Goal: Task Accomplishment & Management: Use online tool/utility

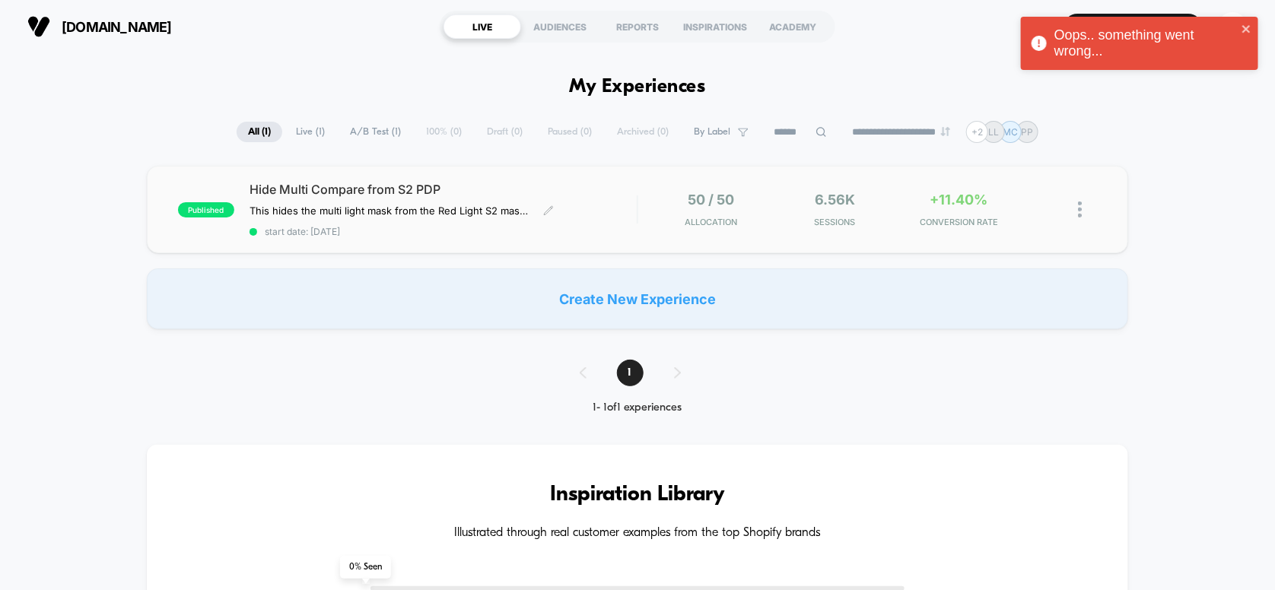
click at [355, 202] on div "Hide Multi Compare from S2 PDP This hides the multi light mask from the Red Lig…" at bounding box center [444, 210] width 388 height 56
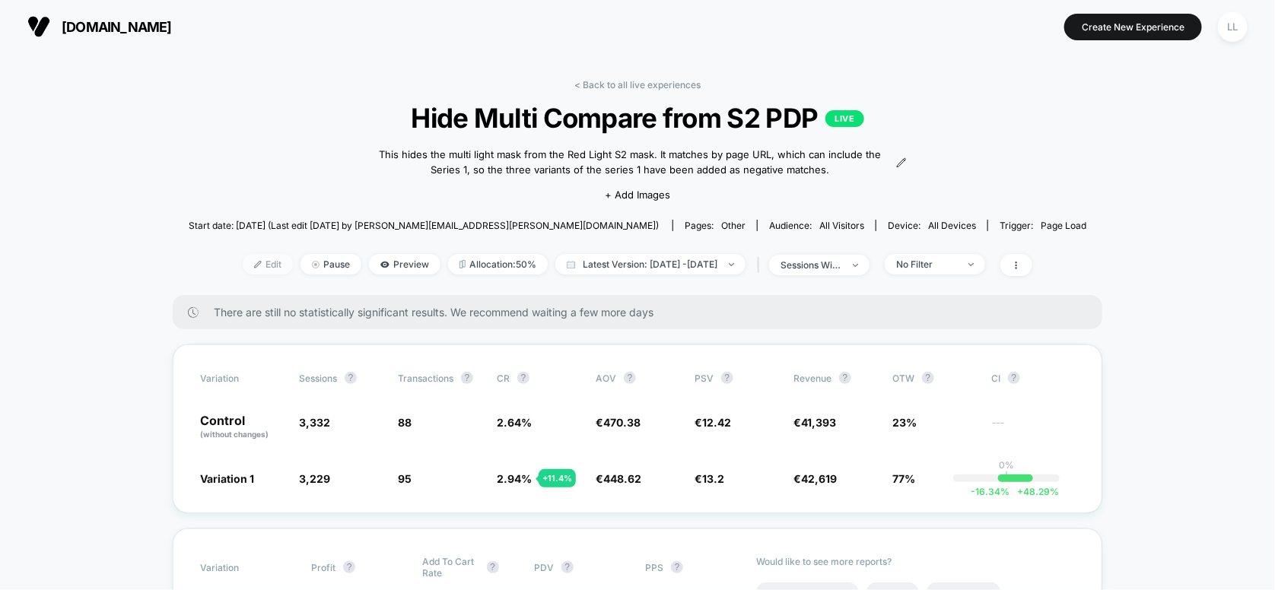
click at [243, 268] on span "Edit" at bounding box center [268, 264] width 50 height 21
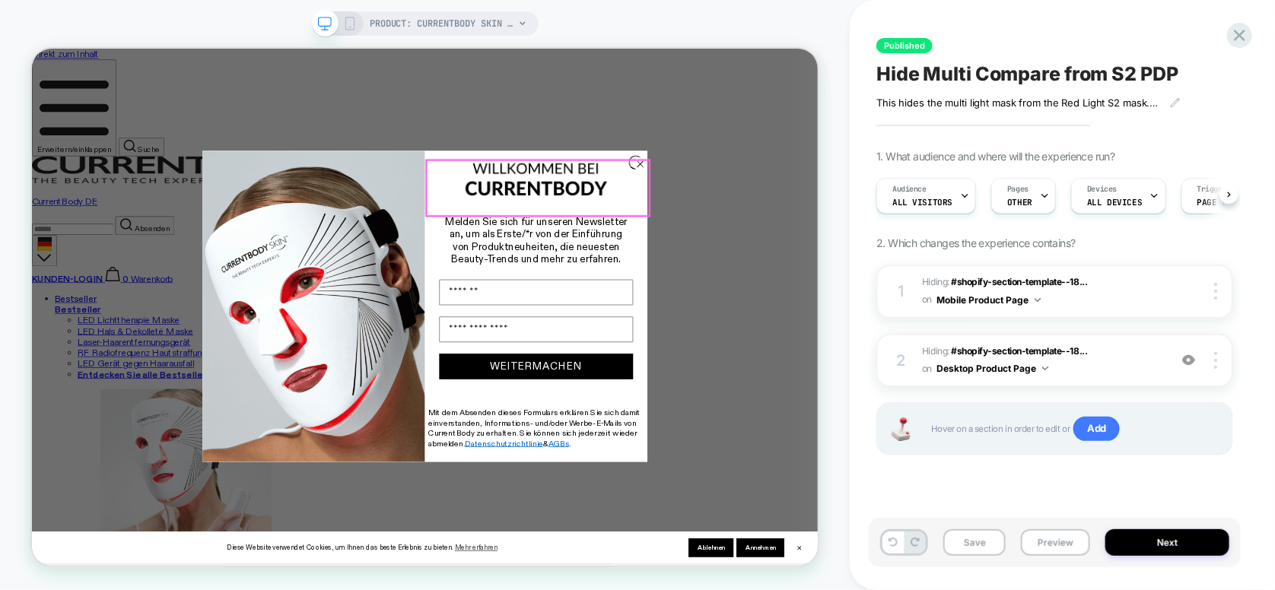
click at [839, 206] on icon "Close dialog" at bounding box center [843, 203] width 8 height 8
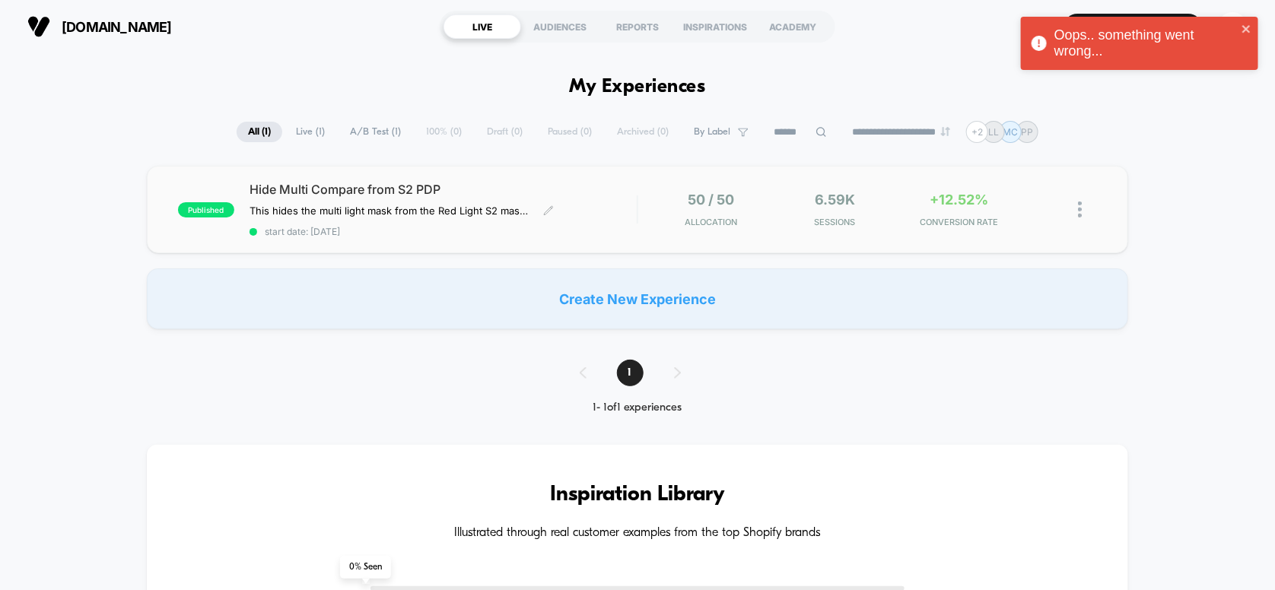
click at [573, 199] on div "Hide Multi Compare from S2 PDP This hides the multi light mask from the Red Lig…" at bounding box center [444, 210] width 388 height 56
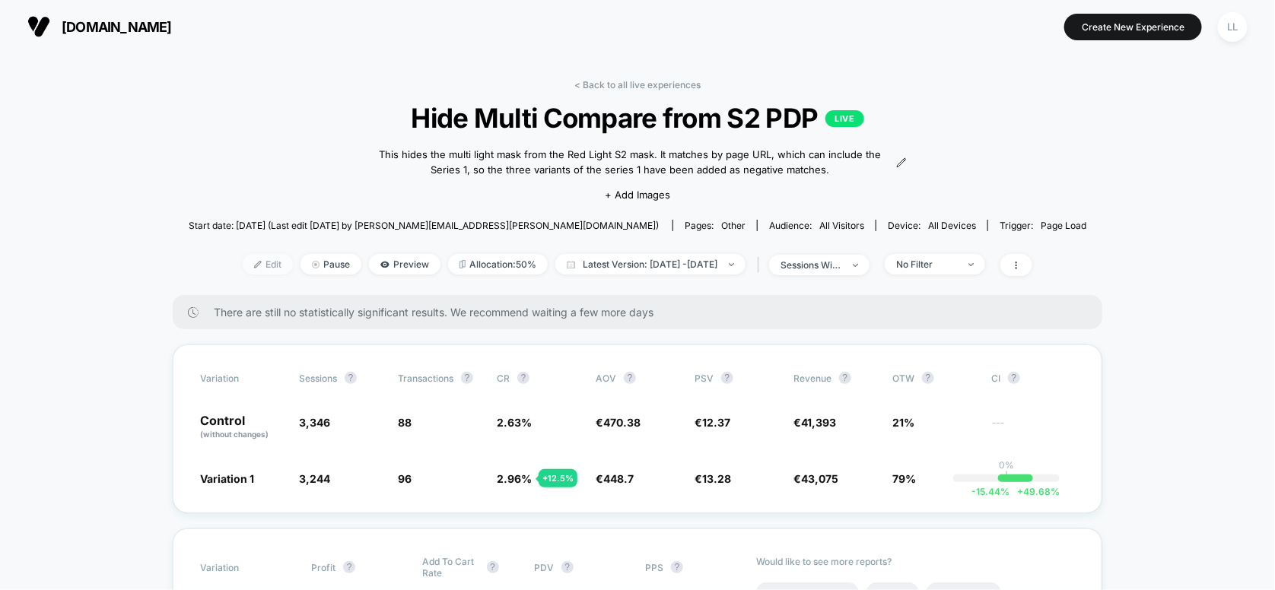
click at [247, 261] on span "Edit" at bounding box center [268, 264] width 50 height 21
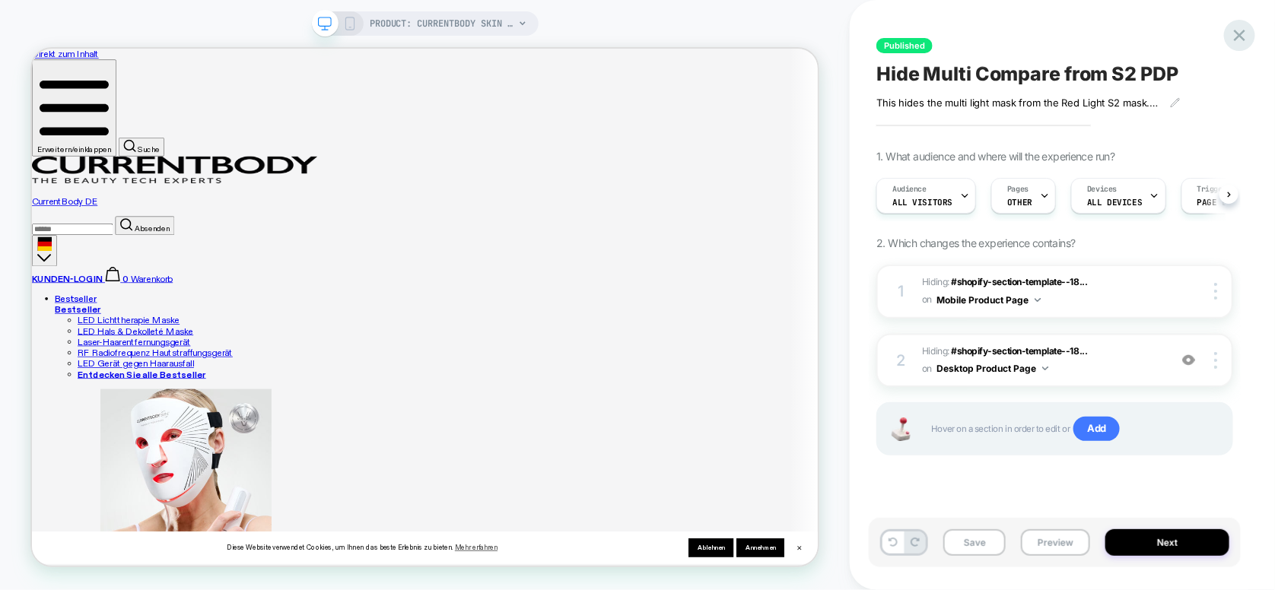
click at [1234, 38] on icon at bounding box center [1239, 35] width 21 height 21
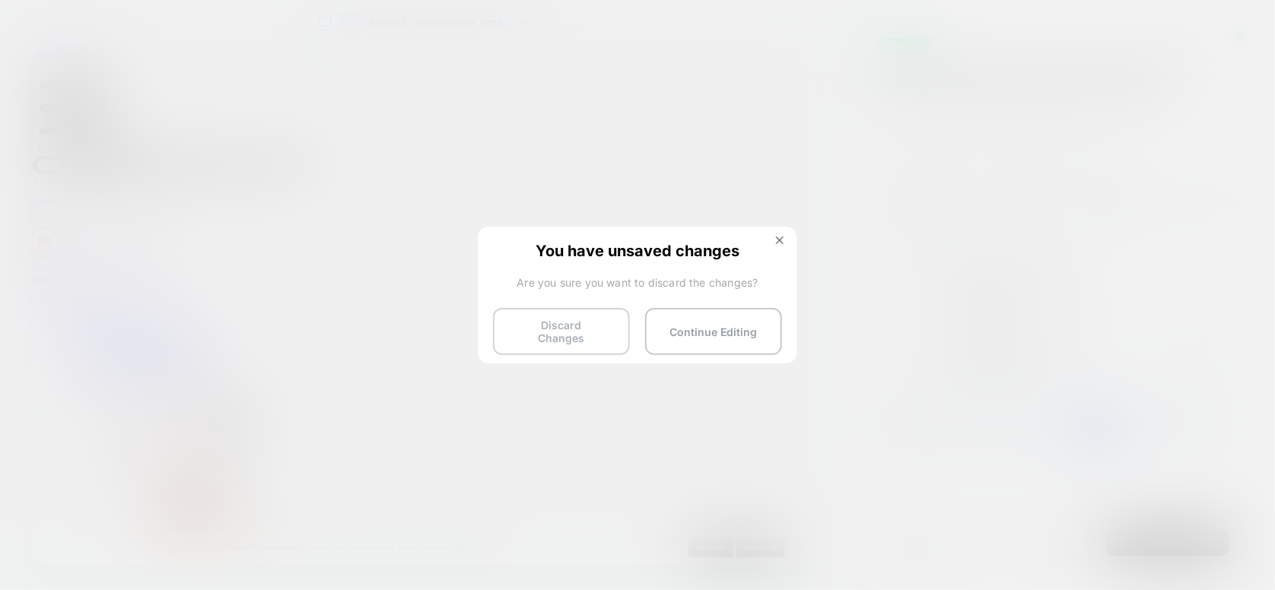
click at [572, 322] on button "Discard Changes" at bounding box center [561, 331] width 137 height 47
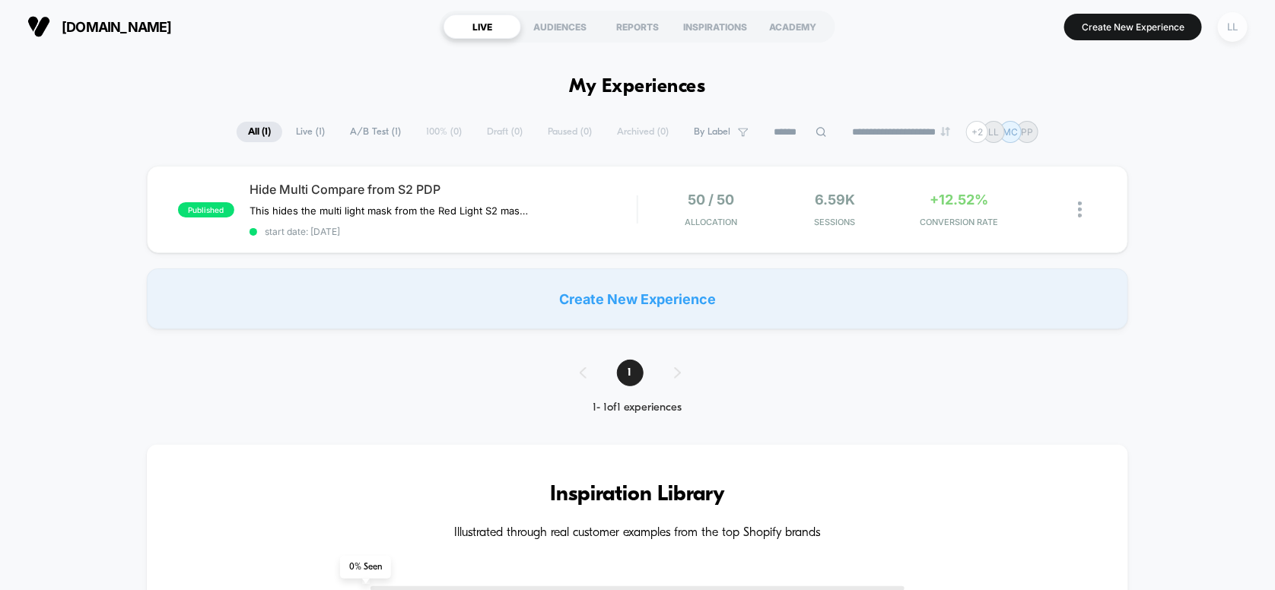
click at [1236, 27] on div "LL" at bounding box center [1233, 27] width 30 height 30
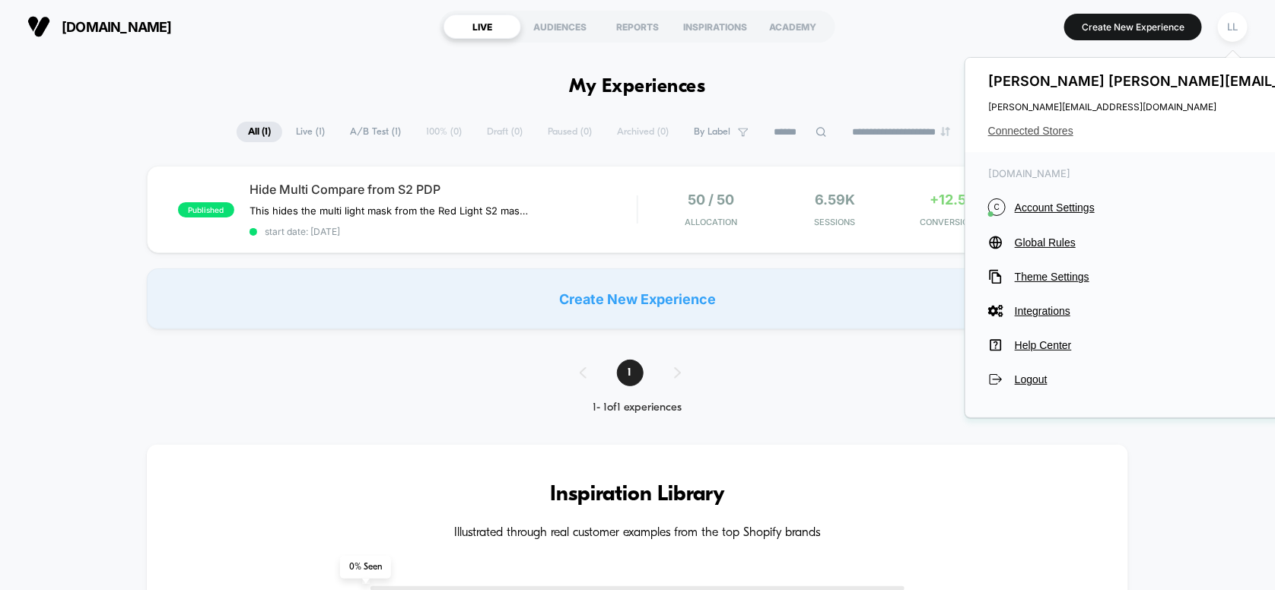
click at [1051, 131] on span "Connected Stores" at bounding box center [1229, 131] width 482 height 12
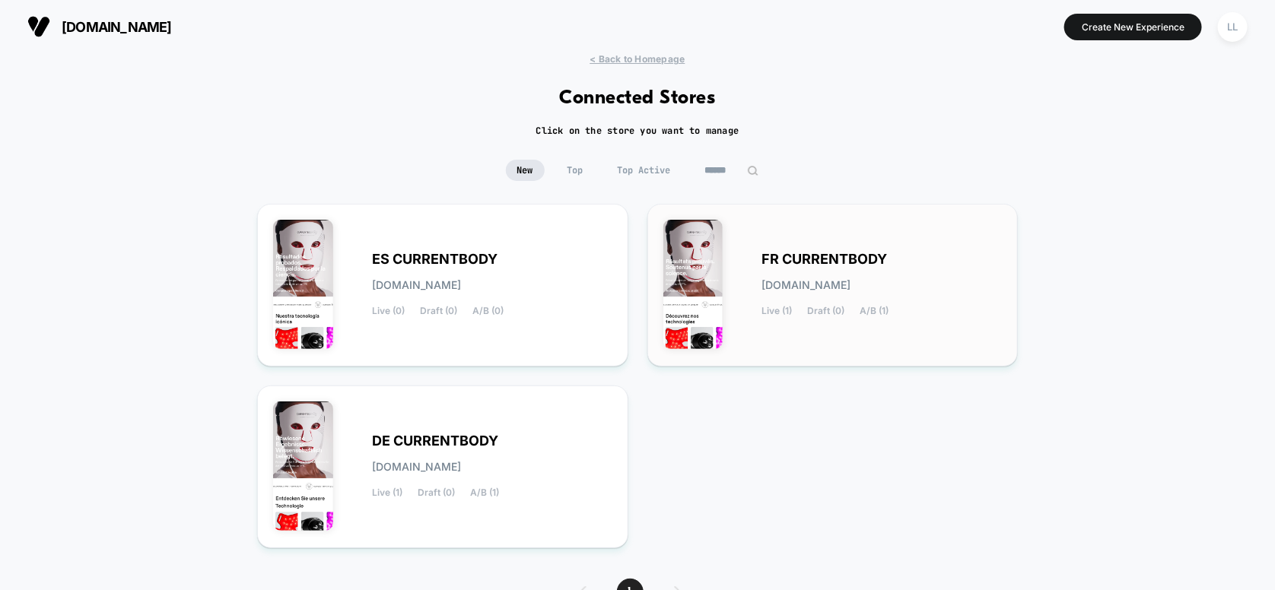
click at [851, 281] on span "[DOMAIN_NAME]" at bounding box center [806, 285] width 89 height 11
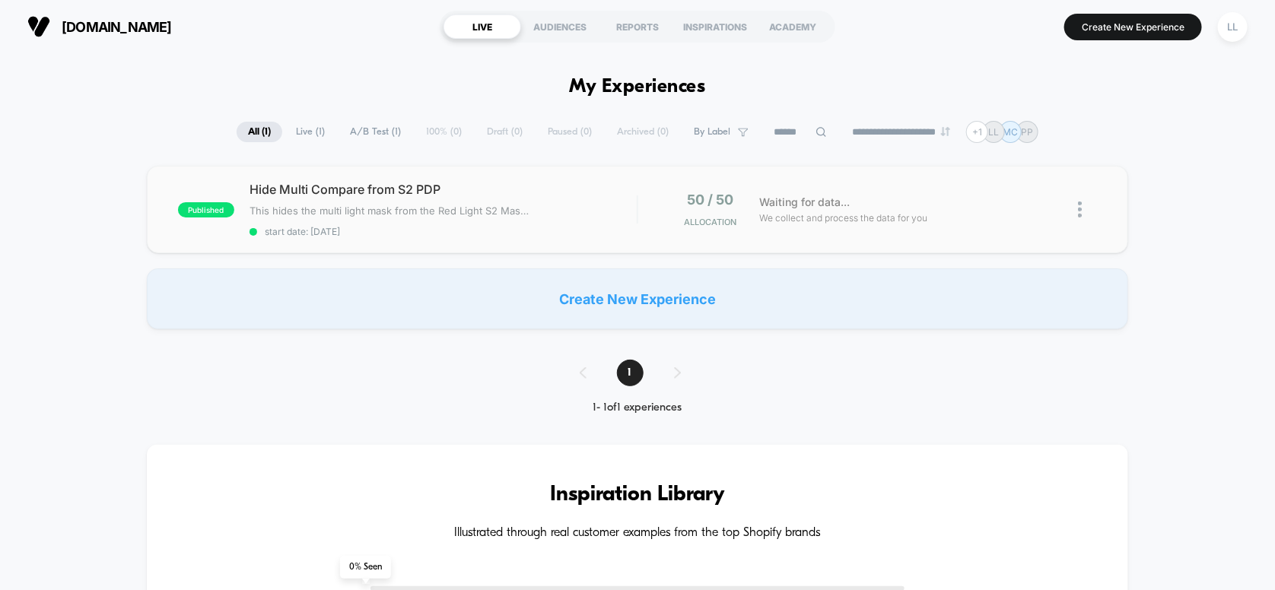
click at [520, 210] on span "This hides the multi light mask from the Red Light S2 Masp PDP" at bounding box center [391, 211] width 282 height 12
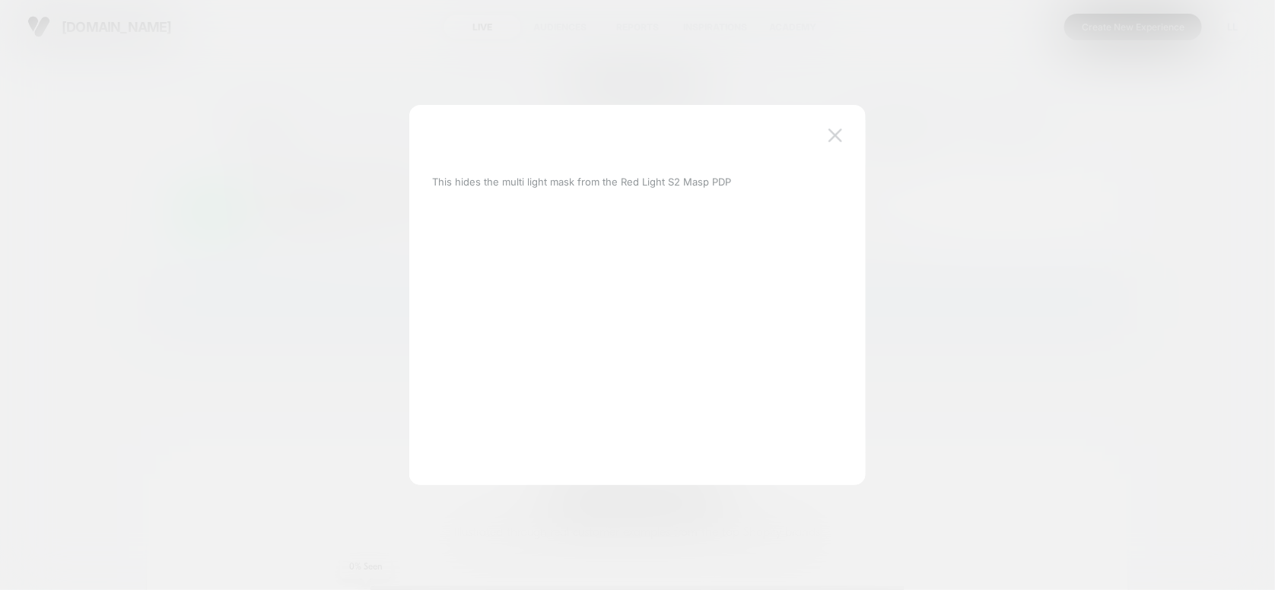
click at [839, 132] on img at bounding box center [835, 135] width 14 height 13
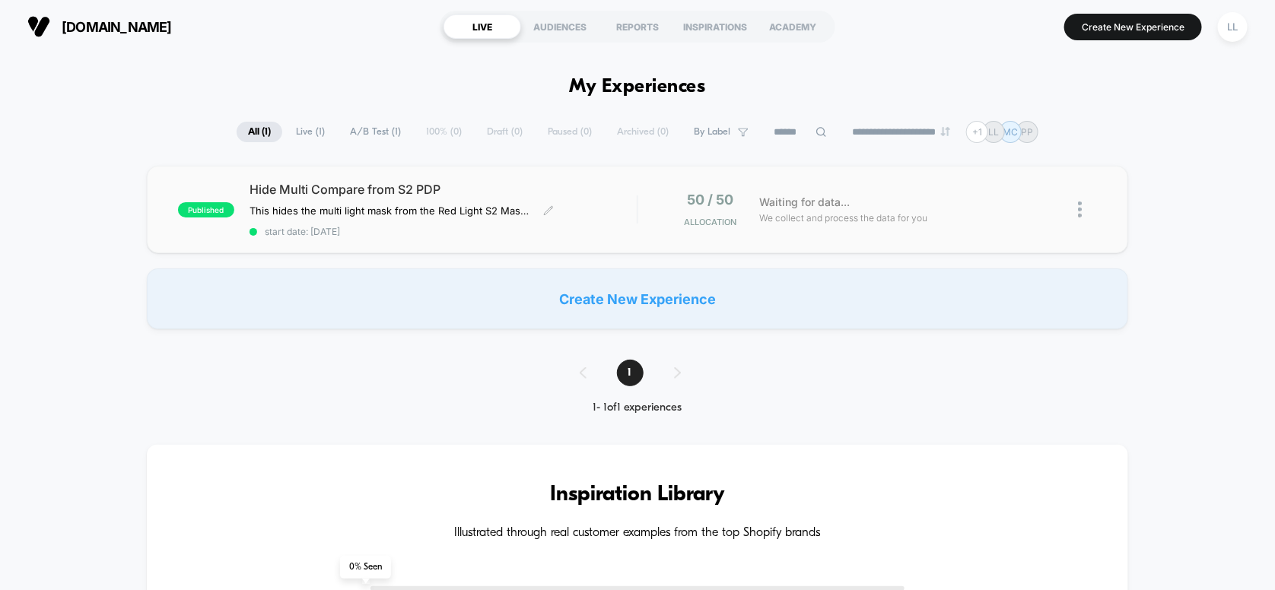
click at [293, 190] on span "Hide Multi Compare from S2 PDP" at bounding box center [444, 189] width 388 height 15
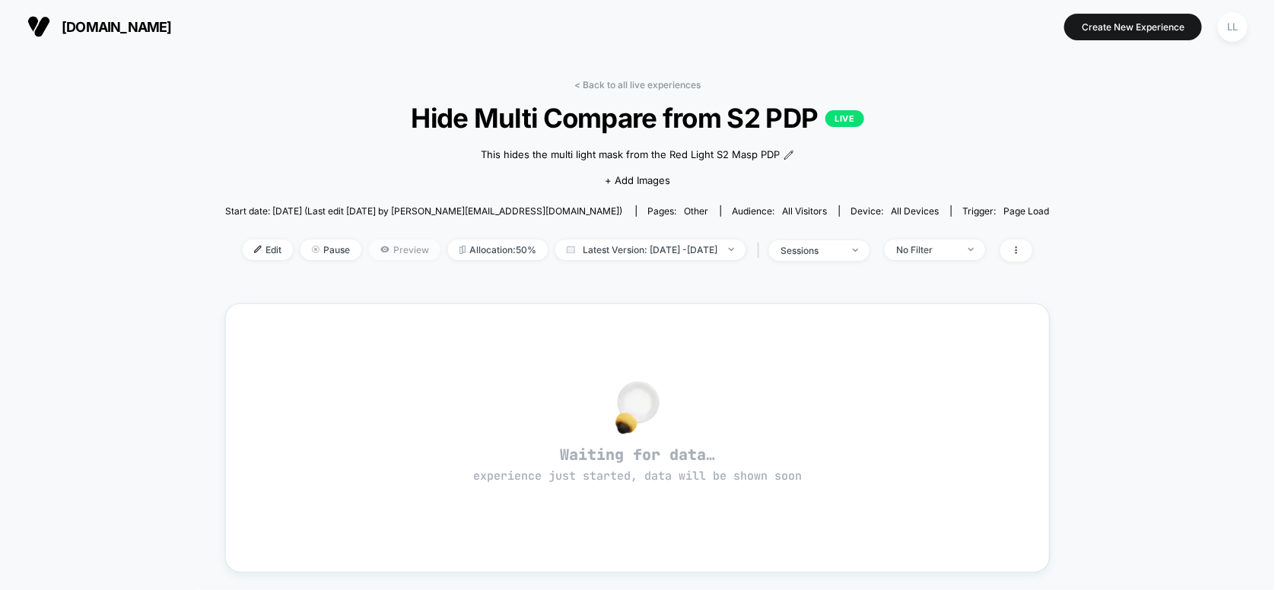
click at [384, 246] on span "Preview" at bounding box center [405, 250] width 72 height 21
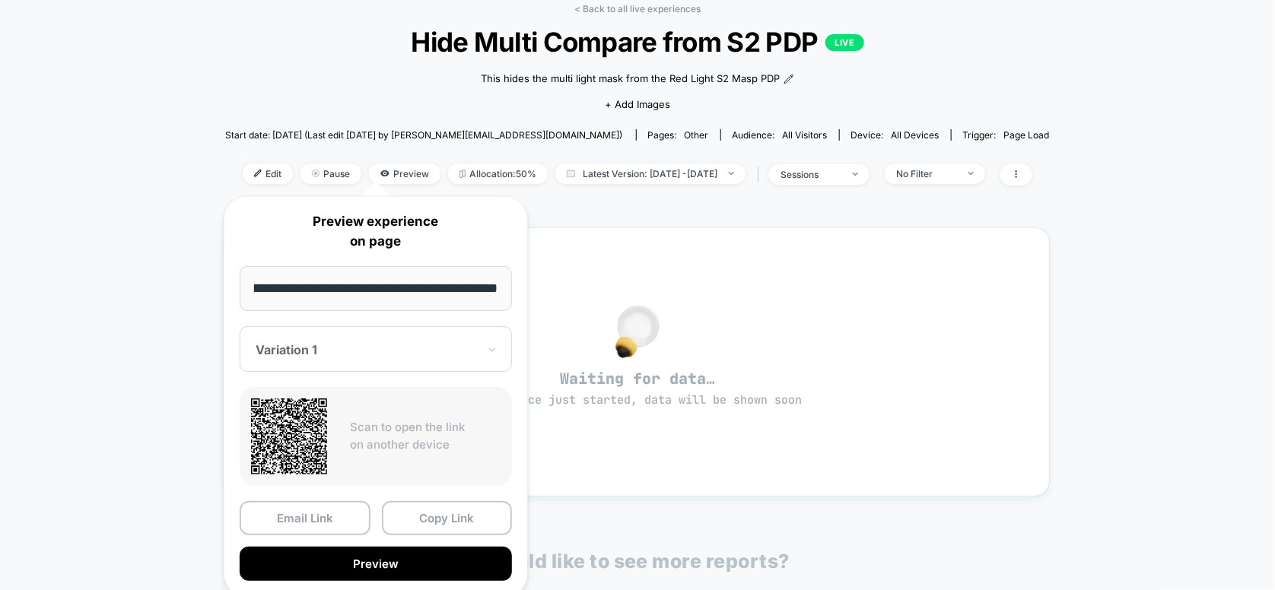
scroll to position [0, 214]
click at [450, 518] on button "Copy Link" at bounding box center [447, 518] width 131 height 34
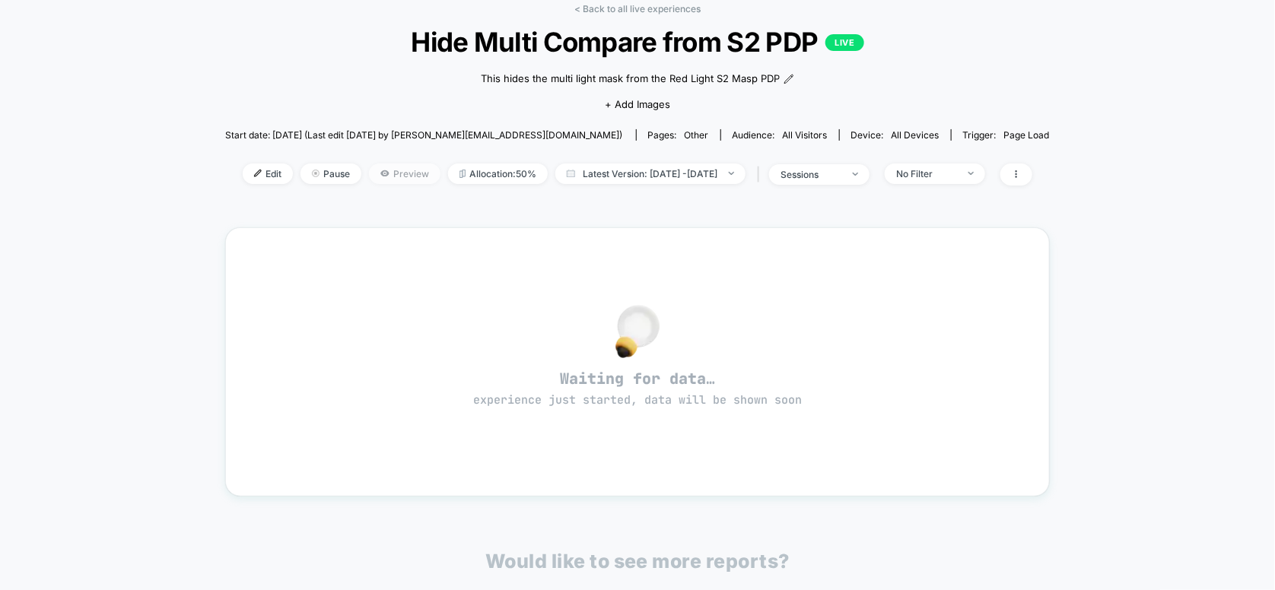
click at [383, 170] on span "Preview" at bounding box center [405, 174] width 72 height 21
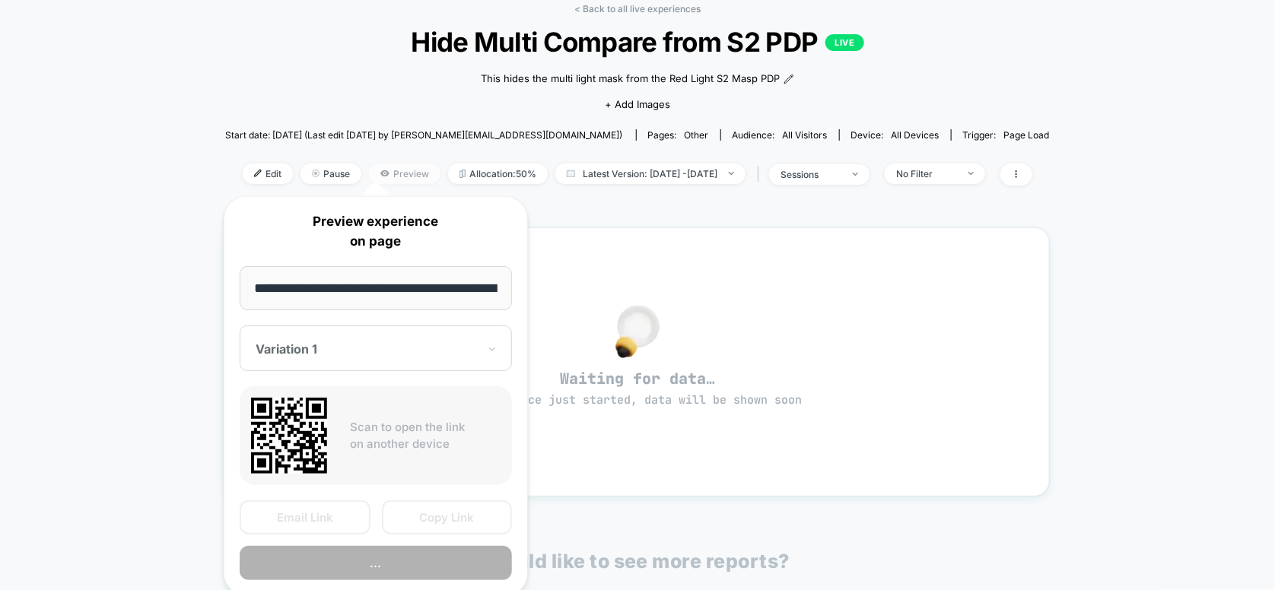
scroll to position [0, 215]
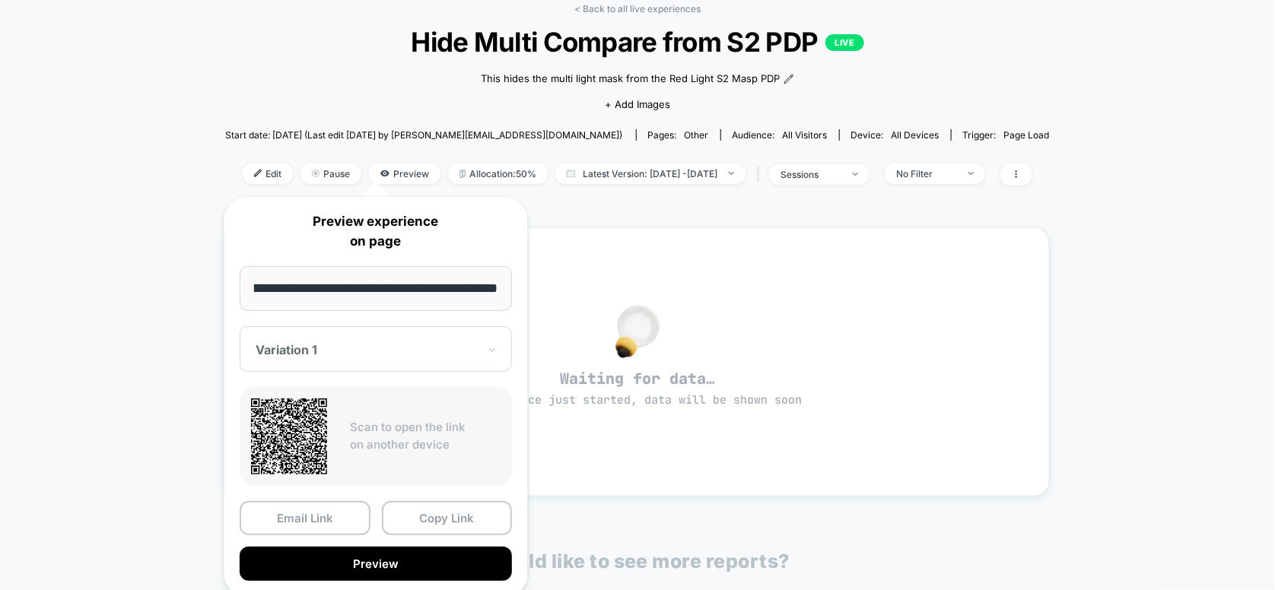
click at [459, 353] on div at bounding box center [367, 349] width 222 height 15
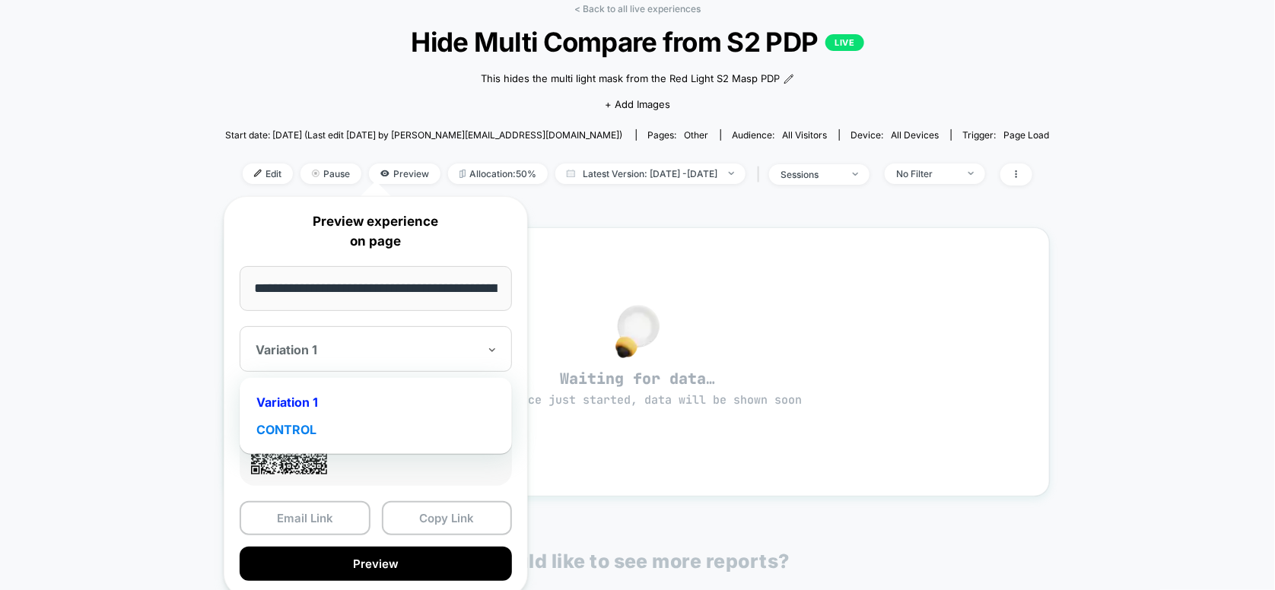
click at [352, 434] on div "CONTROL" at bounding box center [375, 429] width 257 height 27
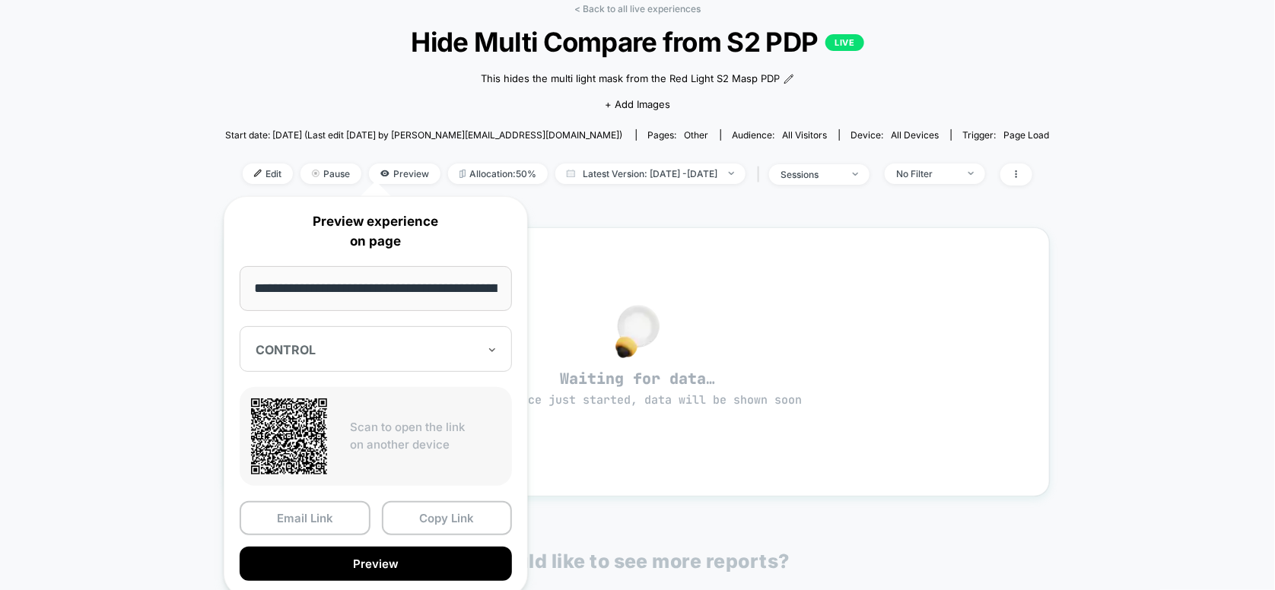
click at [352, 291] on input "**********" at bounding box center [376, 288] width 272 height 45
click at [353, 291] on input "**********" at bounding box center [376, 288] width 272 height 45
click at [471, 517] on button "Copy Link" at bounding box center [447, 518] width 131 height 34
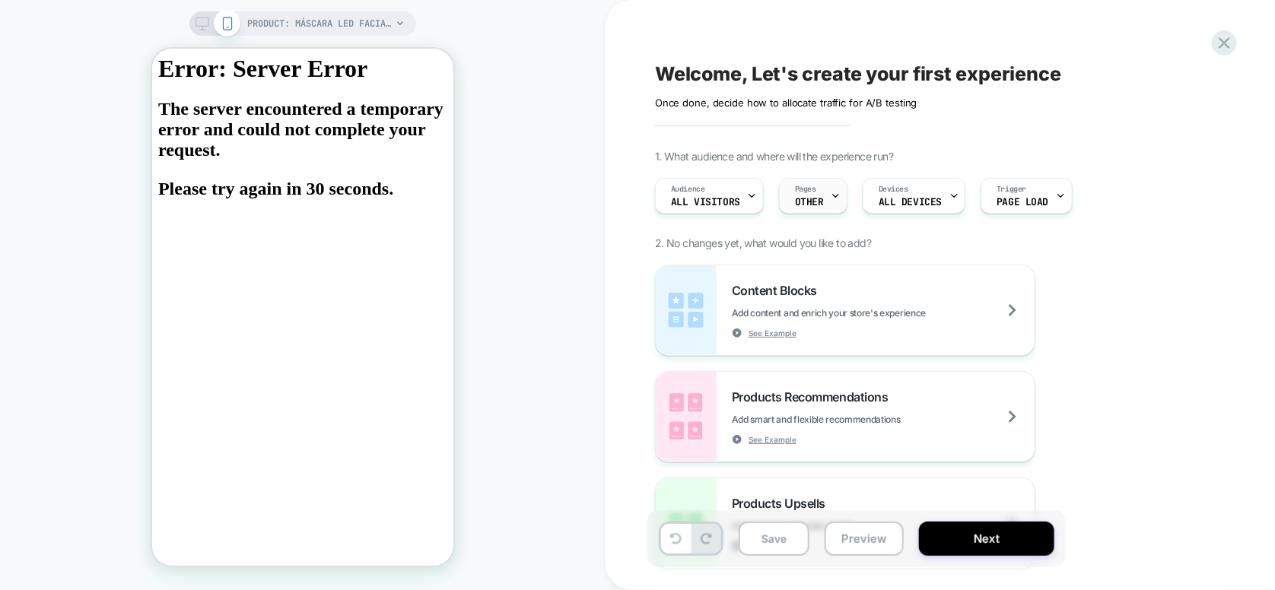
click at [806, 194] on span "Pages" at bounding box center [805, 189] width 21 height 11
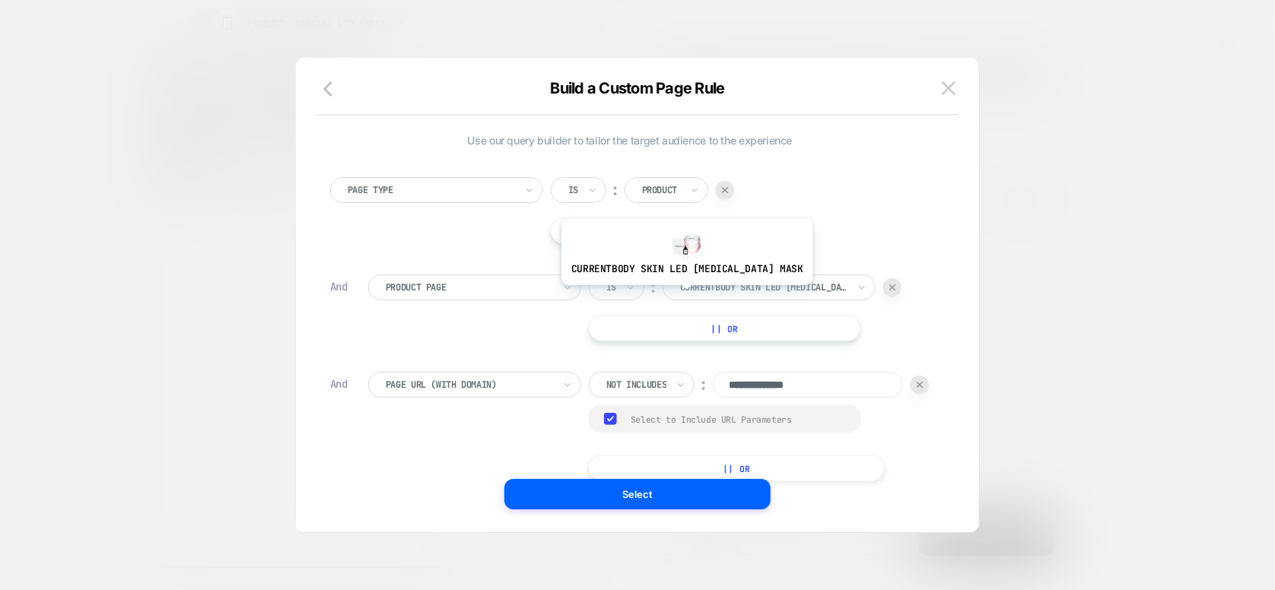
click at [711, 288] on div at bounding box center [763, 288] width 167 height 14
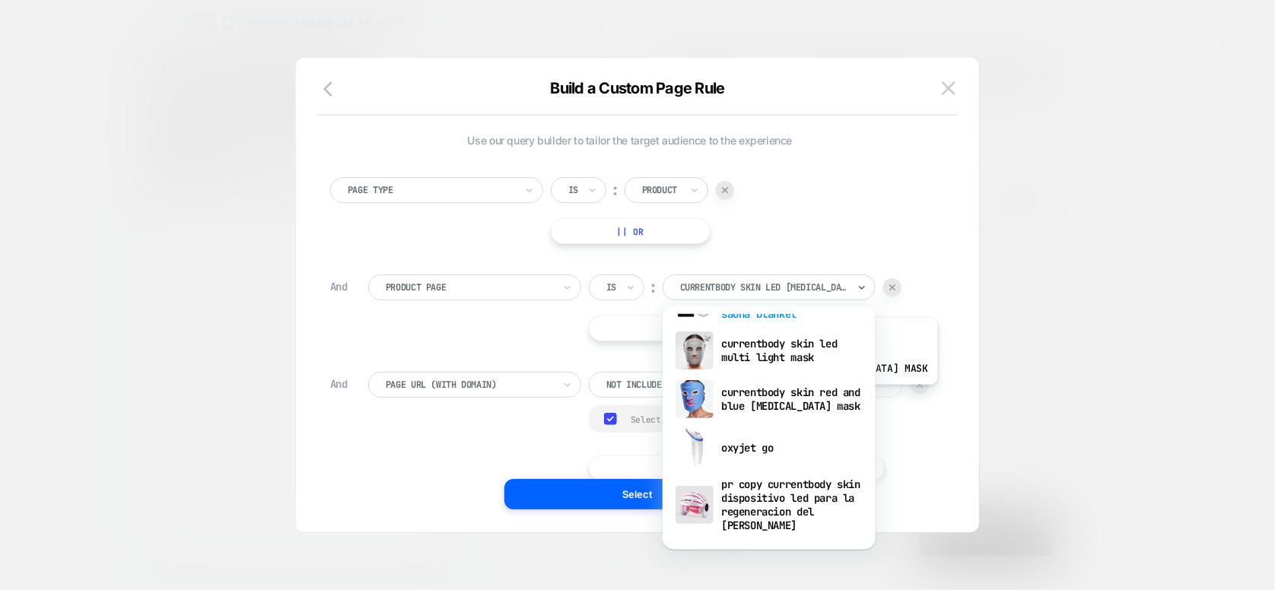
scroll to position [4403, 0]
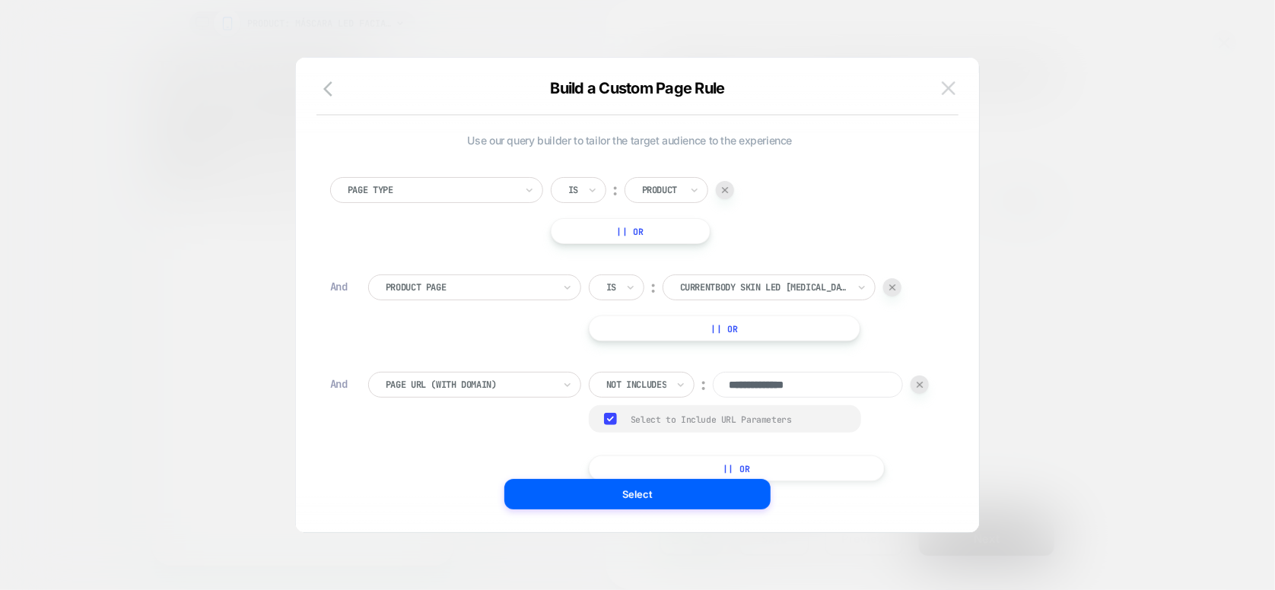
click at [953, 90] on img at bounding box center [949, 87] width 14 height 13
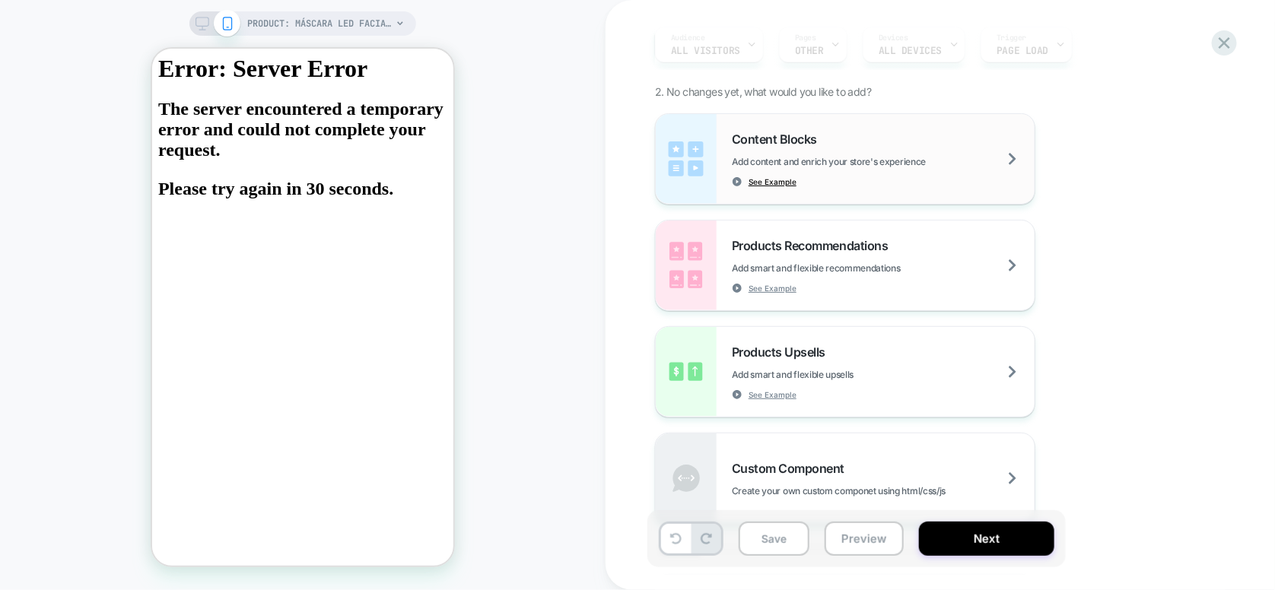
scroll to position [0, 0]
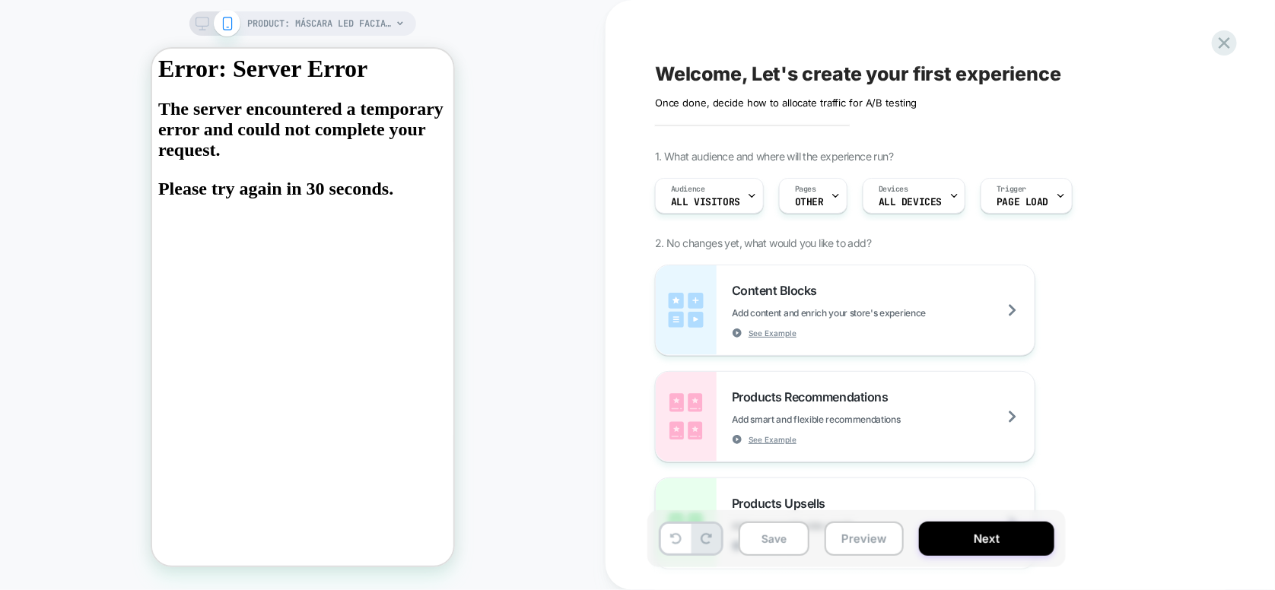
click at [763, 242] on span "2. No changes yet, what would you like to add?" at bounding box center [763, 243] width 216 height 13
click at [202, 118] on h2 "The server encountered a temporary error and could not complete your request. P…" at bounding box center [301, 148] width 289 height 100
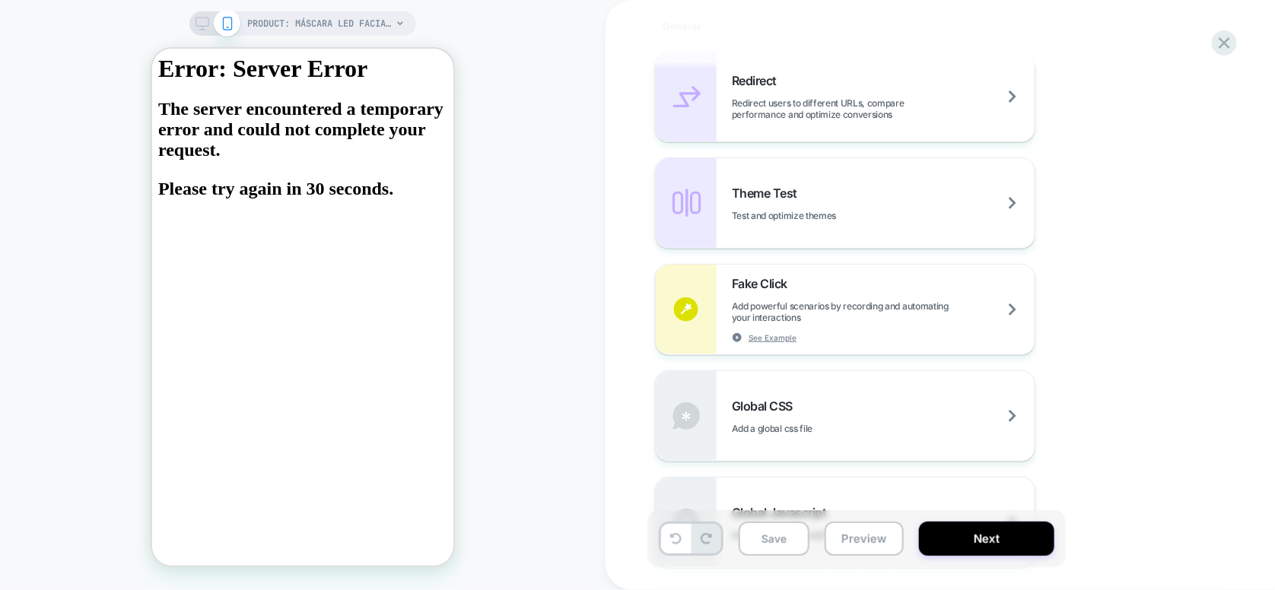
scroll to position [761, 0]
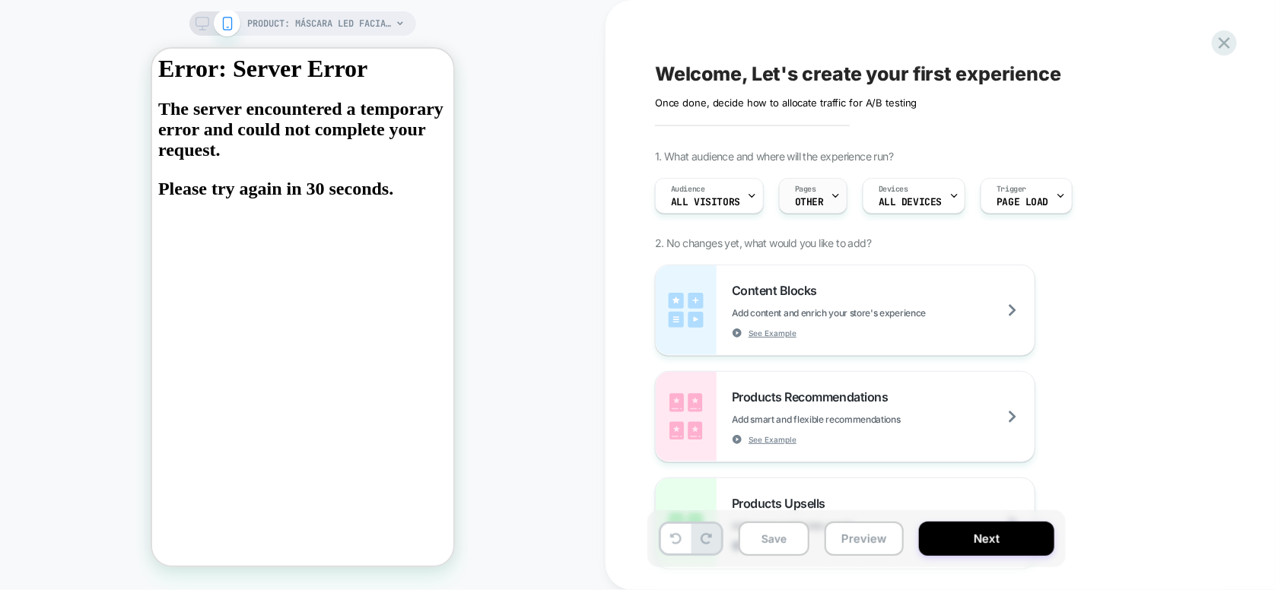
click at [815, 193] on div "Pages OTHER" at bounding box center [809, 196] width 59 height 34
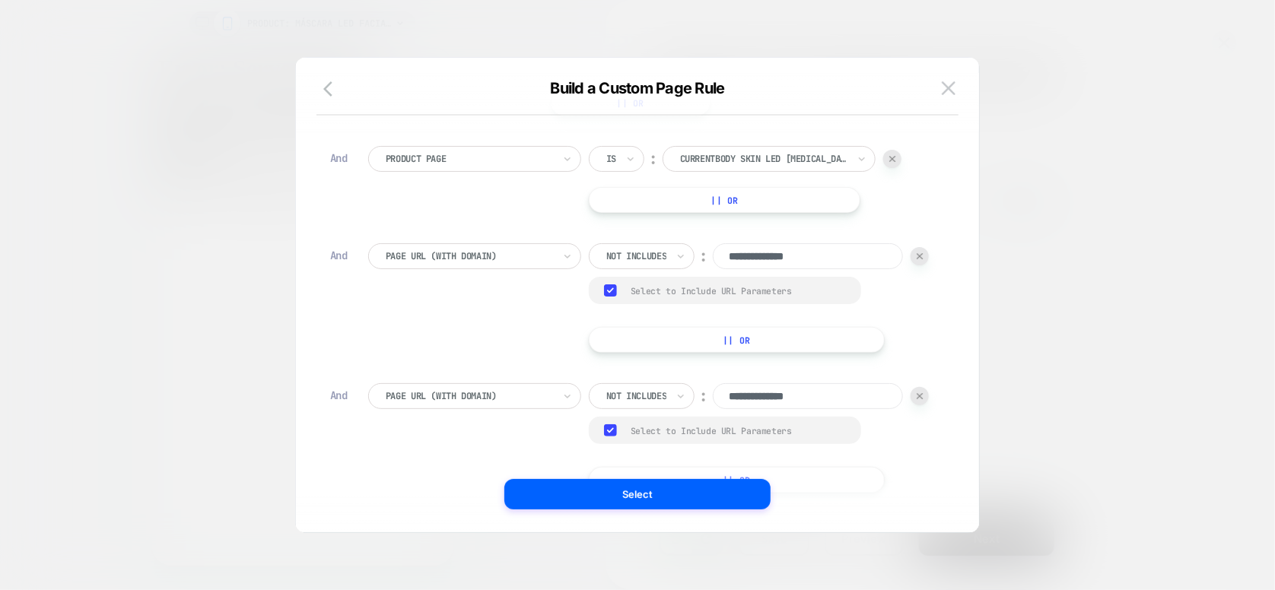
scroll to position [52, 0]
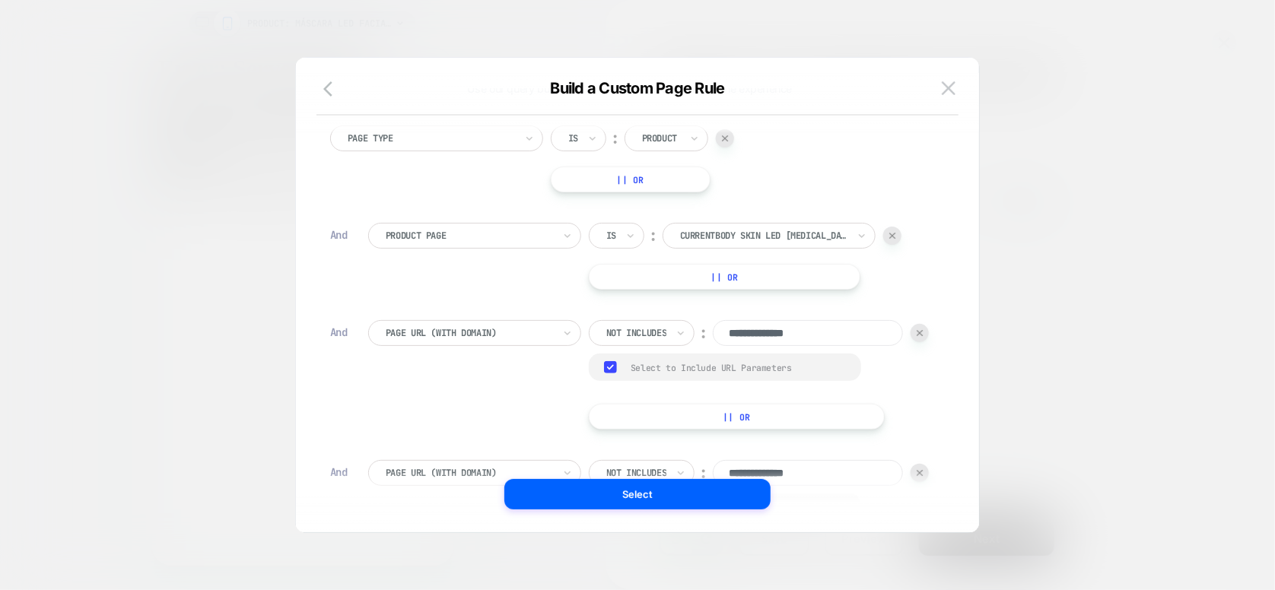
click at [757, 237] on div at bounding box center [763, 236] width 167 height 14
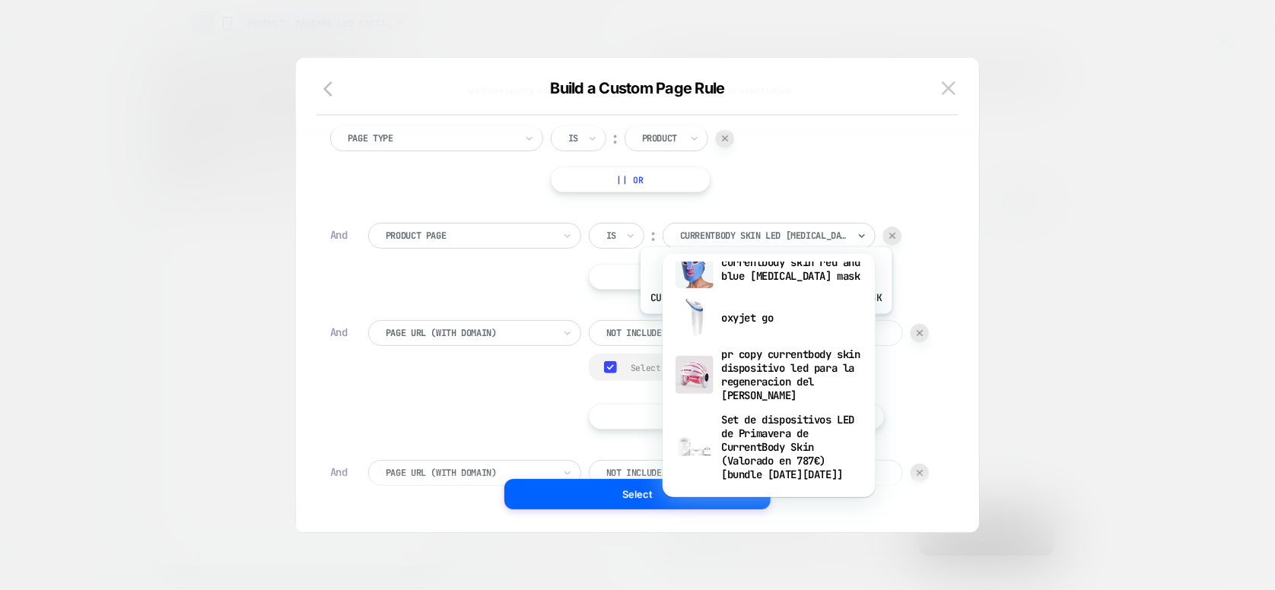
scroll to position [4641, 0]
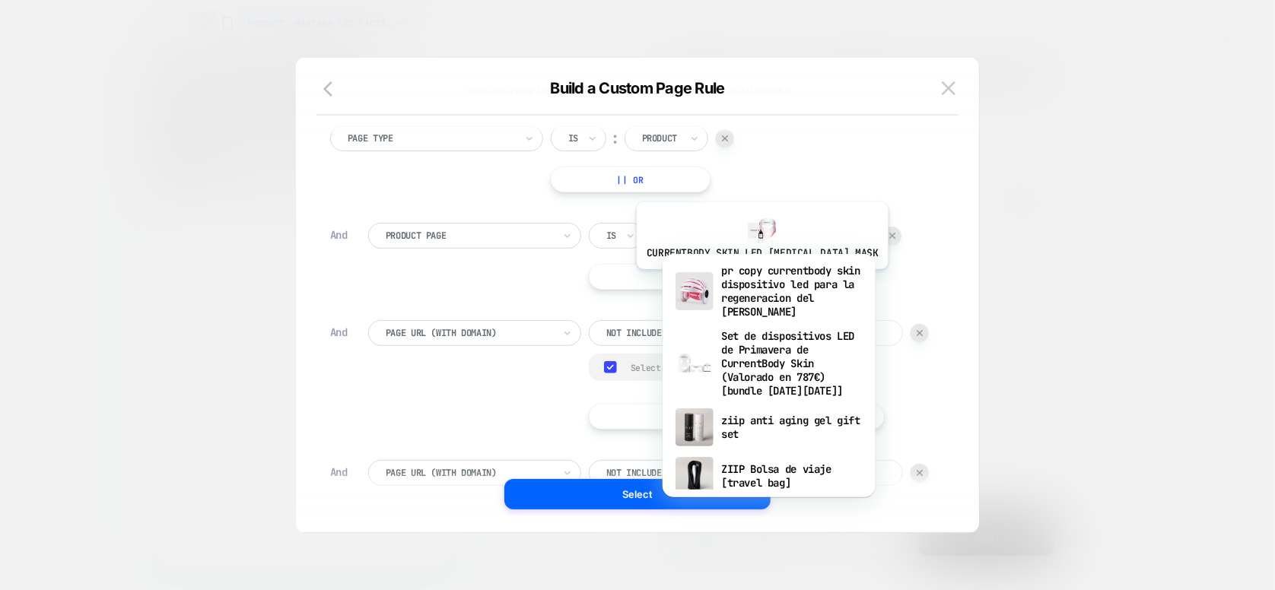
click at [757, 210] on div "currentbody skin red and blue [MEDICAL_DATA] mask" at bounding box center [769, 185] width 198 height 49
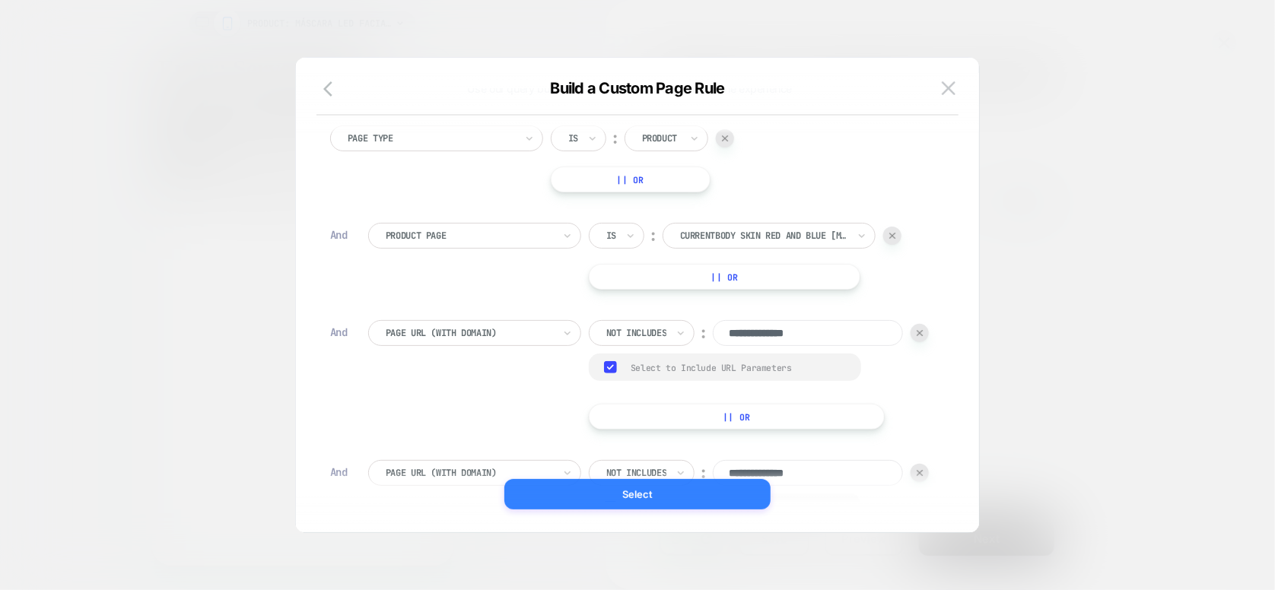
click at [652, 484] on button "Select" at bounding box center [637, 494] width 266 height 30
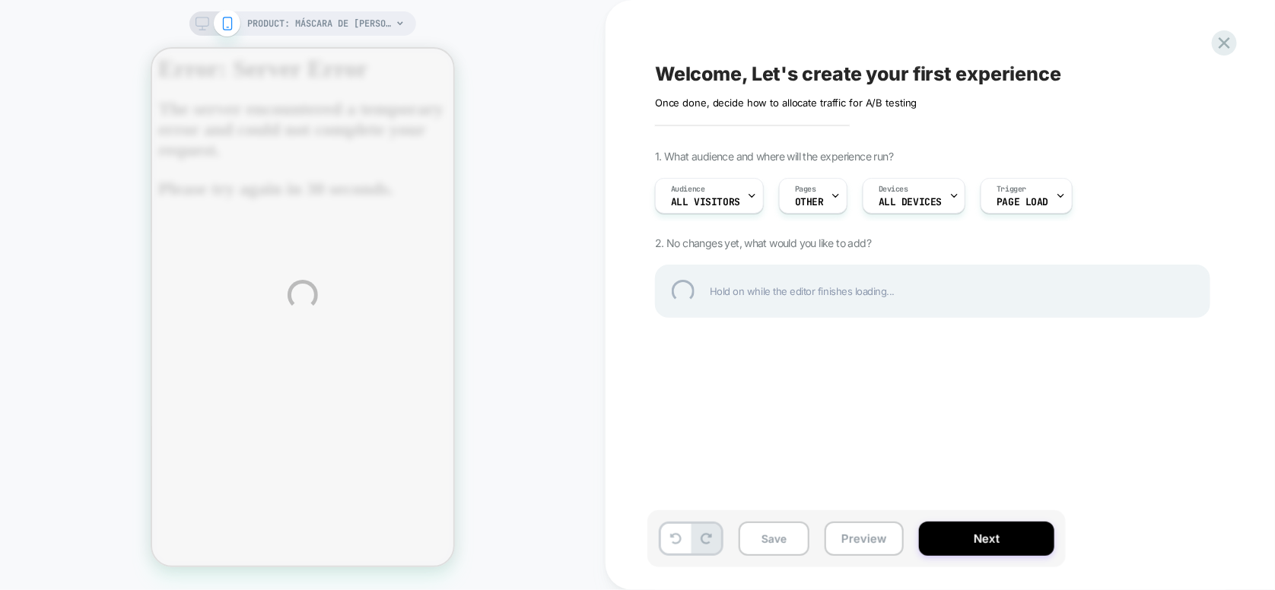
scroll to position [0, 0]
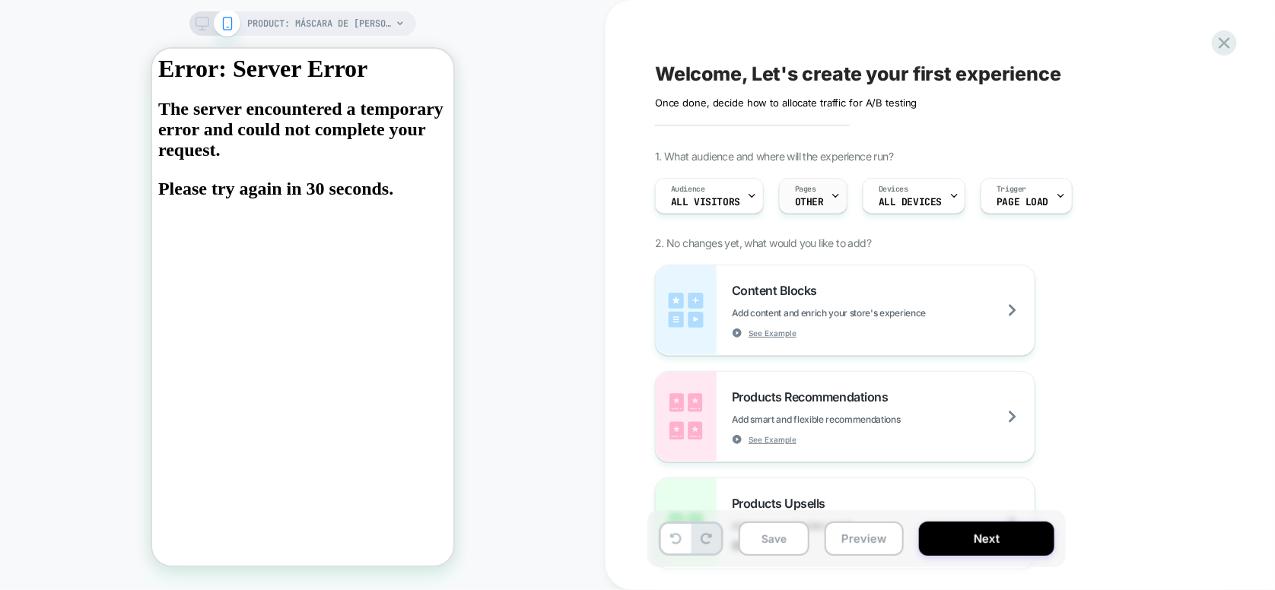
click at [810, 199] on span "OTHER" at bounding box center [809, 202] width 29 height 11
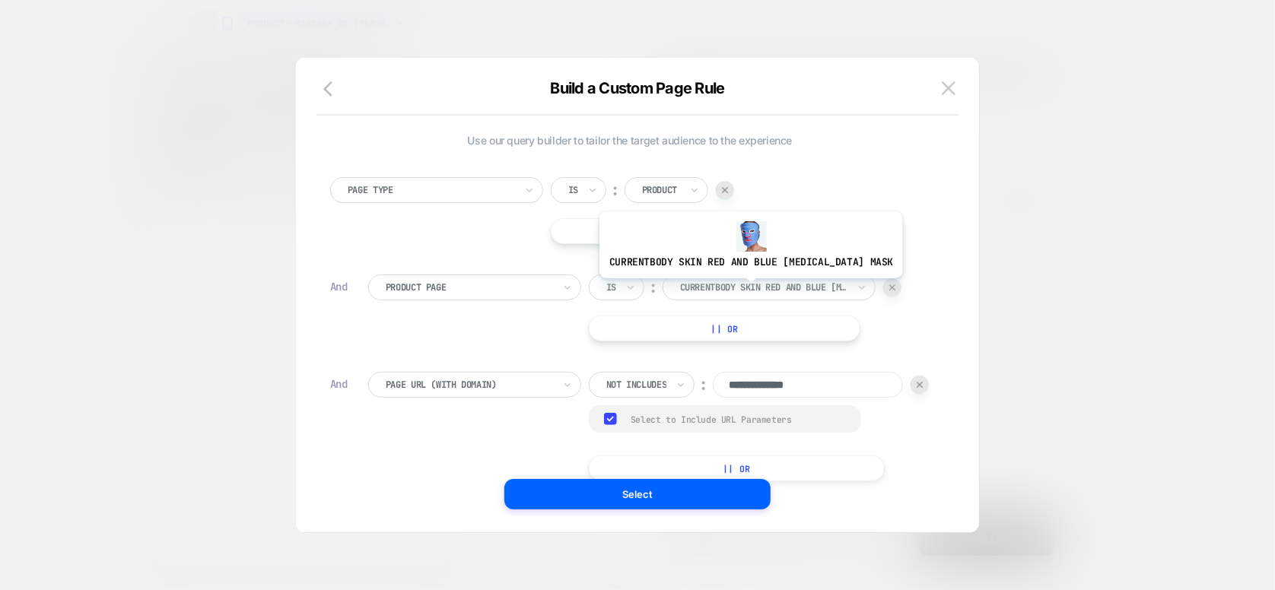
click at [745, 289] on div at bounding box center [763, 288] width 167 height 14
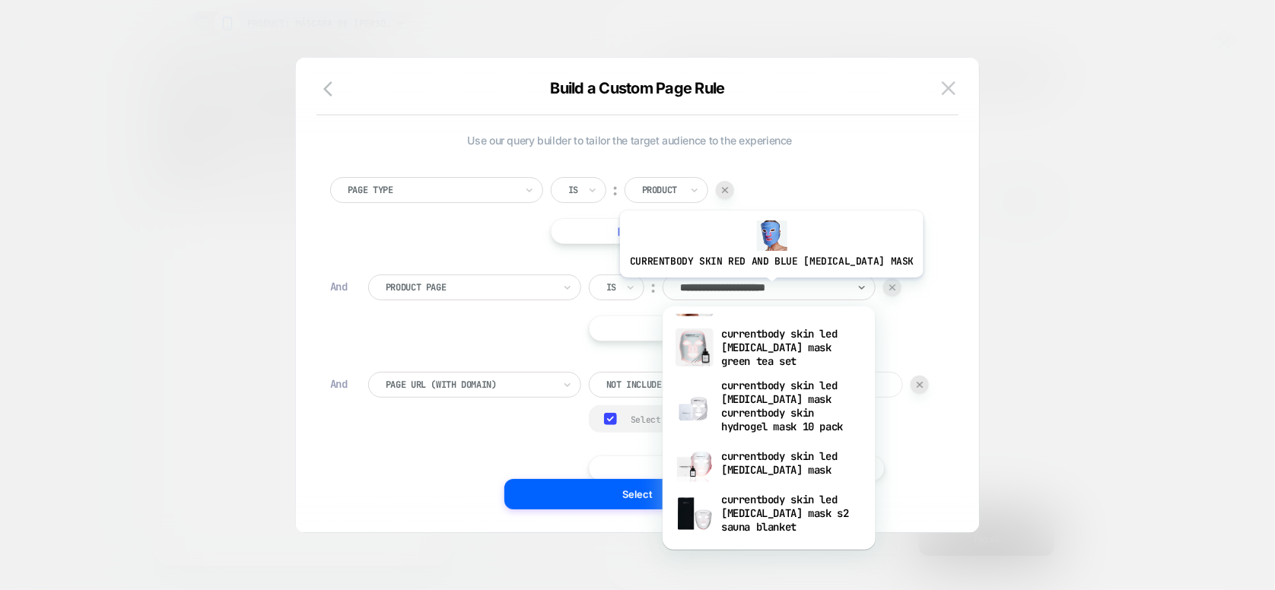
scroll to position [46, 0]
type input "**********"
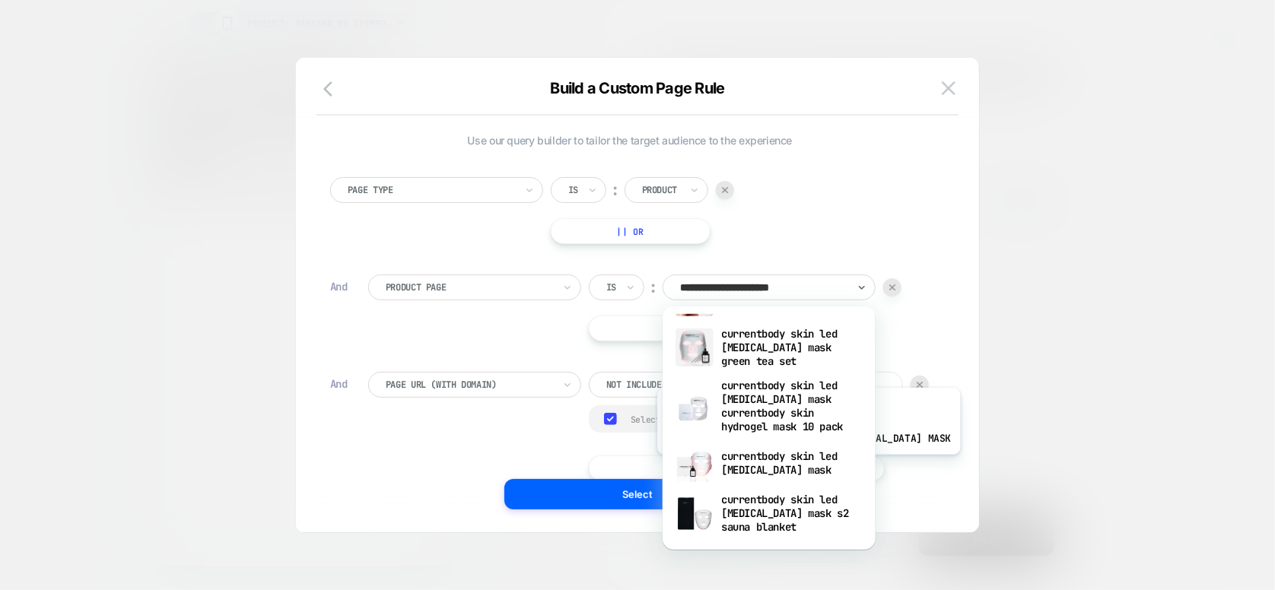
click at [803, 466] on div "currentbody skin led light therapy mask" at bounding box center [769, 463] width 198 height 49
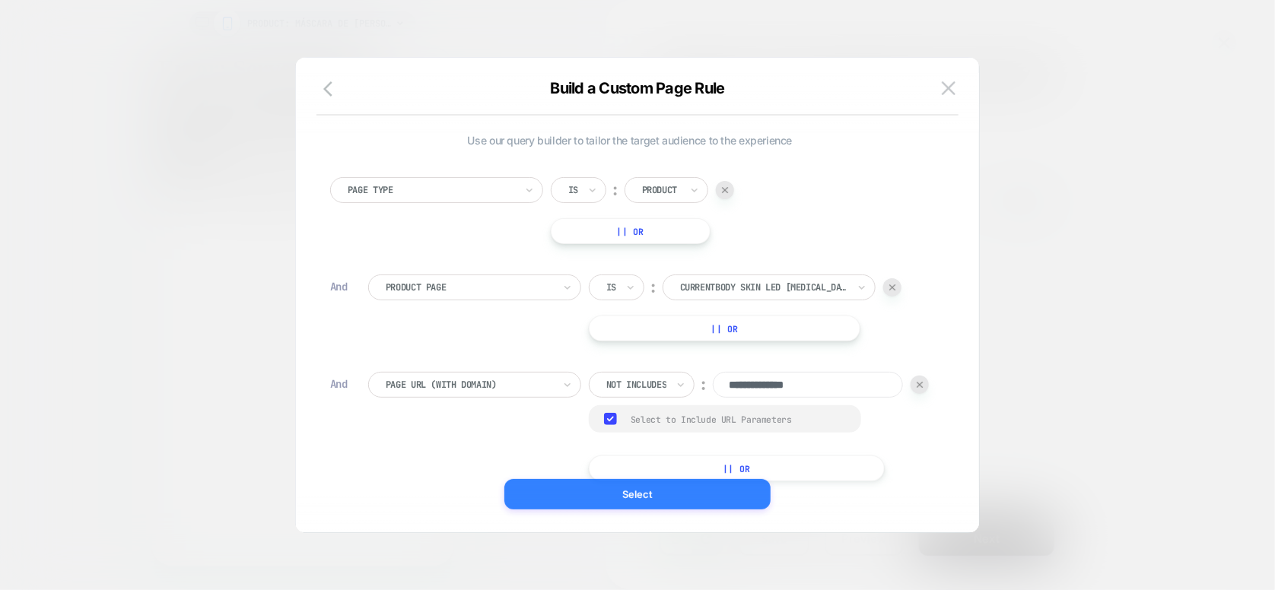
click at [682, 497] on button "Select" at bounding box center [637, 494] width 266 height 30
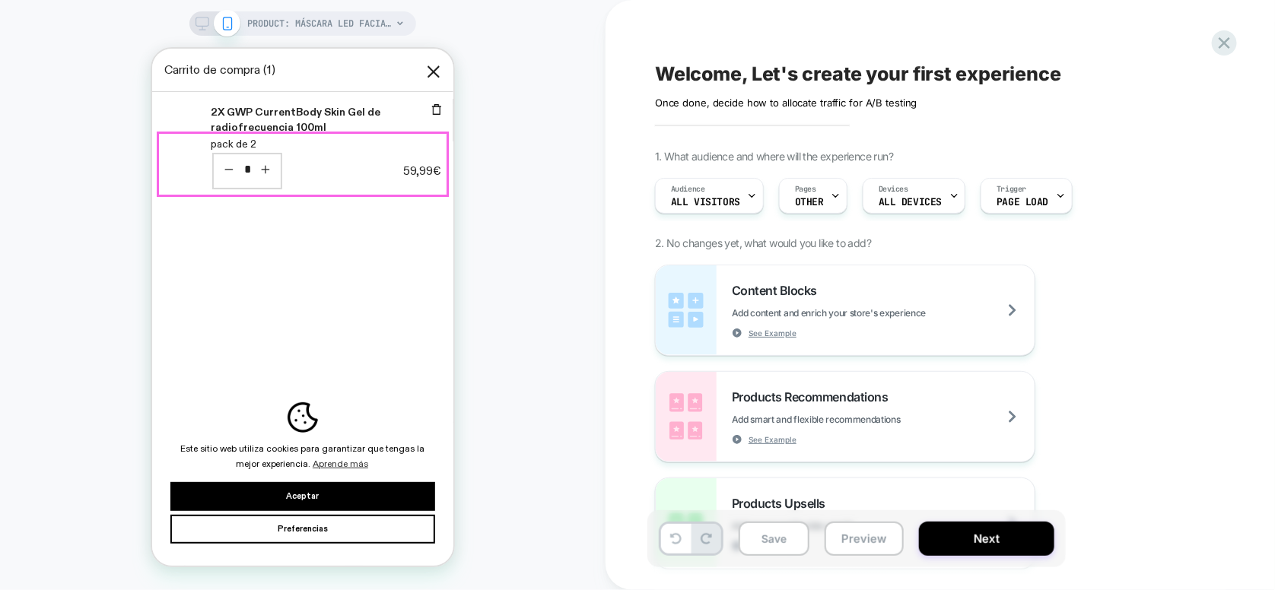
scroll to position [0, 0]
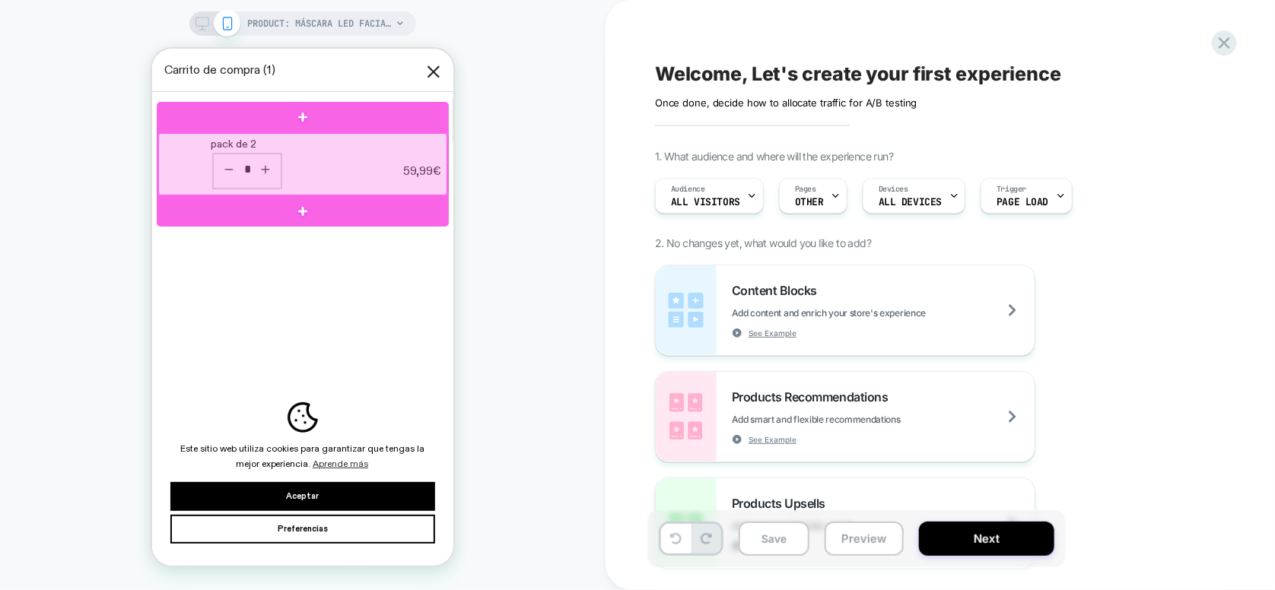
click at [269, 144] on div at bounding box center [301, 163] width 289 height 62
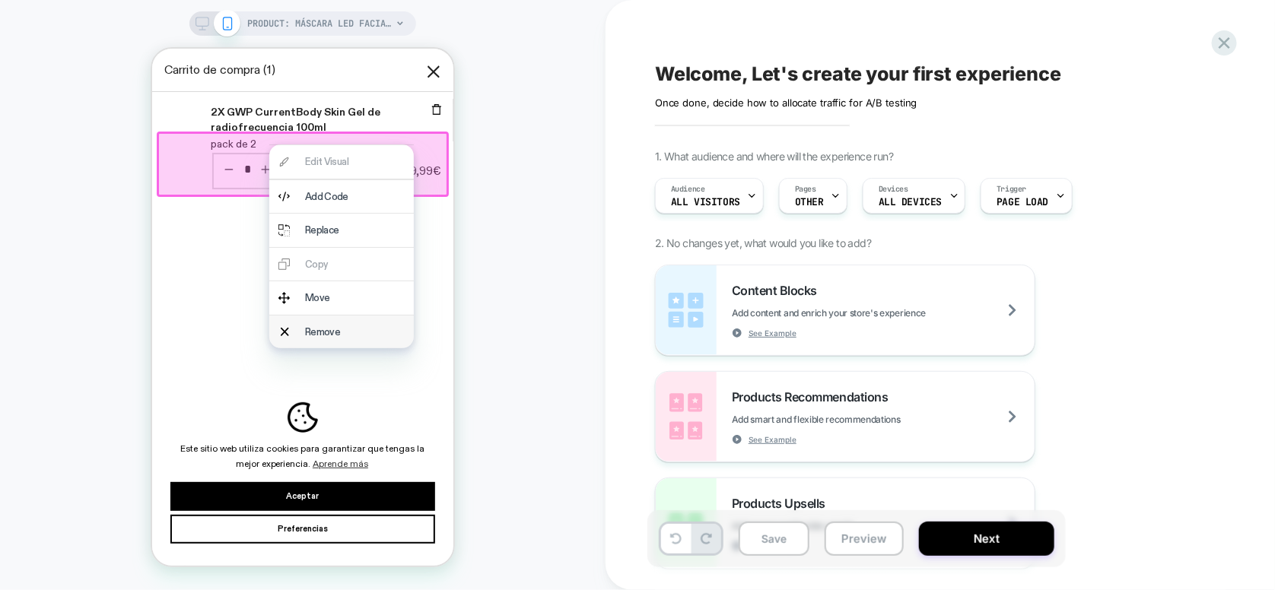
click at [329, 328] on div "Remove" at bounding box center [354, 331] width 100 height 15
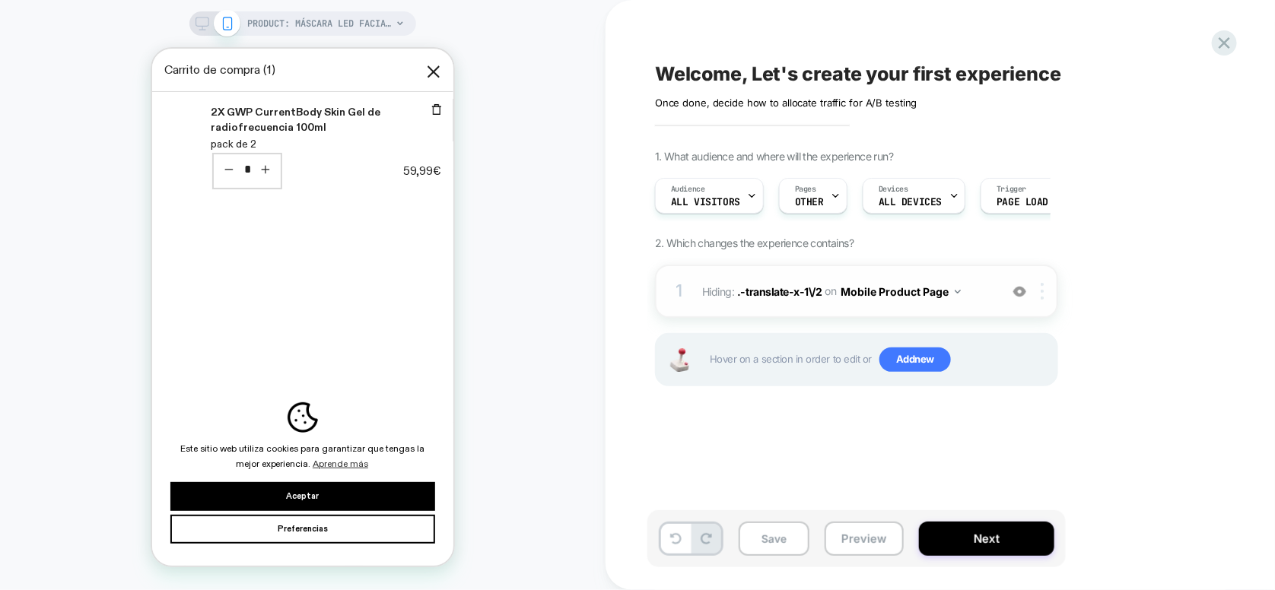
click at [1048, 294] on div at bounding box center [1044, 291] width 25 height 17
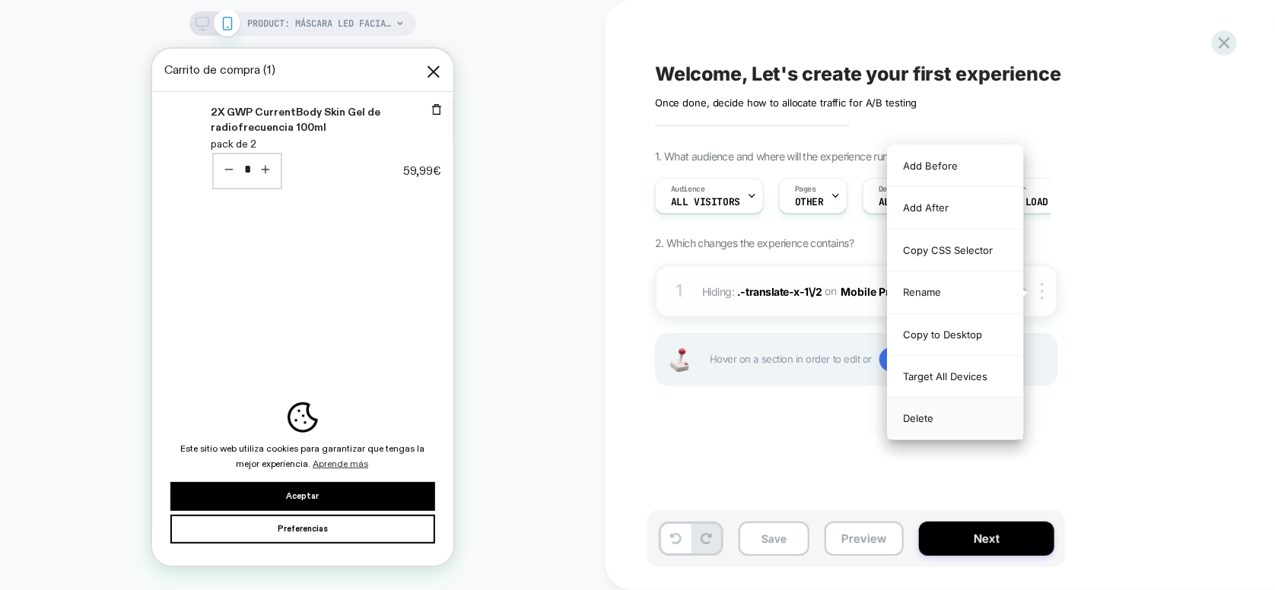
click at [952, 415] on div "Delete" at bounding box center [955, 418] width 135 height 41
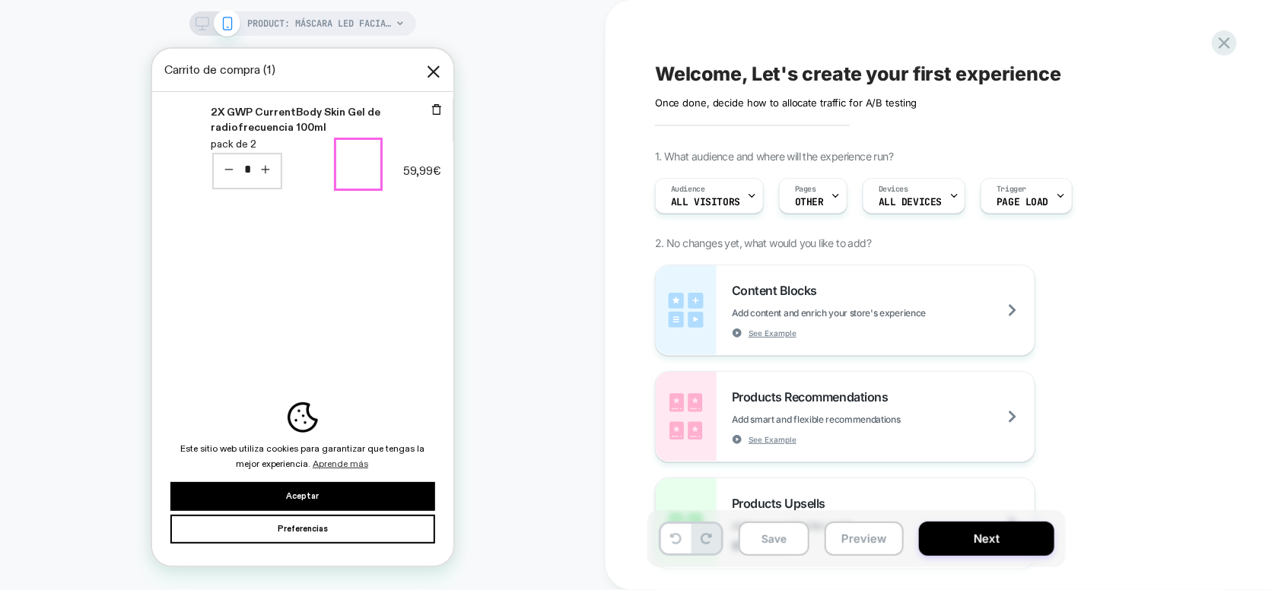
click at [376, 161] on img at bounding box center [366, 178] width 35 height 35
click at [392, 156] on th "Nueva Multiluz" at bounding box center [421, 197] width 59 height 110
click at [407, 163] on img at bounding box center [421, 186] width 47 height 47
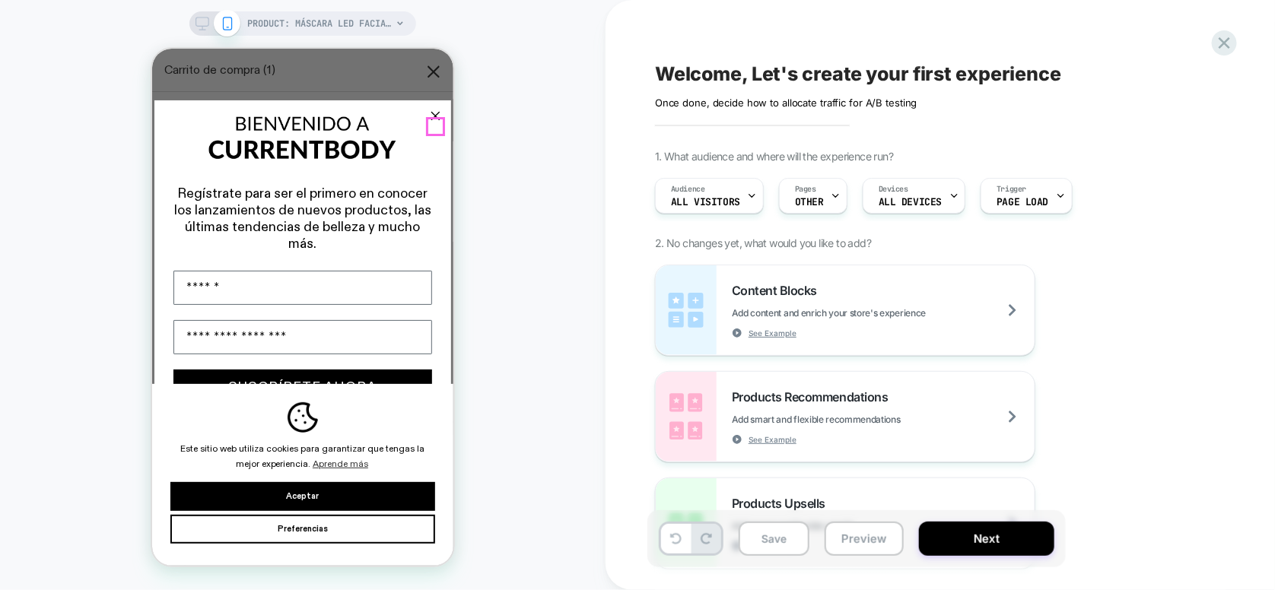
click at [434, 119] on icon "Close dialog" at bounding box center [435, 115] width 8 height 8
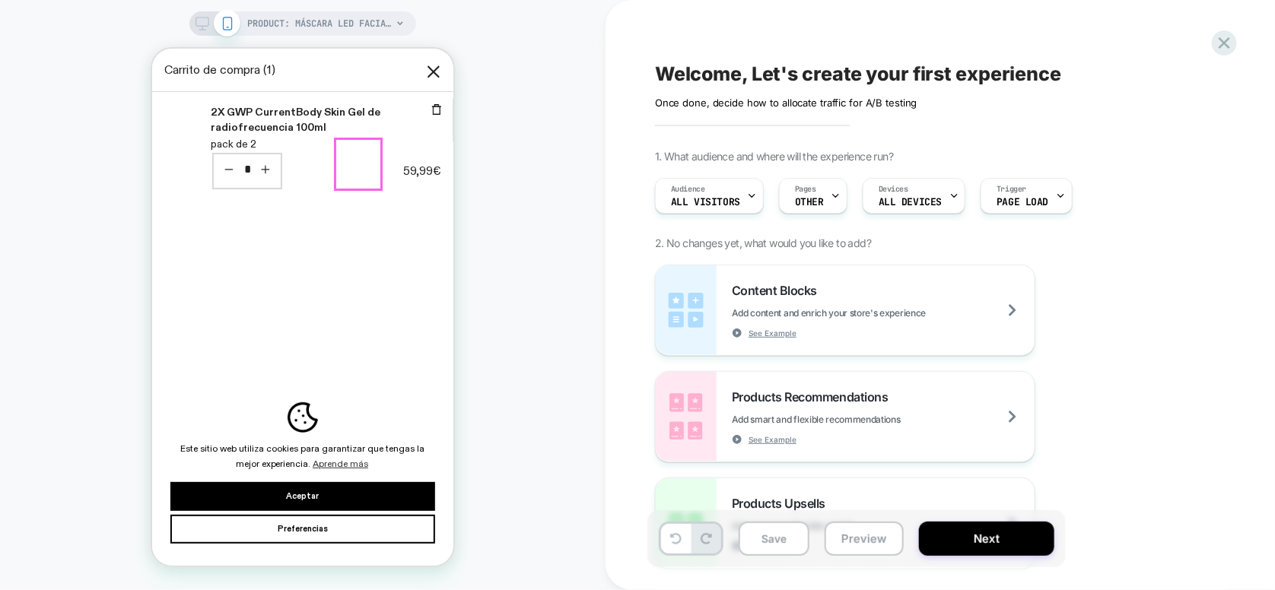
click at [382, 142] on th "Luz Azul" at bounding box center [366, 197] width 47 height 110
click at [386, 142] on th "Luz Azul" at bounding box center [366, 197] width 47 height 110
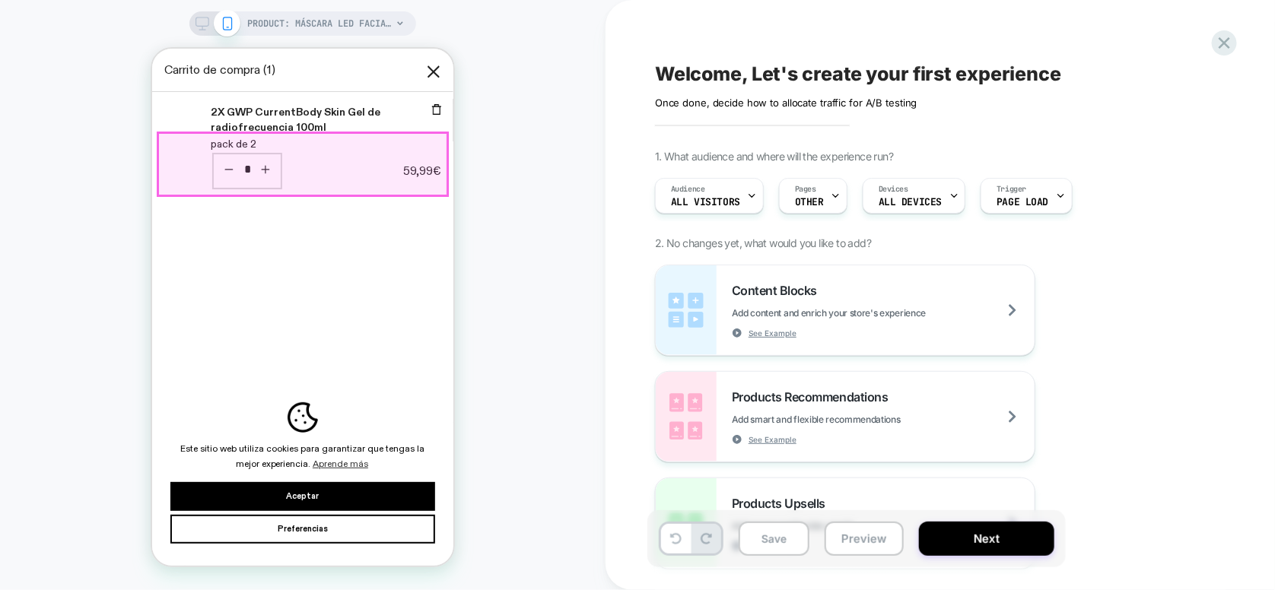
click at [392, 158] on th "Nueva Multiluz" at bounding box center [421, 197] width 59 height 110
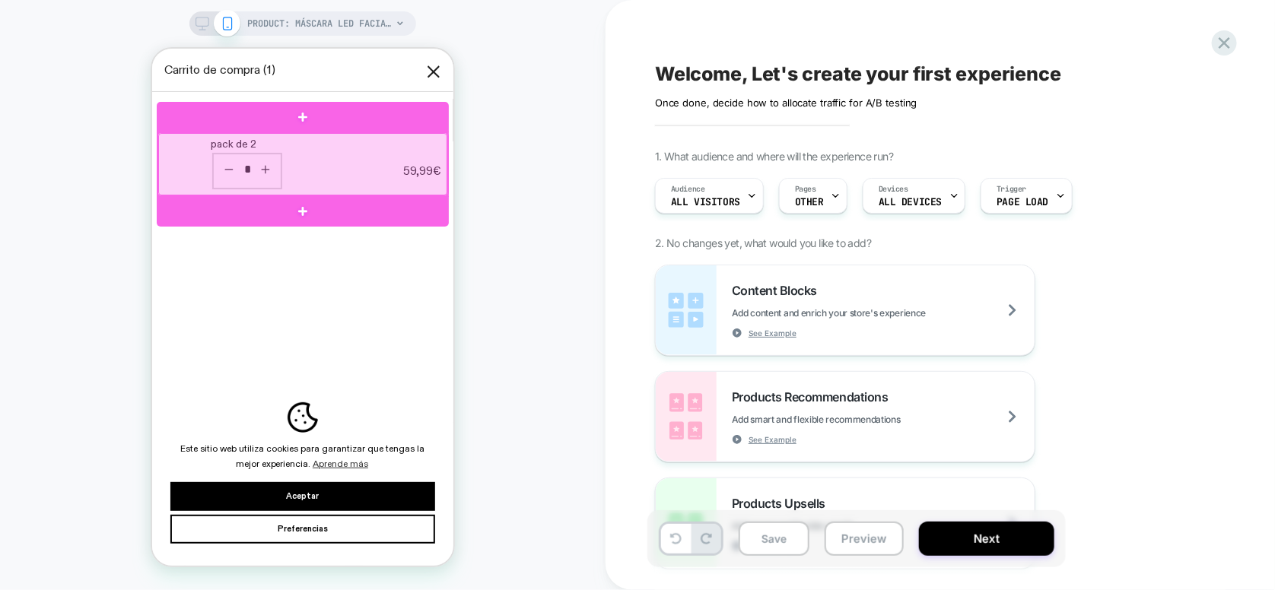
click at [390, 171] on div at bounding box center [301, 163] width 289 height 62
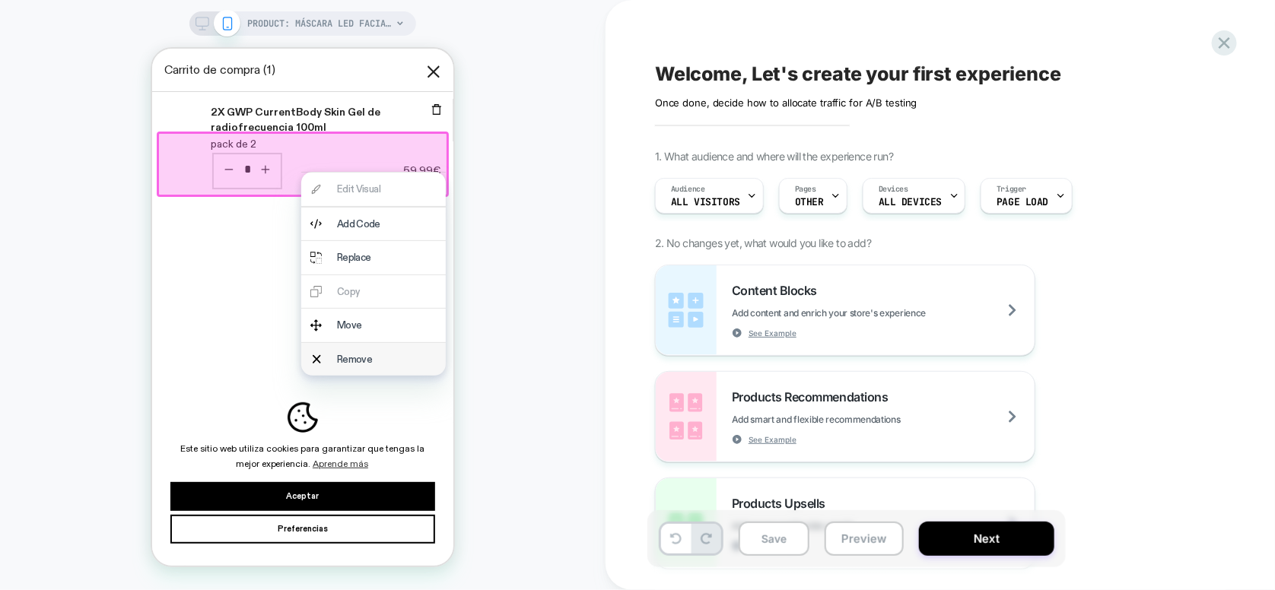
click at [361, 351] on div "Remove" at bounding box center [373, 358] width 145 height 33
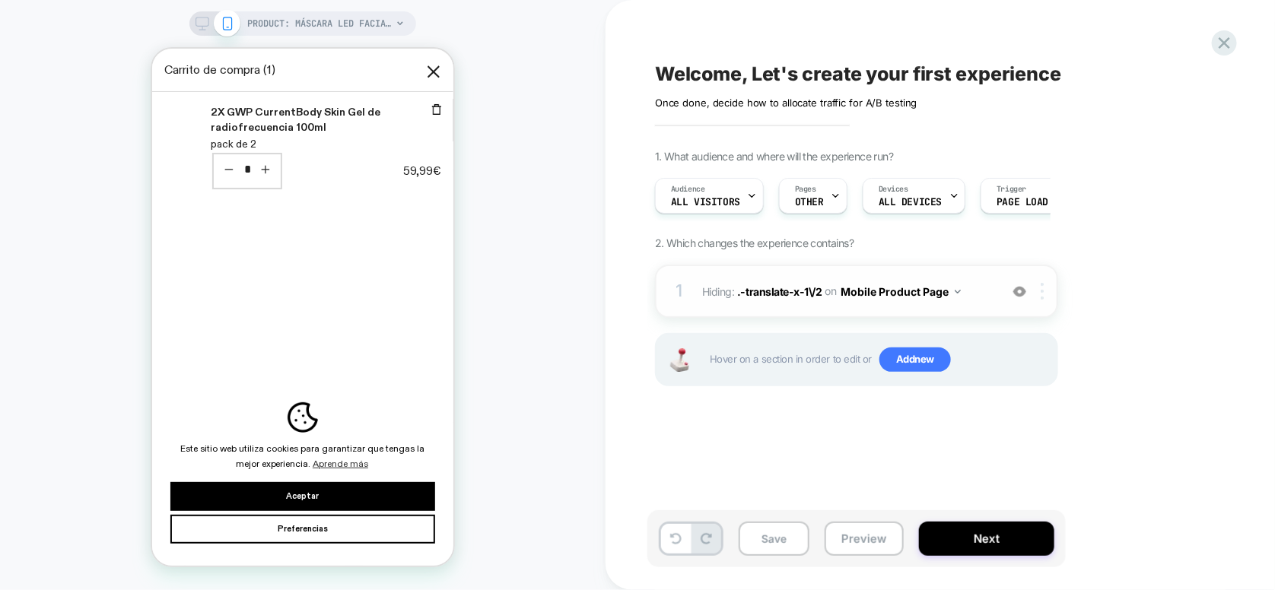
click at [1045, 292] on div at bounding box center [1044, 291] width 25 height 17
click at [1044, 296] on img at bounding box center [1042, 291] width 3 height 17
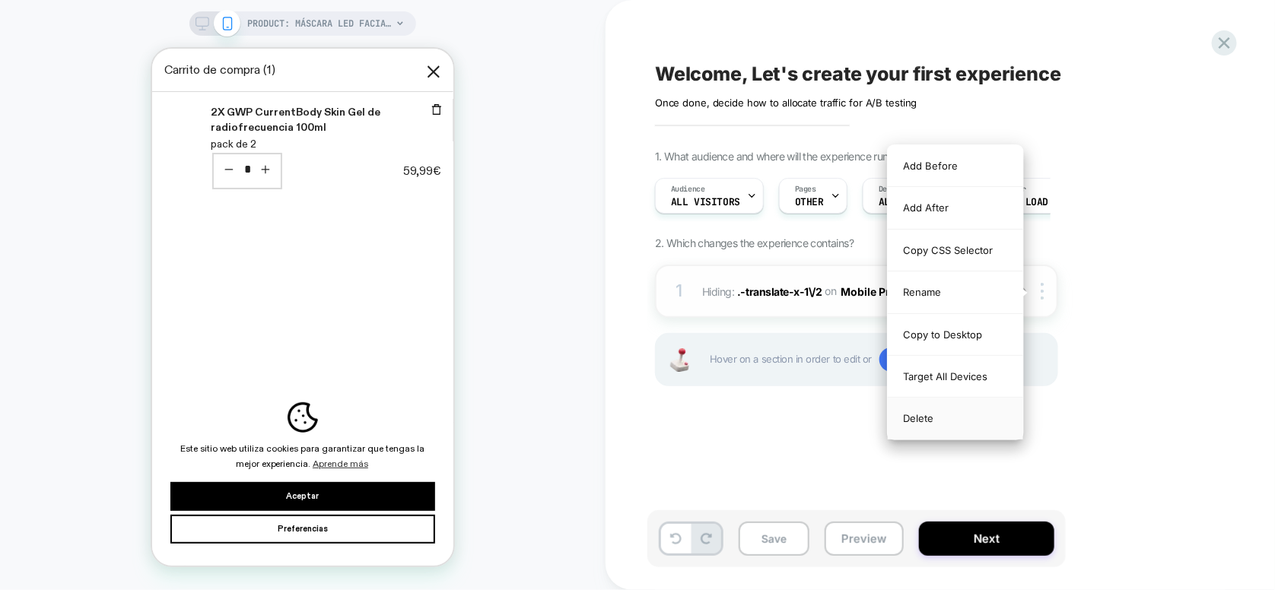
click at [954, 418] on div "Delete" at bounding box center [955, 418] width 135 height 41
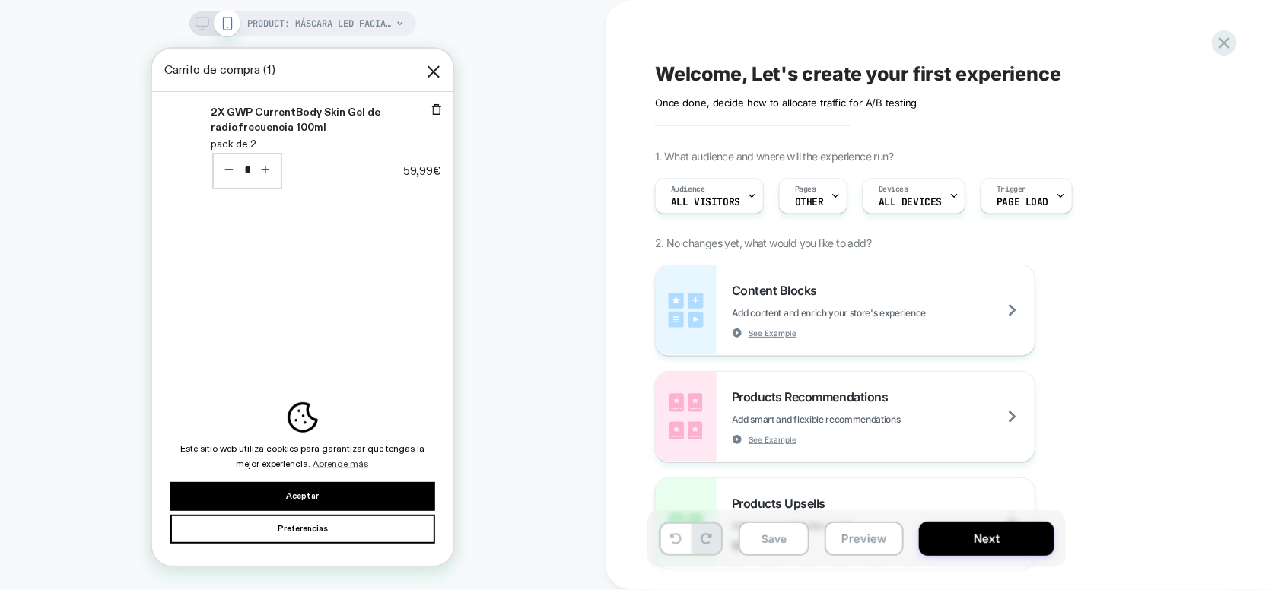
click at [208, 25] on rect at bounding box center [202, 21] width 13 height 8
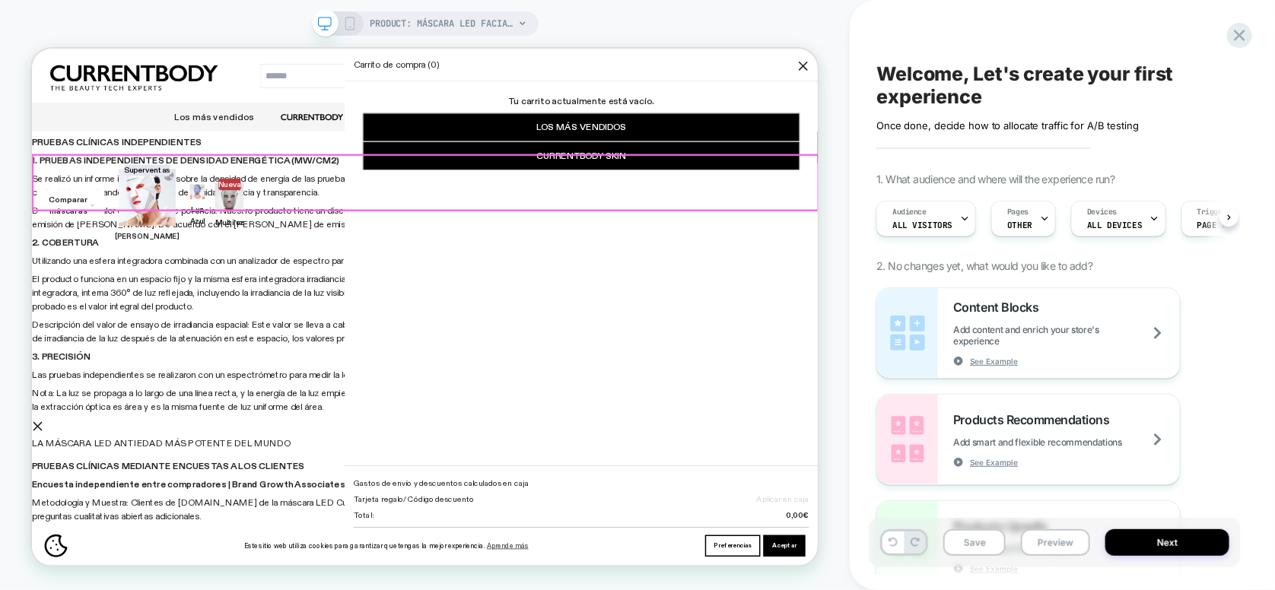
click at [844, 201] on div "Comparar máscaras Superventas Luz Roja Luz Azul" at bounding box center [555, 201] width 1048 height 0
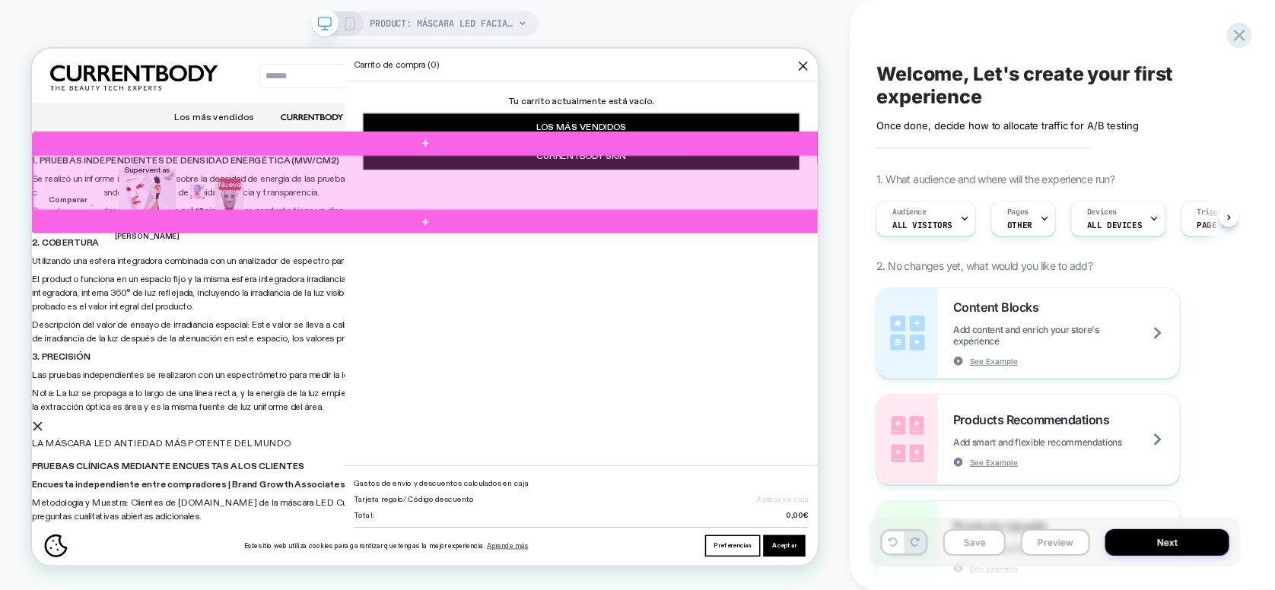
click at [927, 208] on div at bounding box center [556, 226] width 1047 height 73
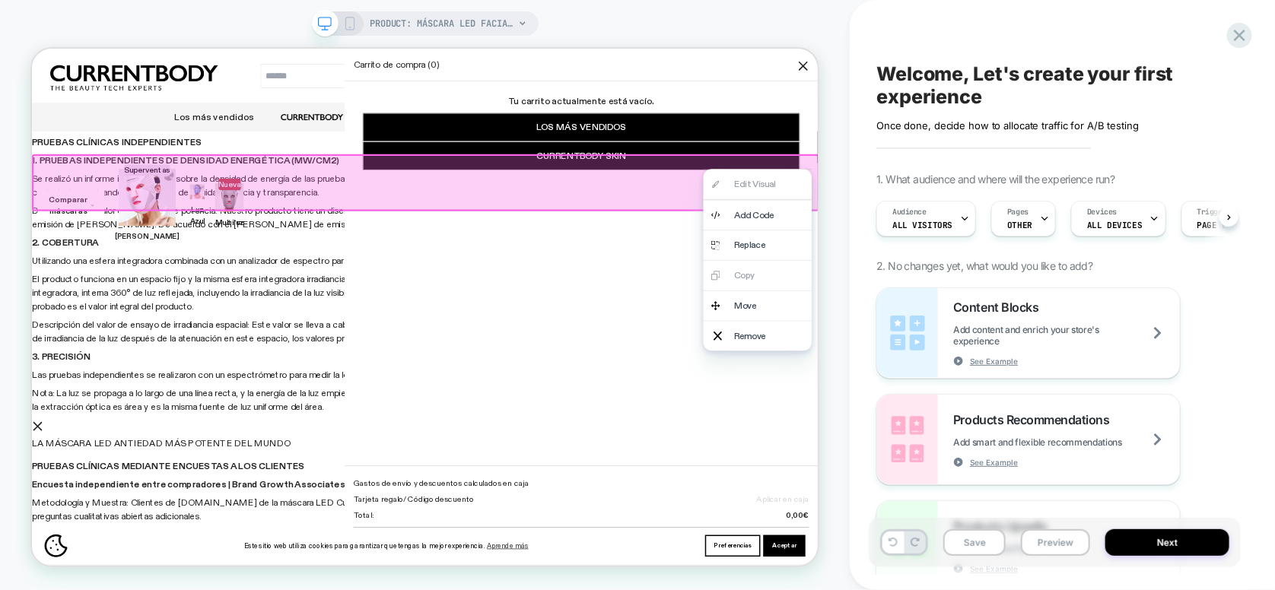
click at [990, 423] on div "Remove" at bounding box center [1014, 431] width 93 height 18
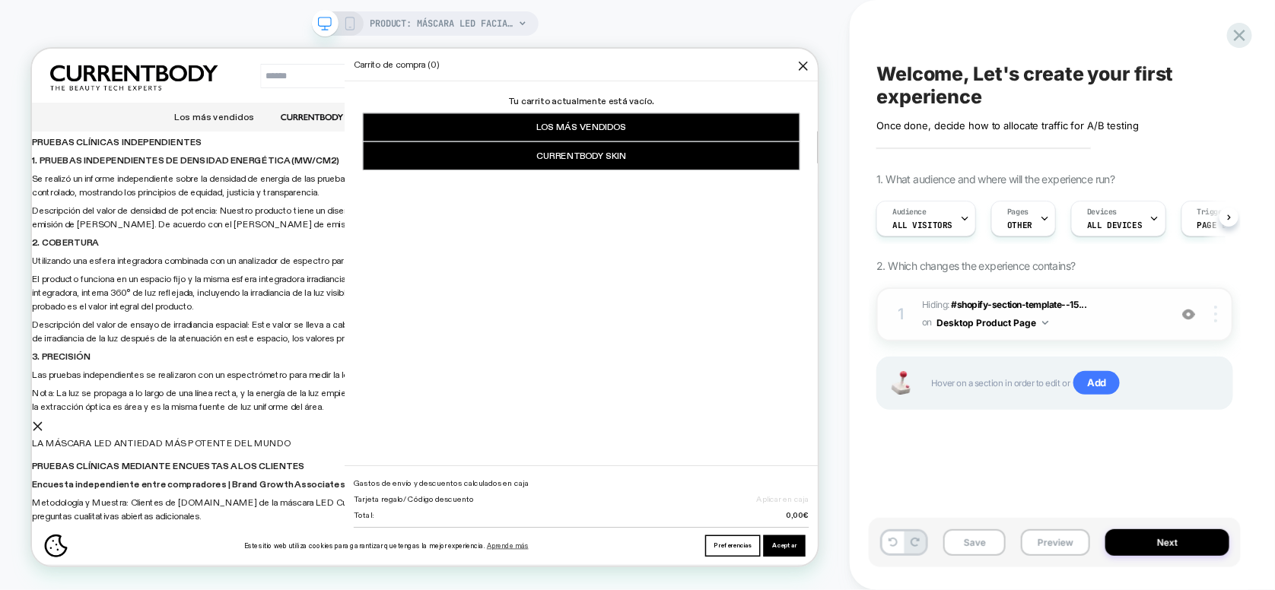
click at [1214, 317] on img at bounding box center [1215, 314] width 3 height 17
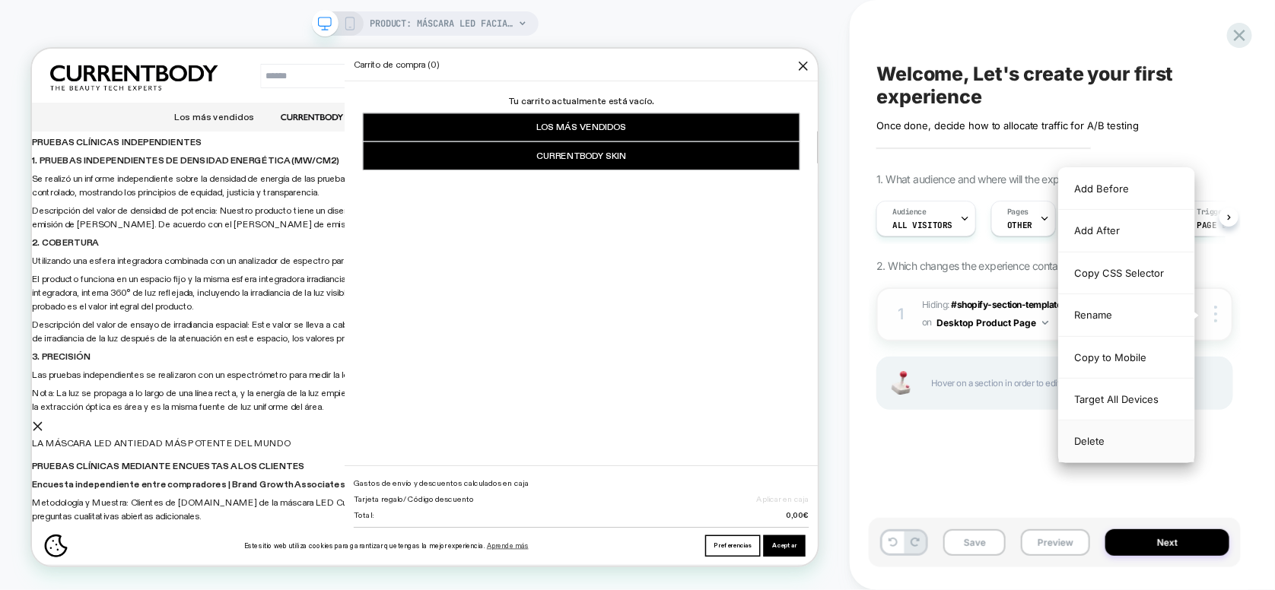
click at [1111, 442] on div "Delete" at bounding box center [1126, 441] width 135 height 41
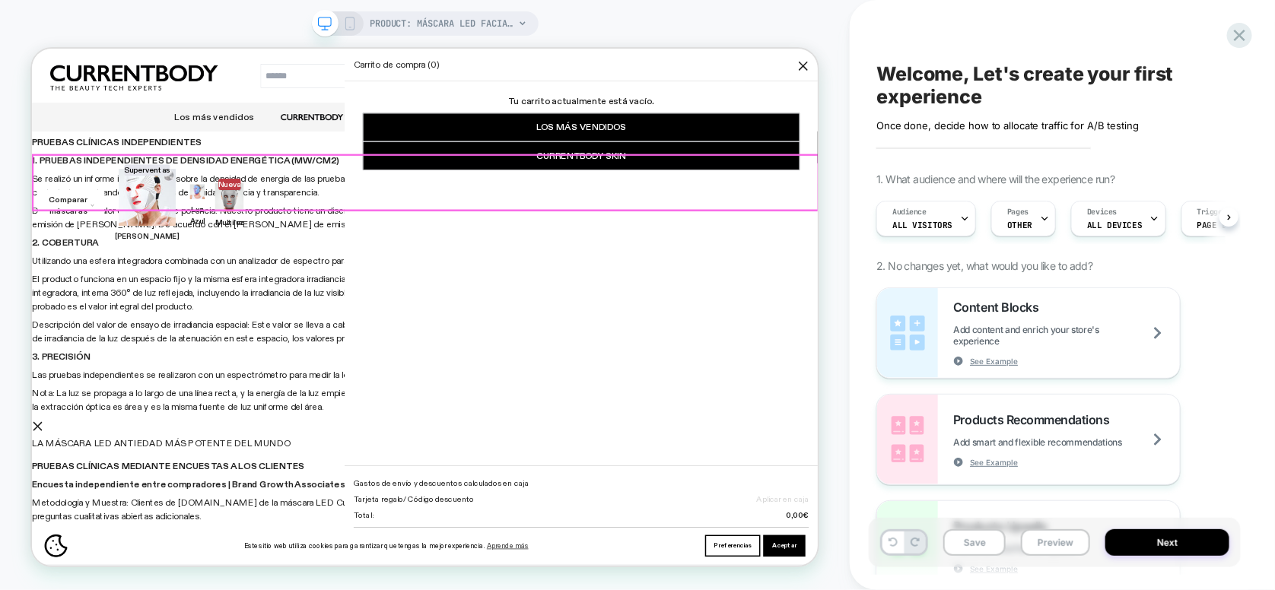
click at [838, 201] on div "Comparar máscaras Superventas Luz Roja Luz Azul" at bounding box center [555, 201] width 1048 height 0
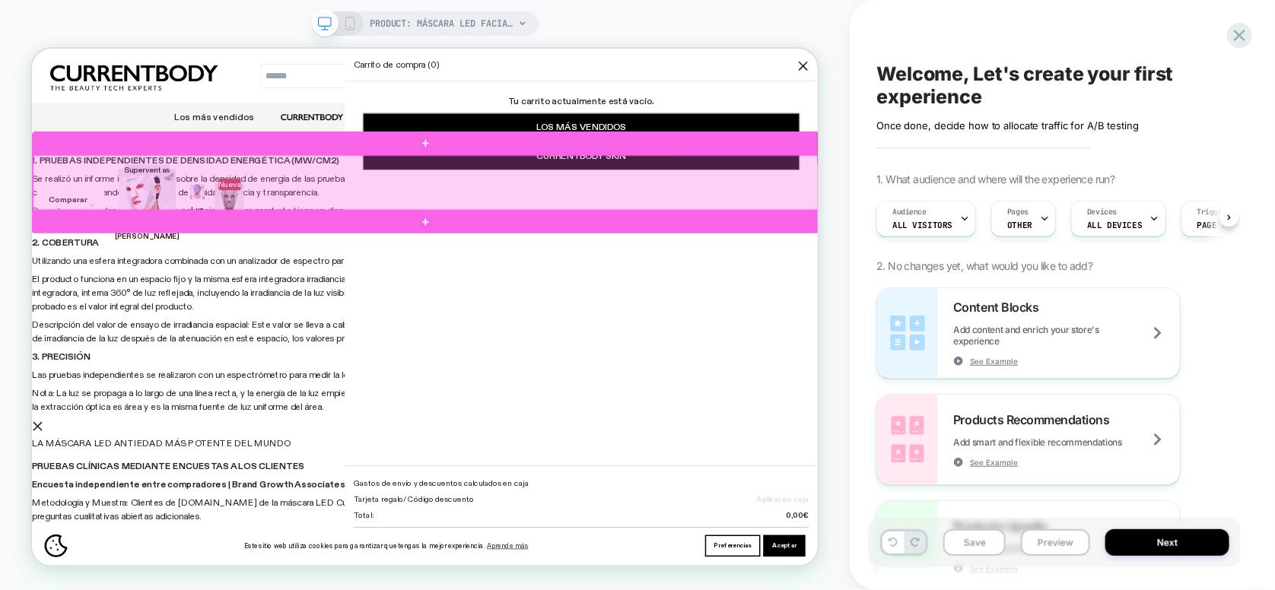
click at [838, 205] on div at bounding box center [556, 226] width 1047 height 73
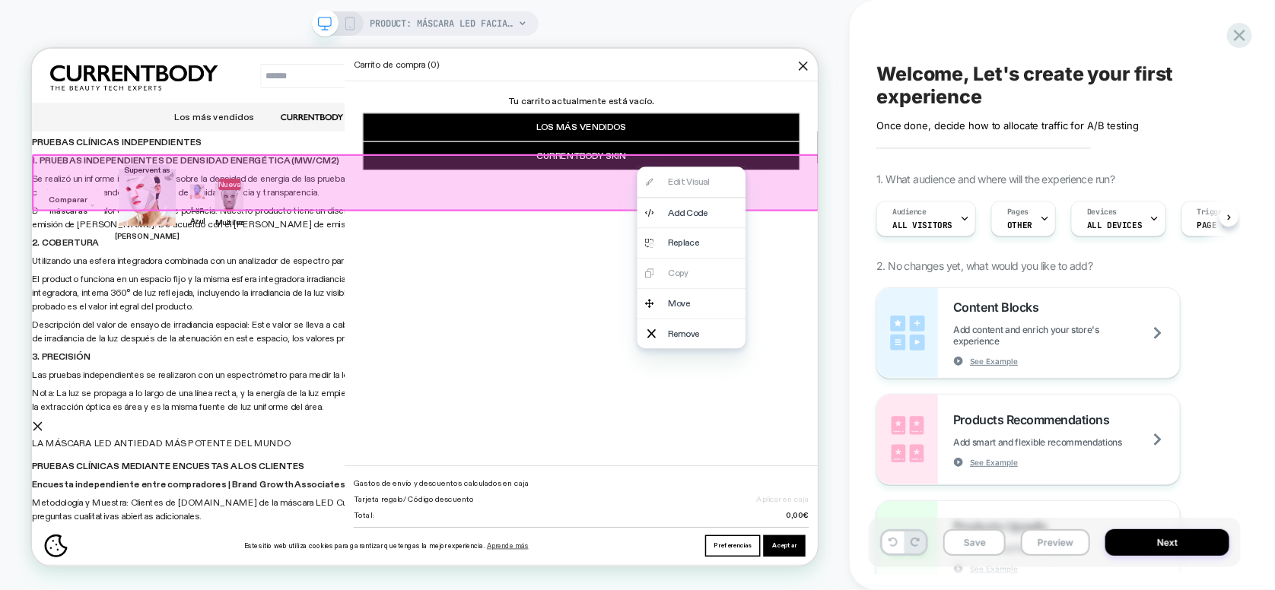
click at [911, 424] on div "Remove" at bounding box center [925, 428] width 93 height 18
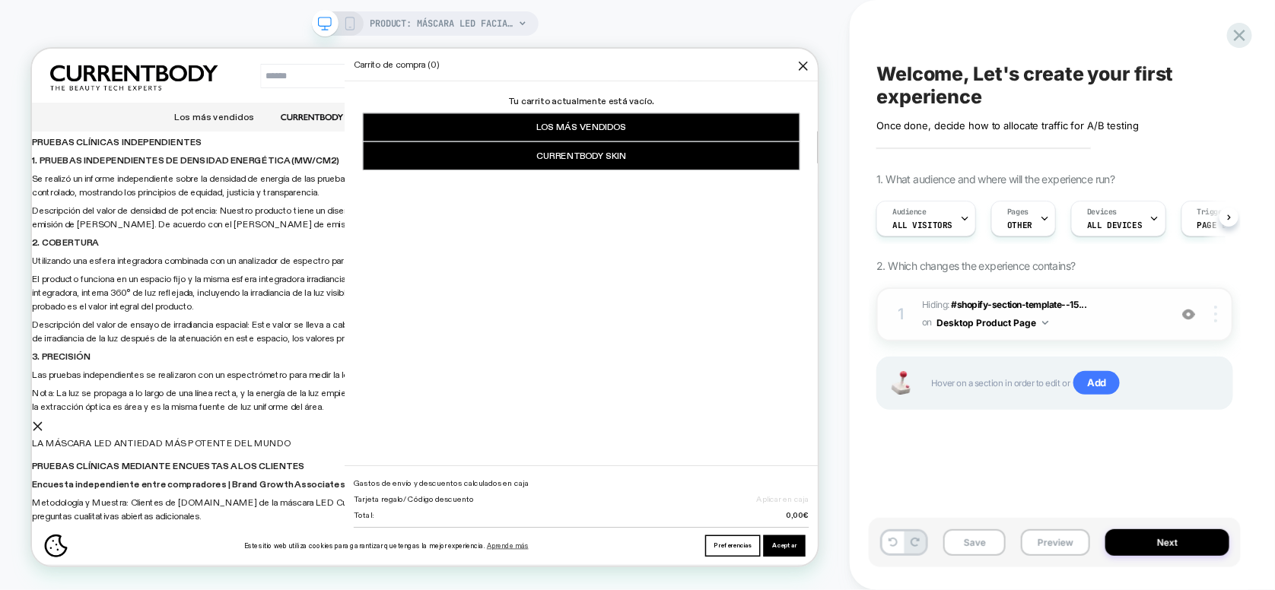
click at [1217, 320] on div at bounding box center [1218, 314] width 29 height 17
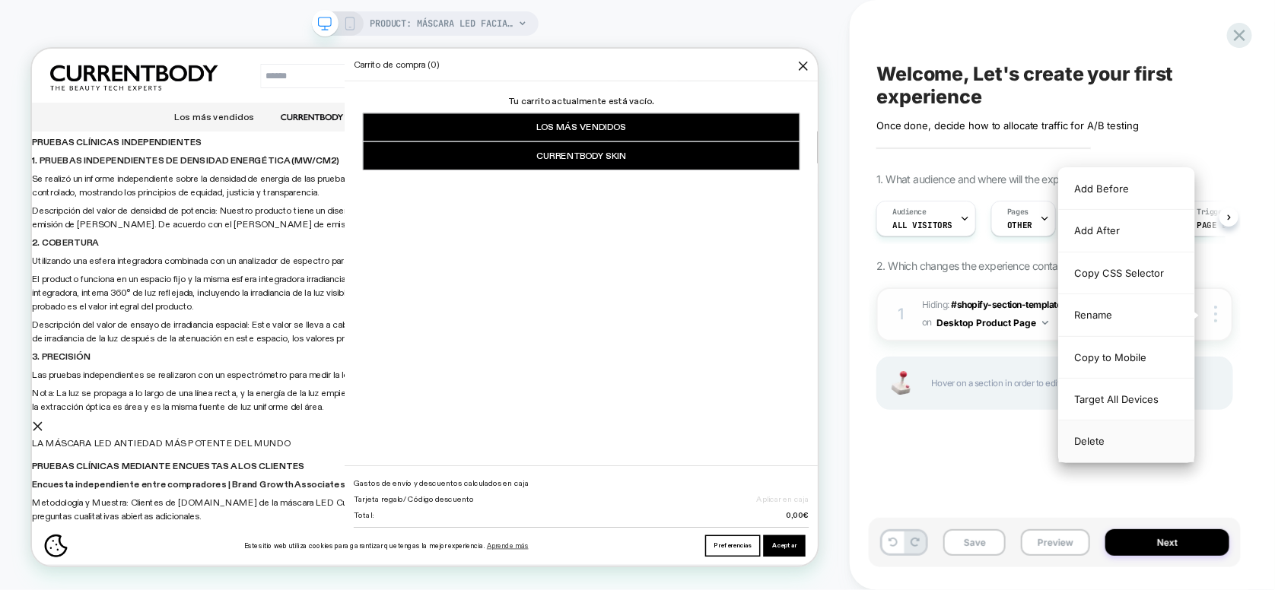
click at [1132, 444] on div "Delete" at bounding box center [1126, 441] width 135 height 41
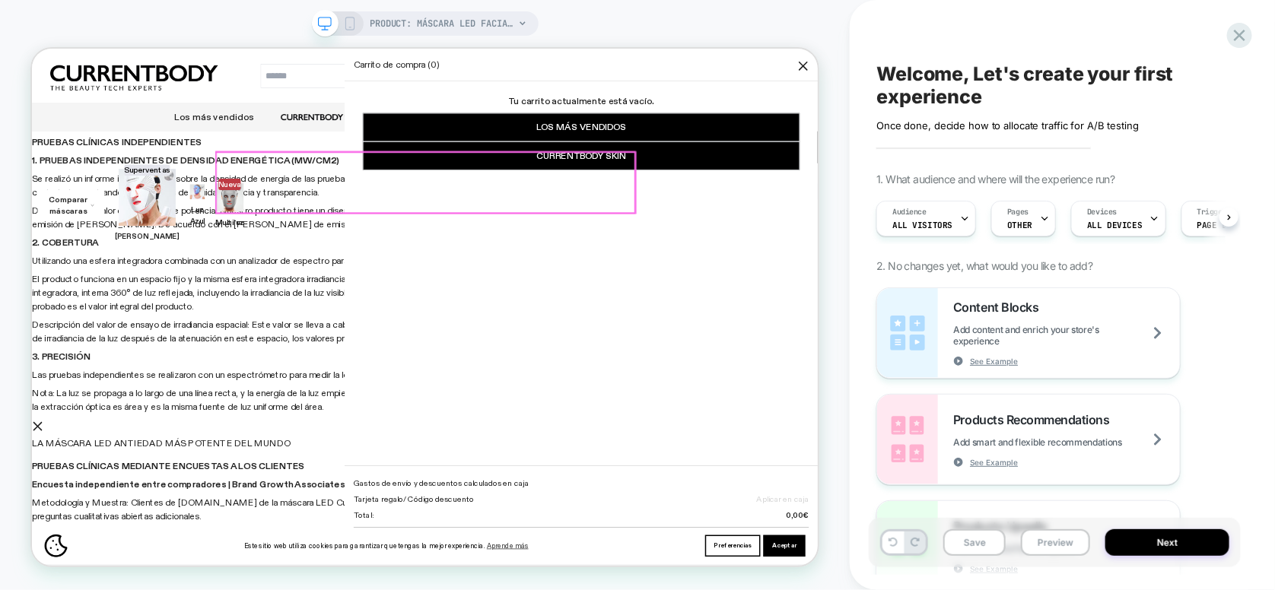
click at [268, 205] on th "Luz Azul" at bounding box center [252, 257] width 32 height 110
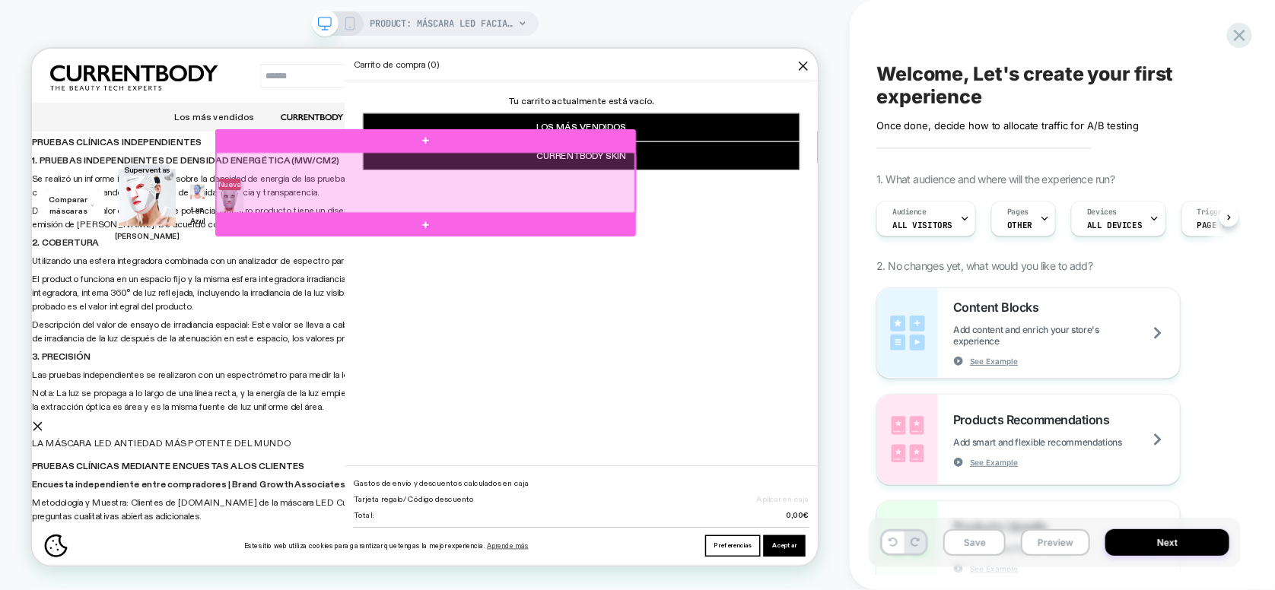
click at [722, 207] on div at bounding box center [556, 226] width 558 height 81
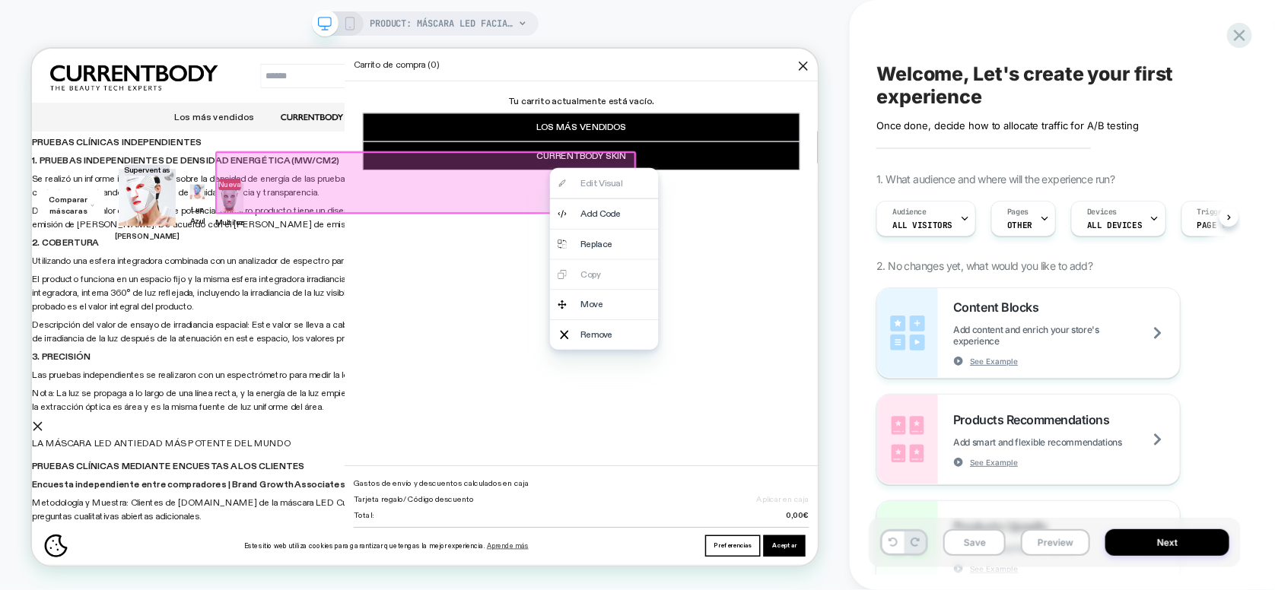
click at [788, 428] on div "Remove" at bounding box center [809, 430] width 93 height 18
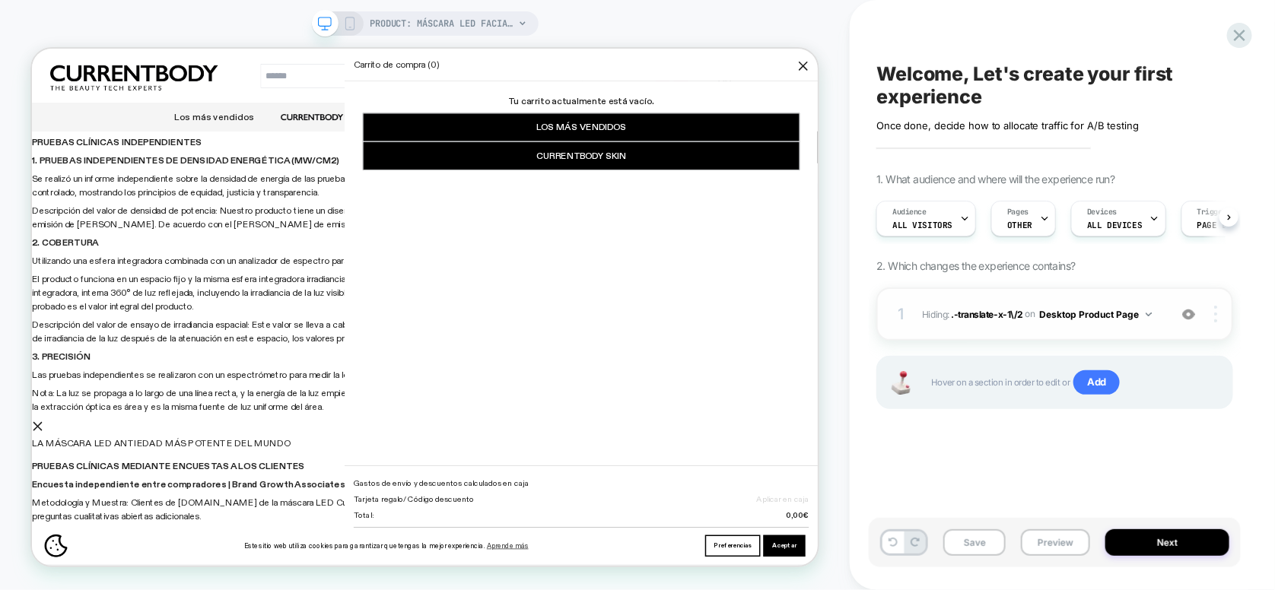
click at [1215, 320] on img at bounding box center [1215, 314] width 3 height 17
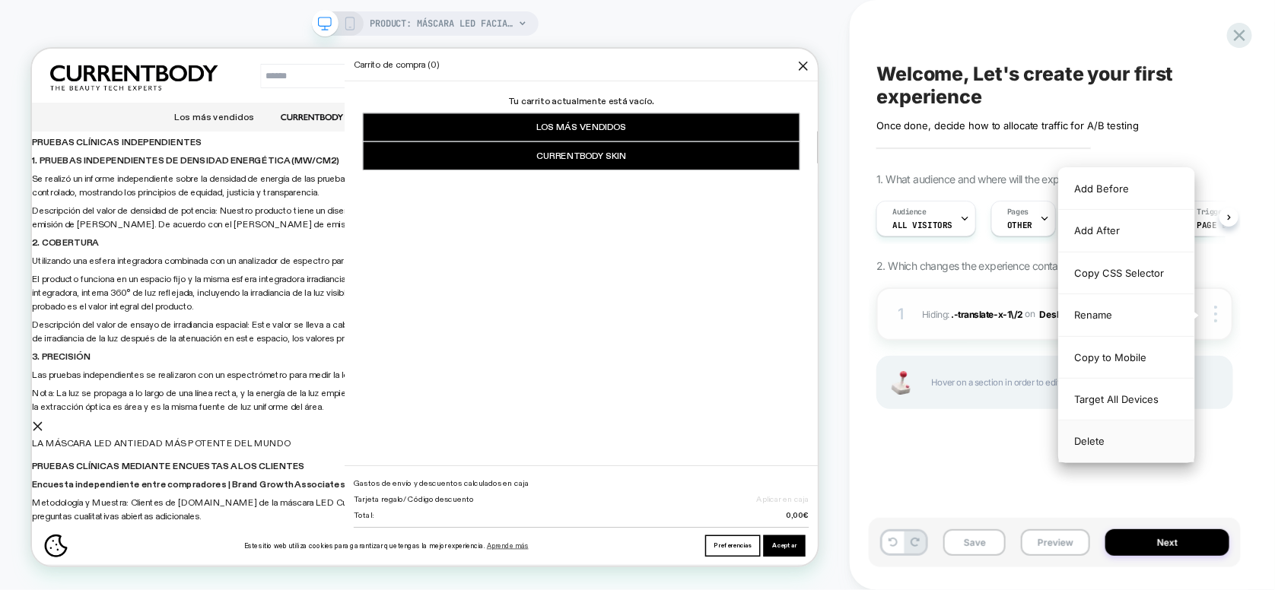
click at [1102, 441] on div "Delete" at bounding box center [1126, 441] width 135 height 41
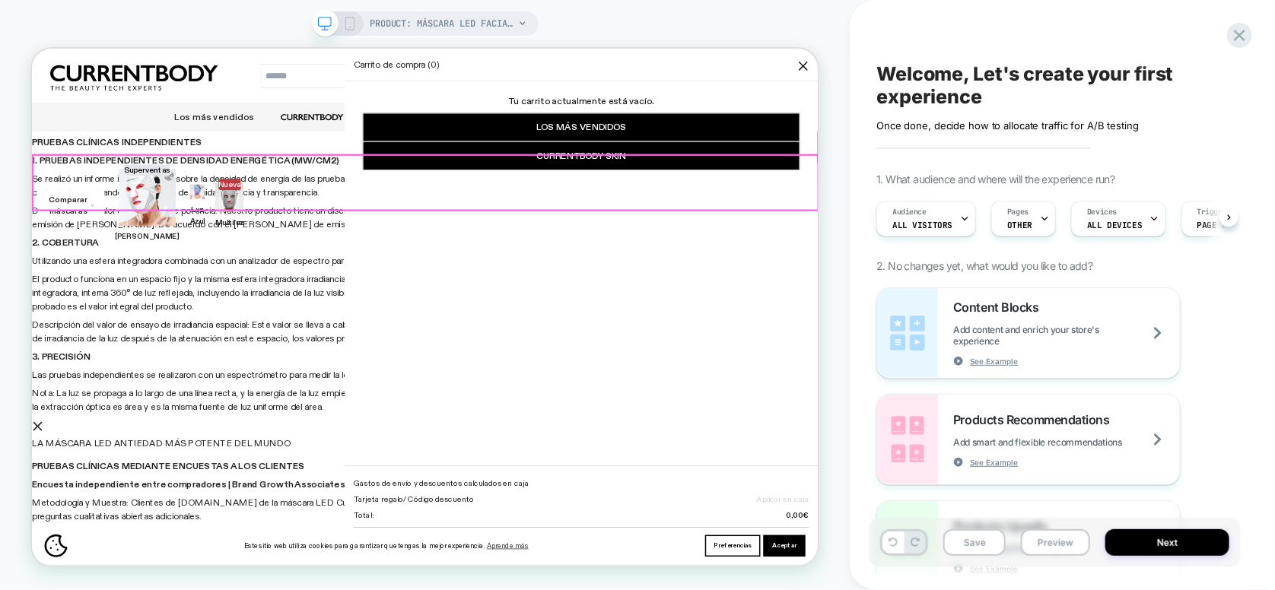
click at [940, 201] on div "Comparar máscaras Superventas Luz Roja Luz Azul" at bounding box center [555, 201] width 1048 height 0
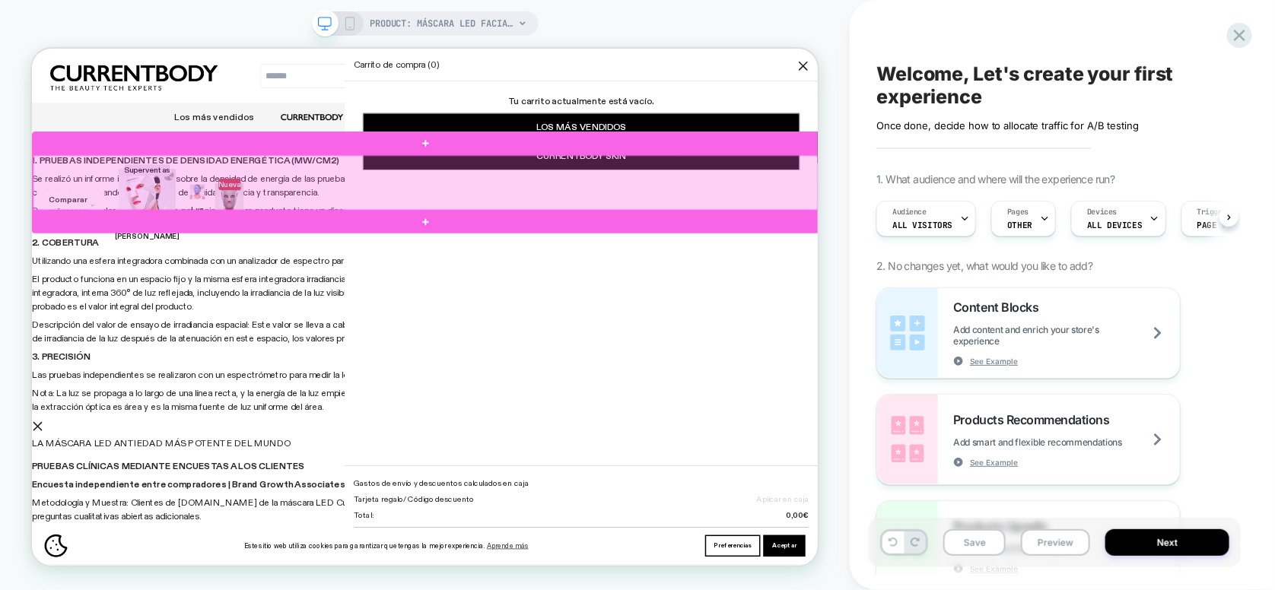
click at [940, 226] on div at bounding box center [556, 226] width 1047 height 73
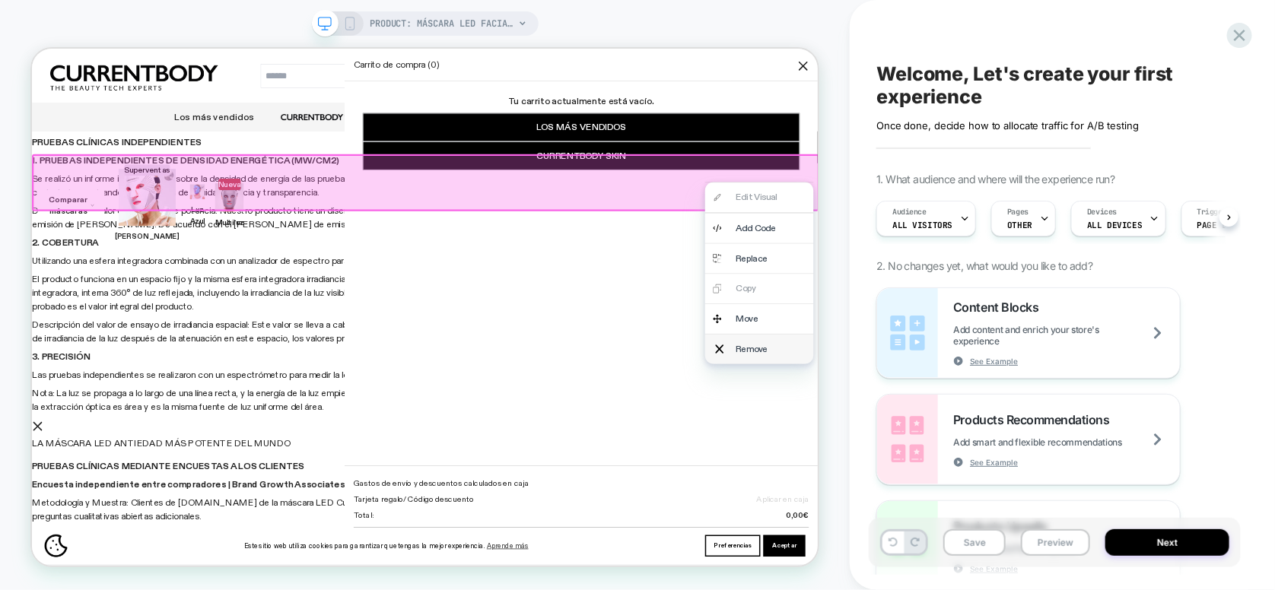
click at [1012, 448] on div "Remove" at bounding box center [1016, 449] width 93 height 18
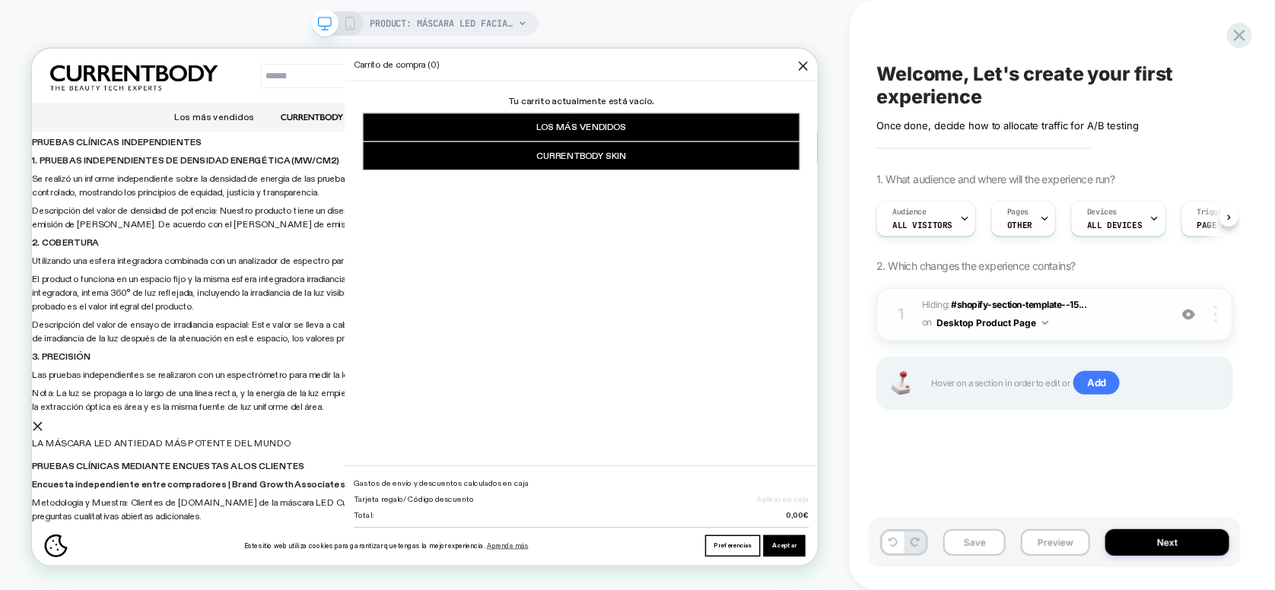
click at [1215, 318] on img at bounding box center [1215, 314] width 3 height 17
click at [1220, 321] on div at bounding box center [1218, 314] width 29 height 17
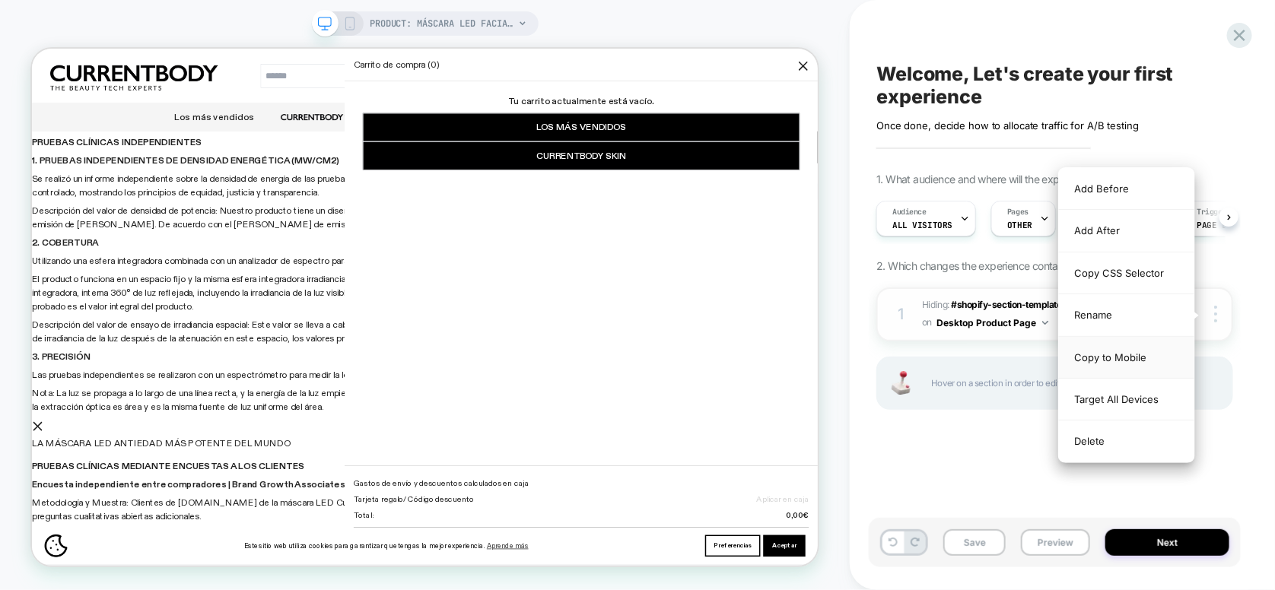
click at [1158, 353] on div "Copy to Mobile" at bounding box center [1126, 358] width 135 height 42
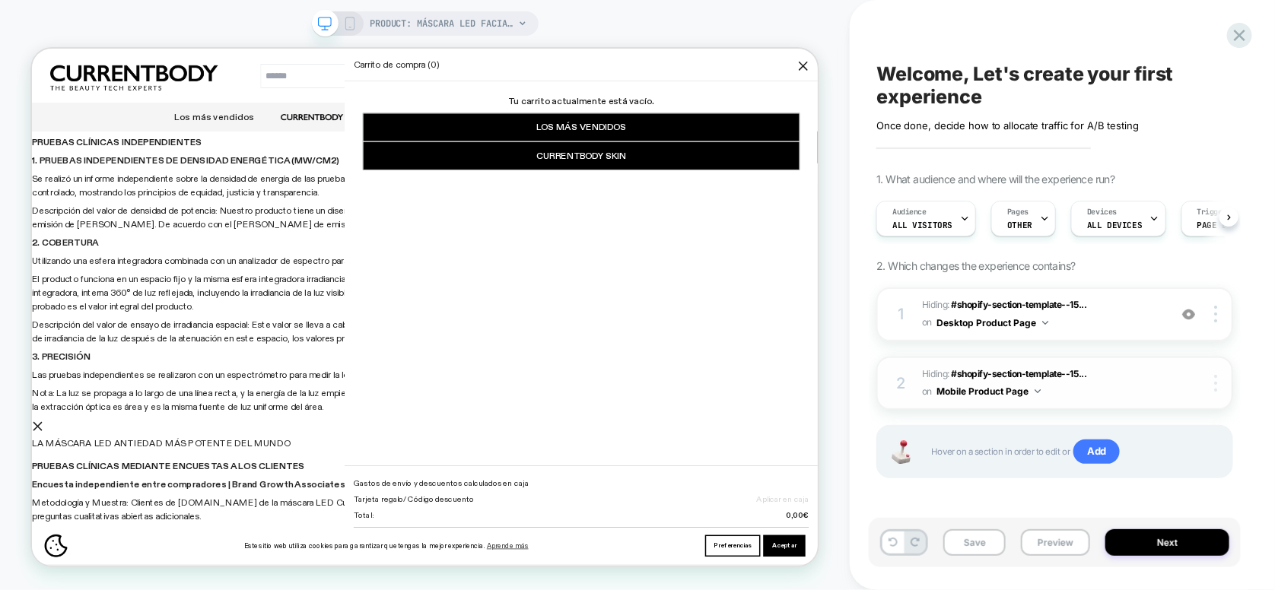
click at [1215, 382] on img at bounding box center [1215, 383] width 3 height 17
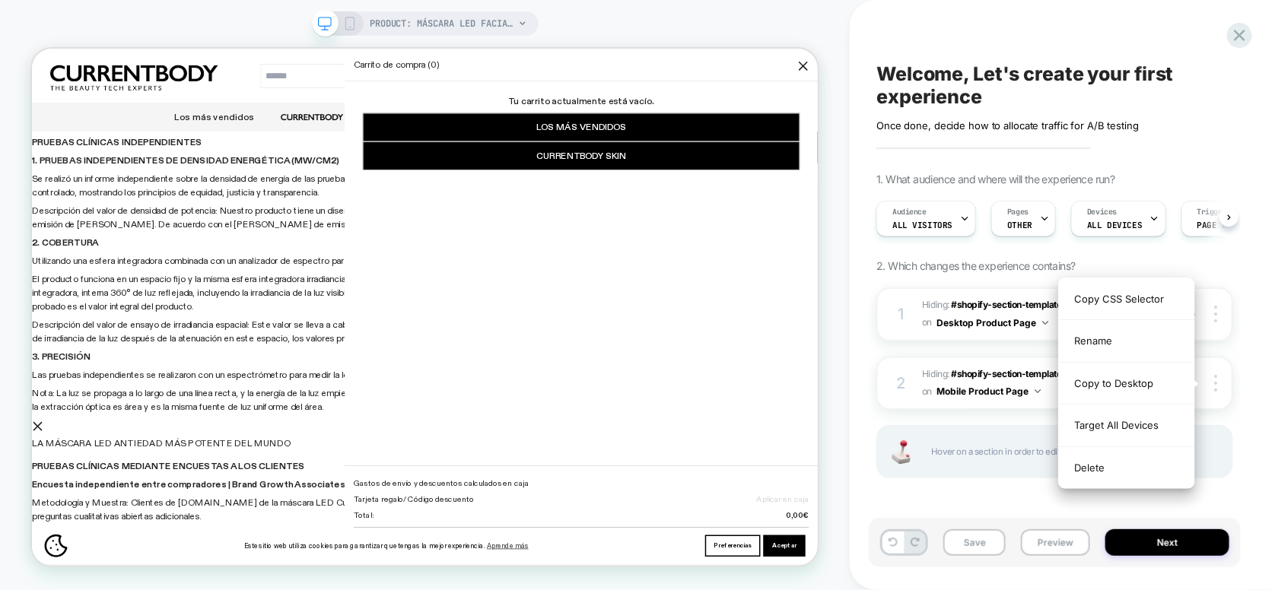
click at [1109, 476] on div "Delete" at bounding box center [1126, 467] width 135 height 41
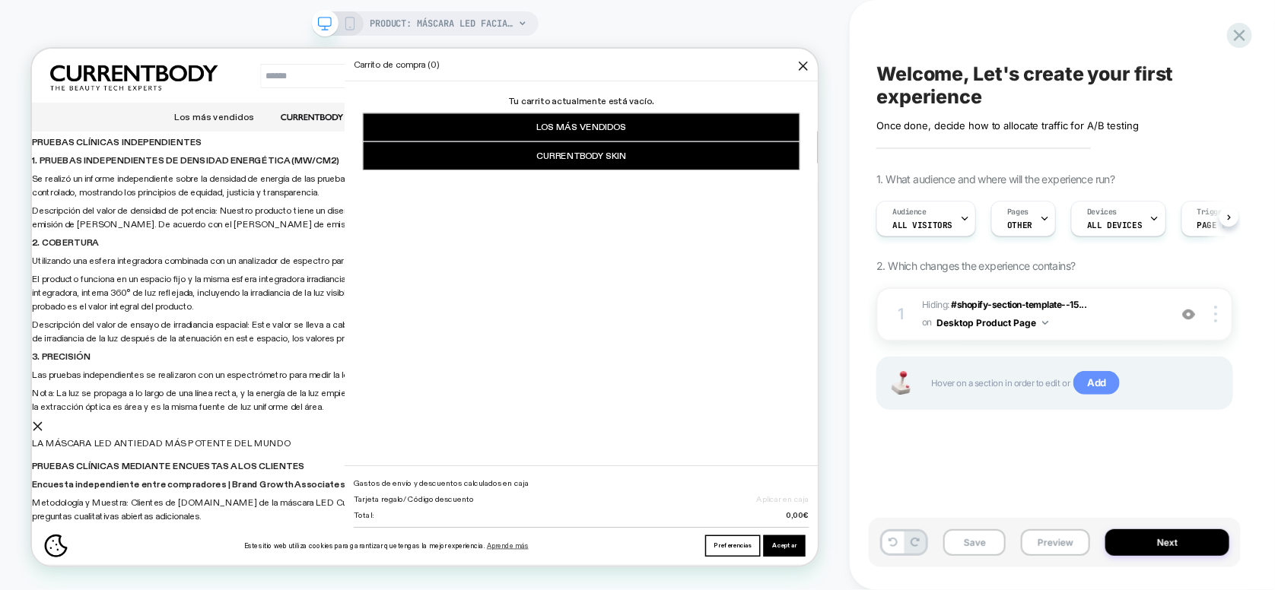
click at [1101, 381] on span "Add" at bounding box center [1096, 383] width 46 height 24
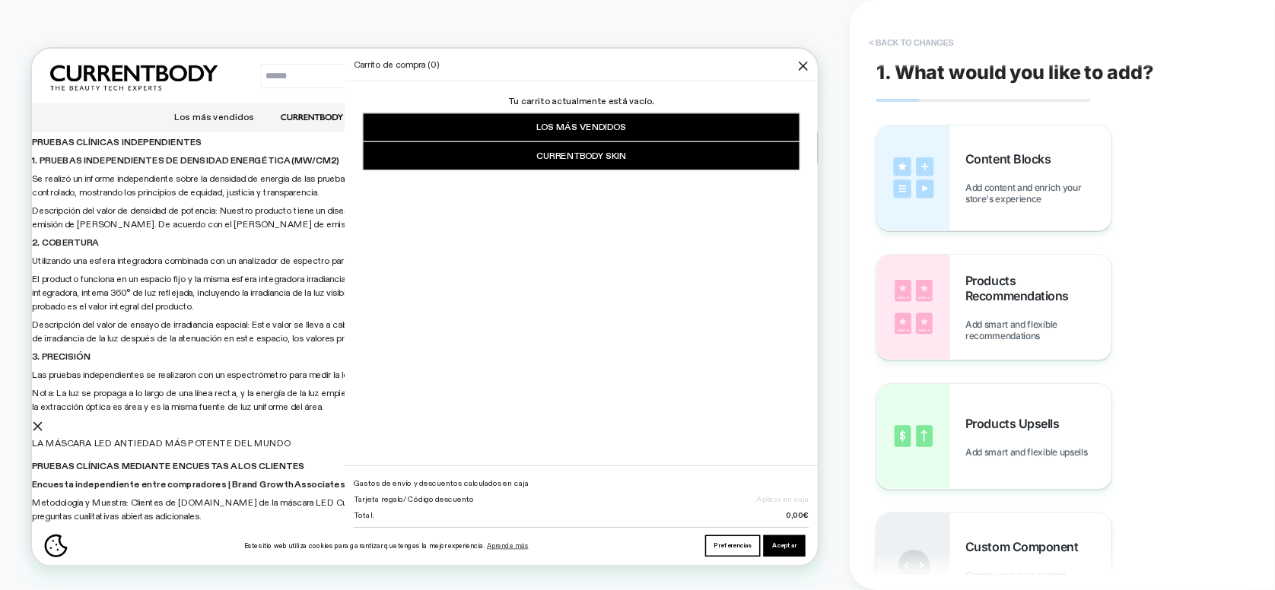
click at [863, 38] on button "< Back to changes" at bounding box center [911, 42] width 100 height 24
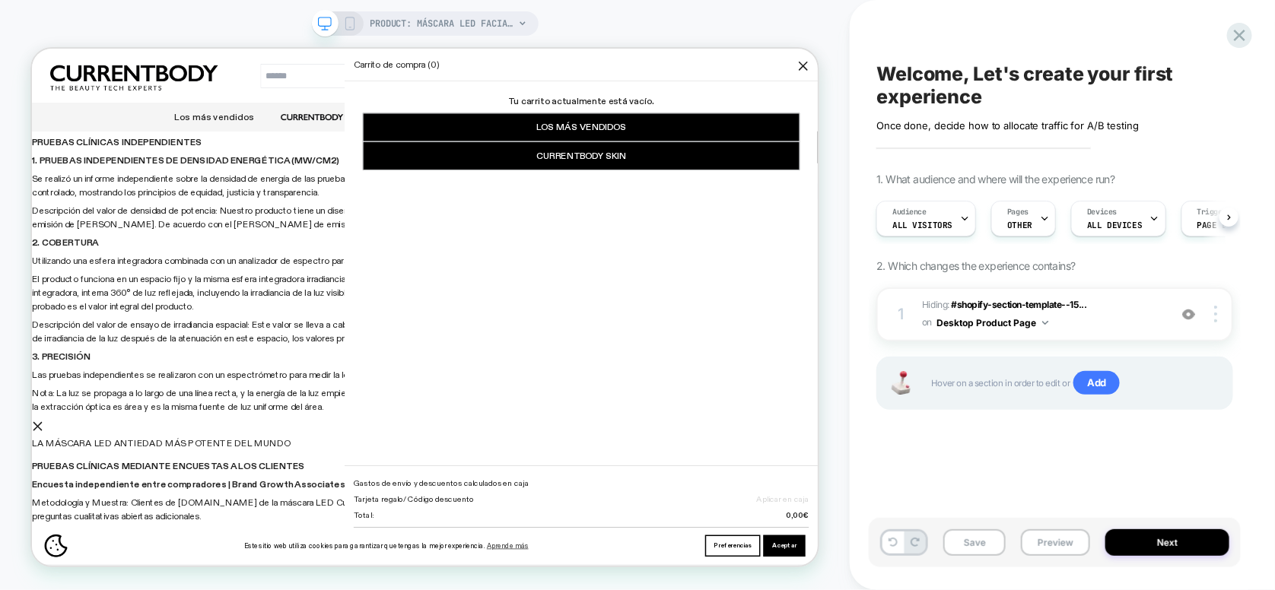
click at [348, 25] on icon at bounding box center [350, 24] width 14 height 14
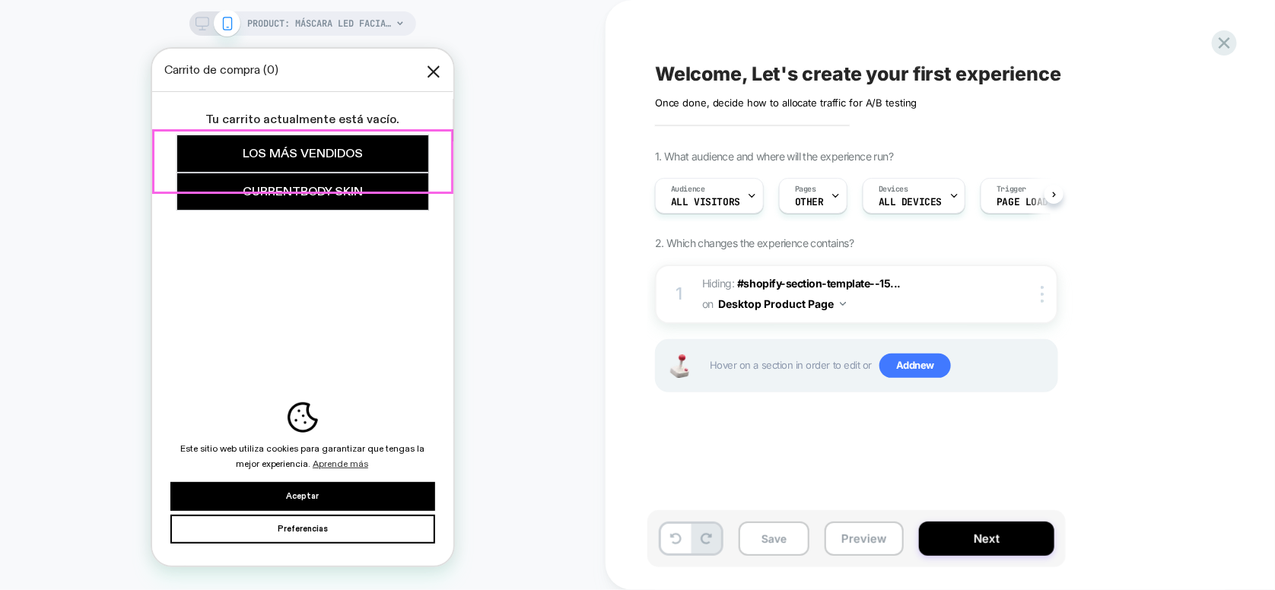
click at [151, 141] on div "Comparar máscaras Superventas Luz Roja Luz Azul" at bounding box center [301, 141] width 301 height 0
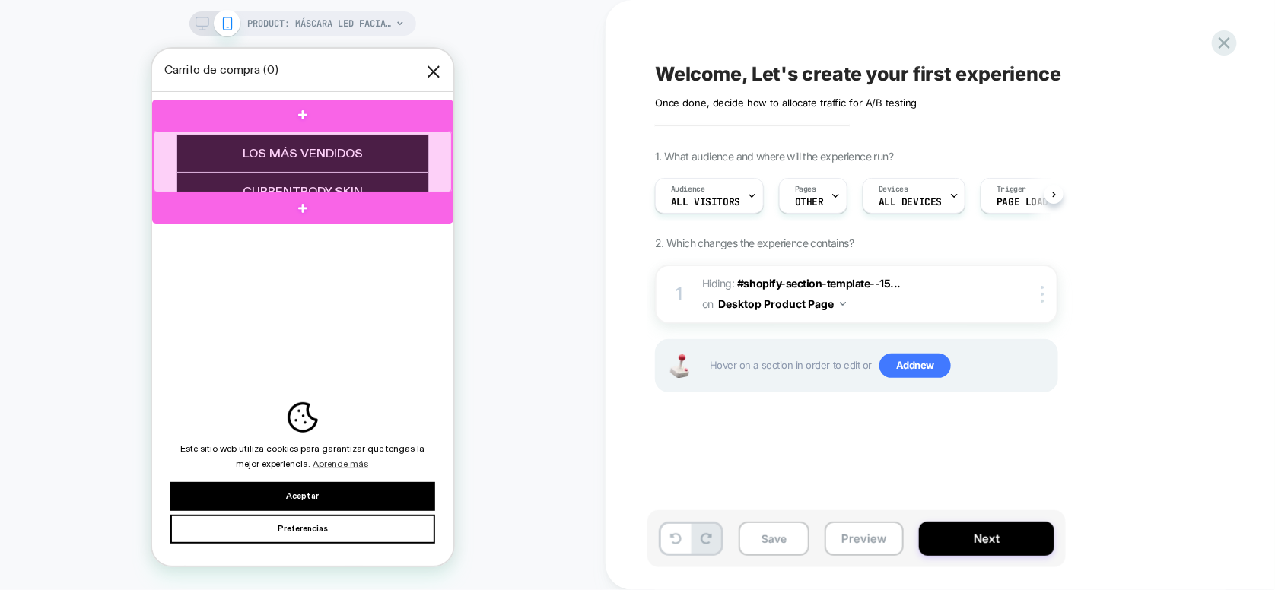
click at [151, 136] on div at bounding box center [301, 161] width 301 height 65
click at [153, 137] on div at bounding box center [302, 161] width 298 height 62
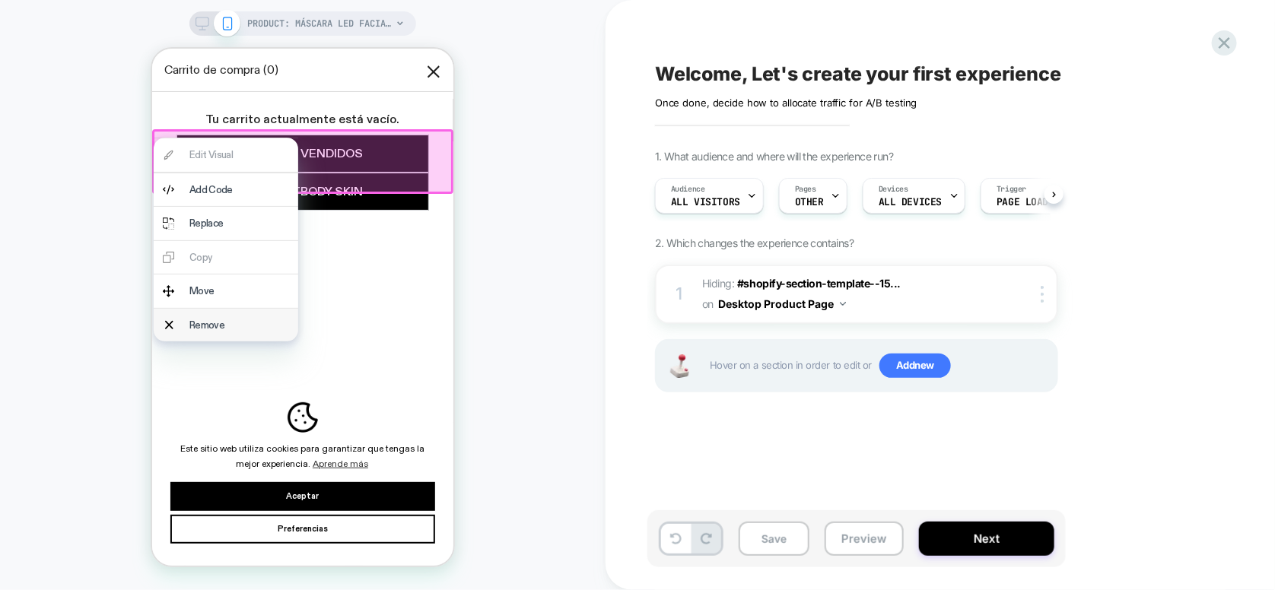
click at [241, 323] on div "Remove" at bounding box center [239, 324] width 100 height 15
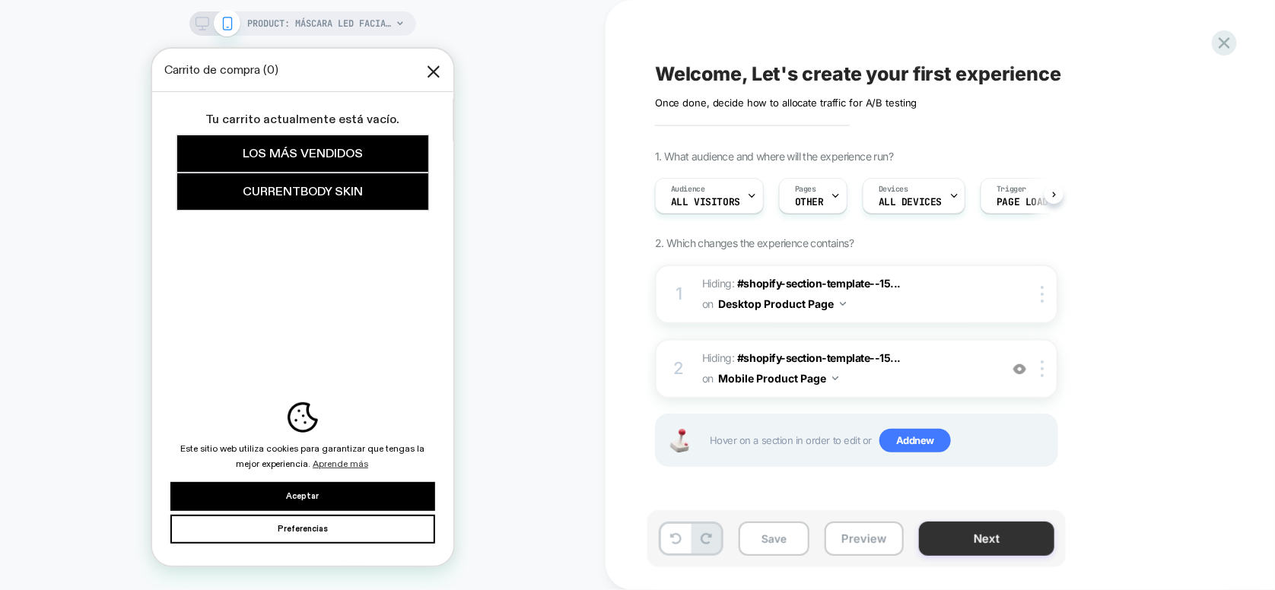
click at [975, 549] on button "Next" at bounding box center [986, 539] width 135 height 34
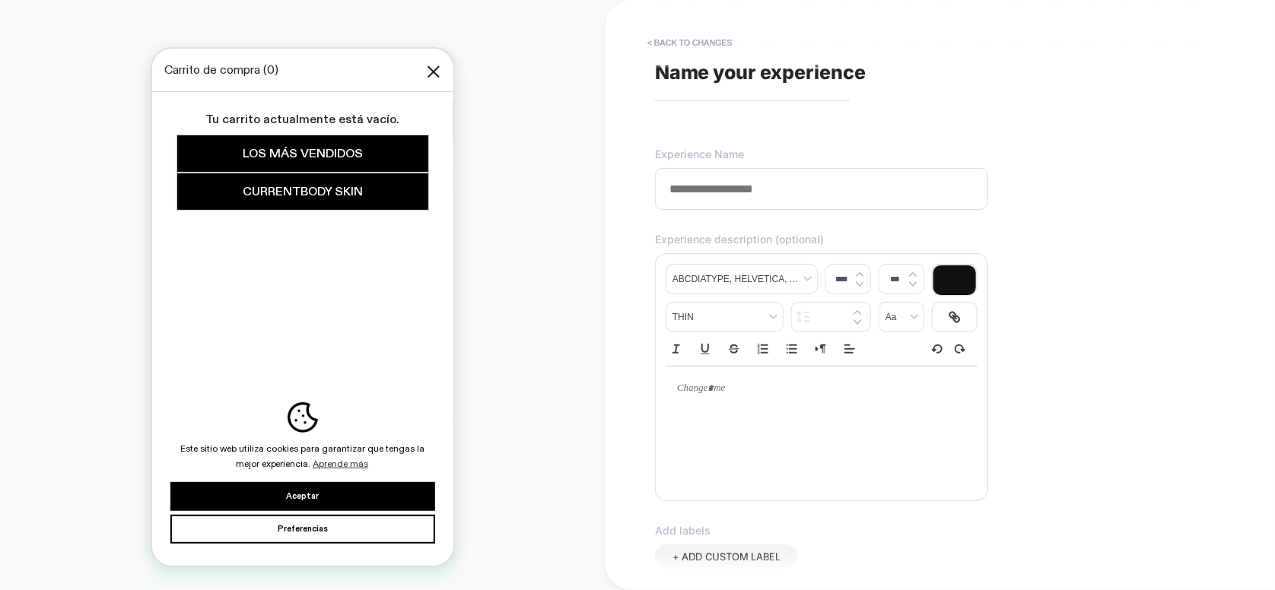
click at [697, 196] on input at bounding box center [821, 189] width 333 height 42
type input "**********"
click at [759, 399] on div at bounding box center [822, 389] width 312 height 44
type input "****"
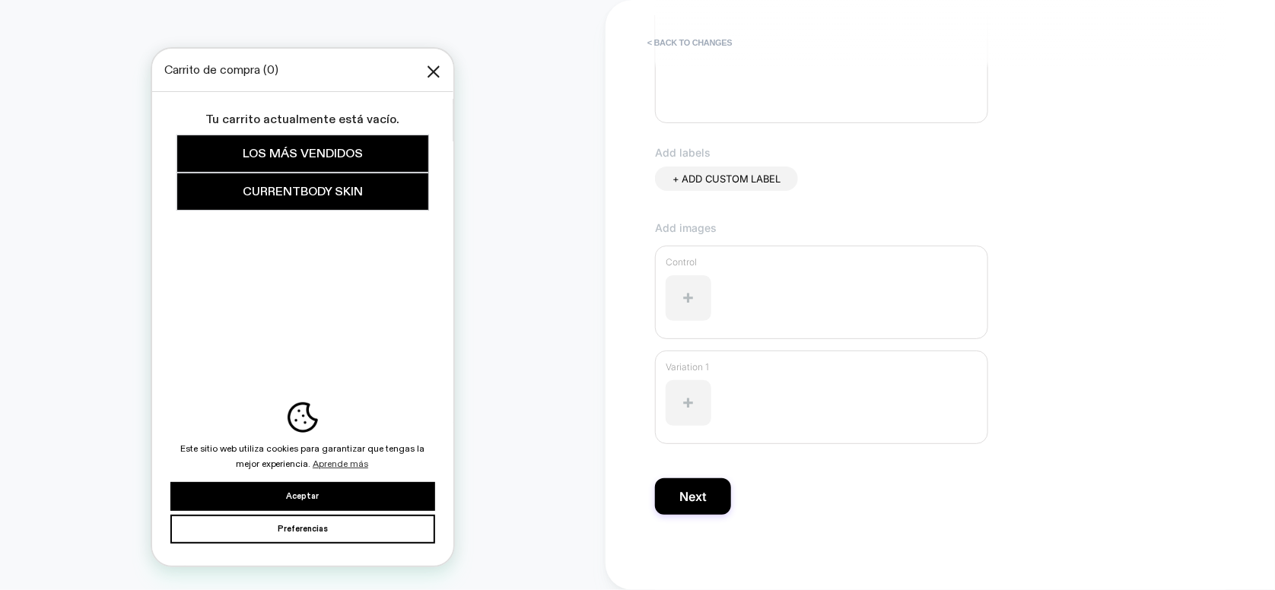
scroll to position [379, 0]
click at [686, 490] on button "Next" at bounding box center [693, 496] width 76 height 37
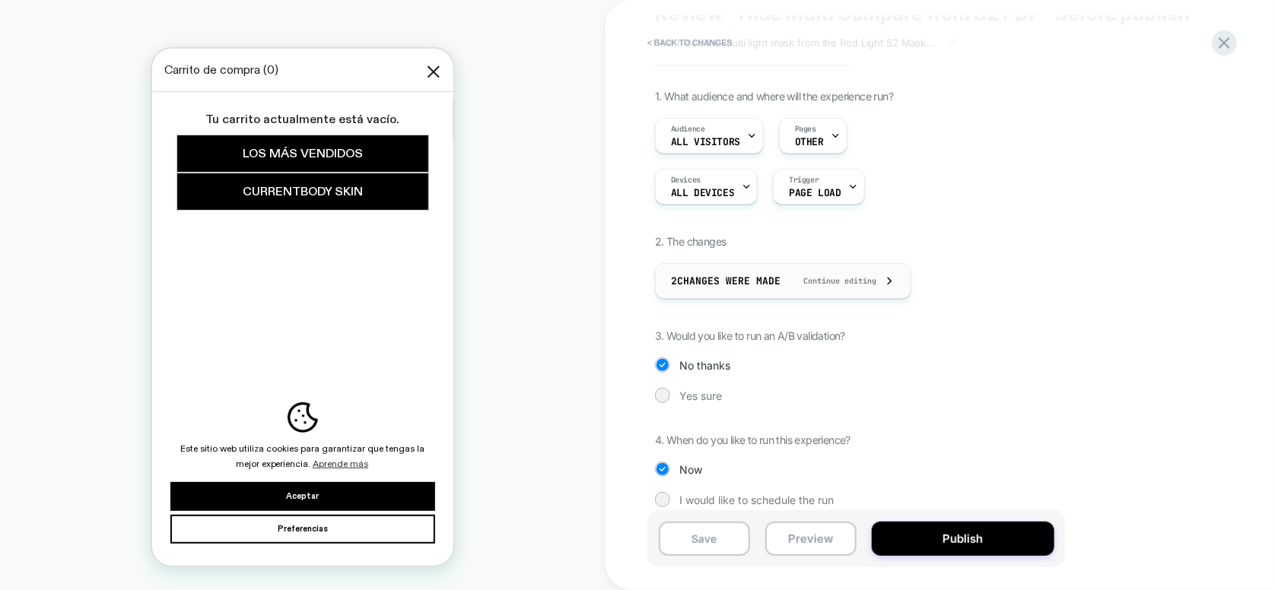
scroll to position [77, 0]
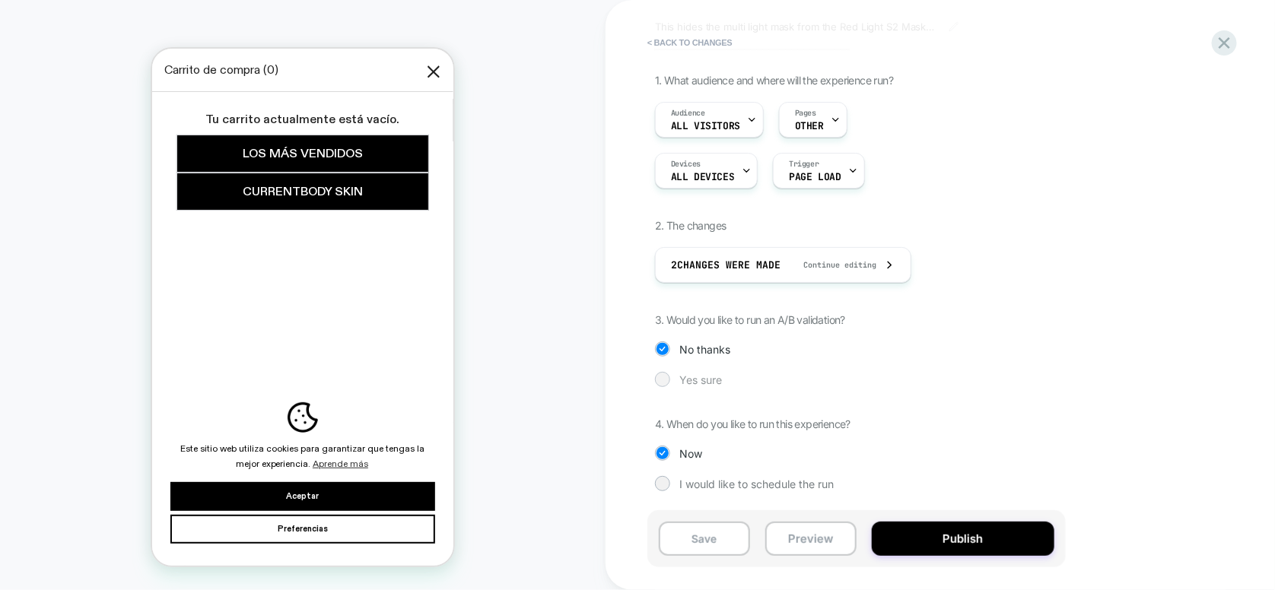
click at [697, 383] on span "Yes sure" at bounding box center [700, 380] width 43 height 13
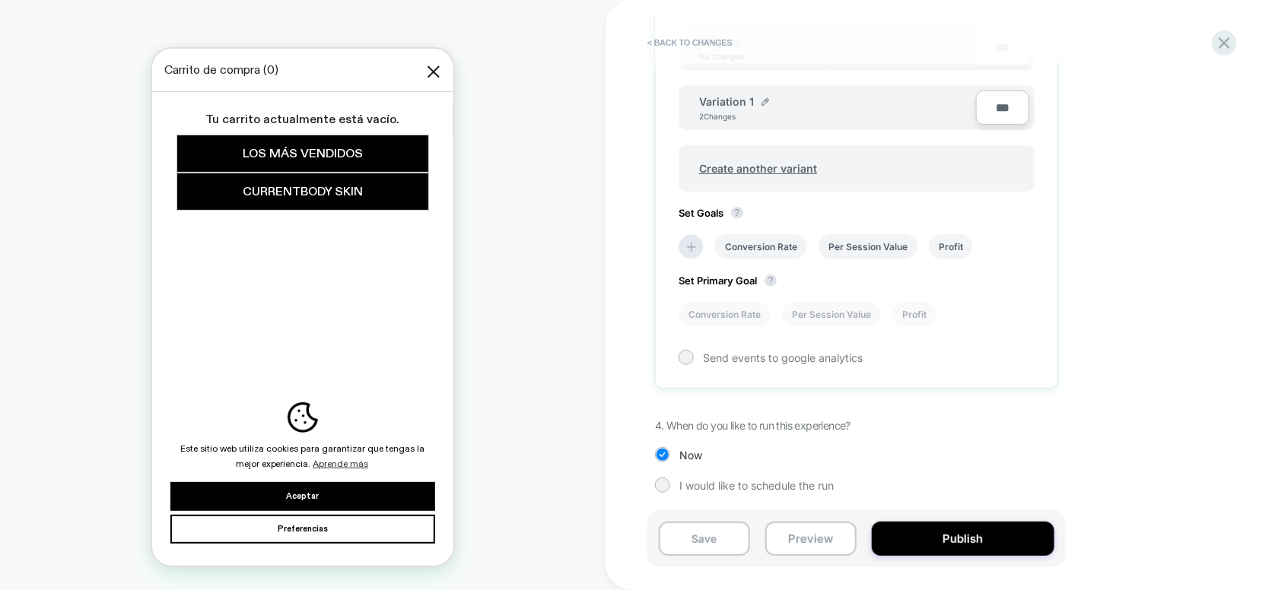
scroll to position [428, 0]
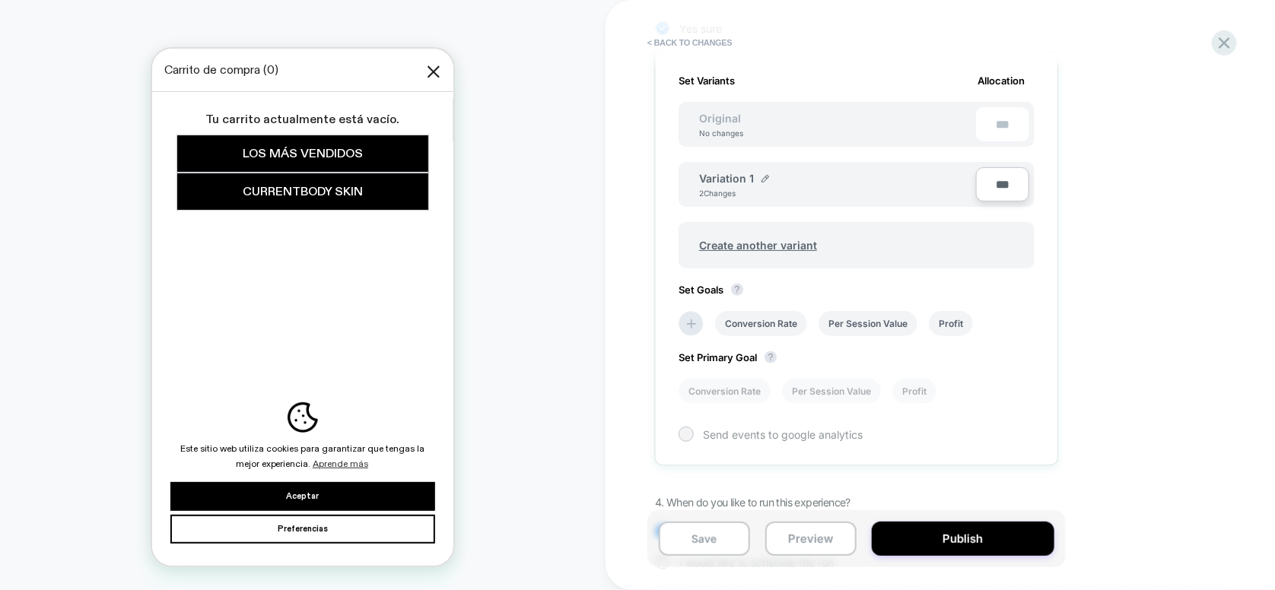
click at [727, 432] on span "Send events to google analytics" at bounding box center [783, 434] width 160 height 13
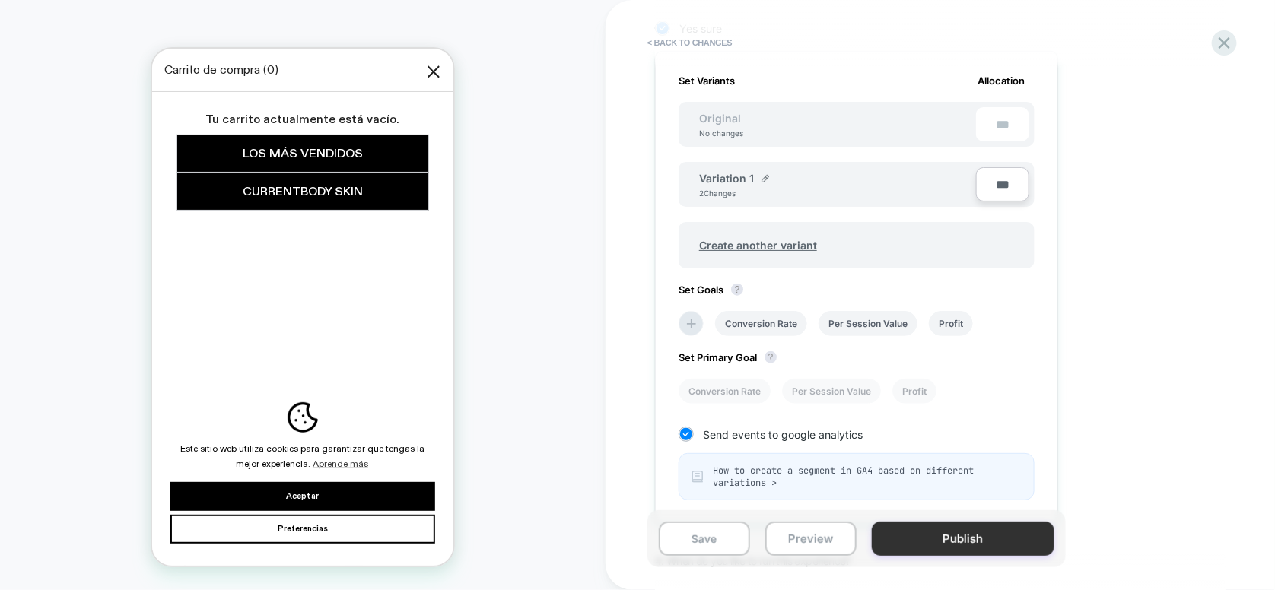
click at [988, 542] on button "Publish" at bounding box center [963, 539] width 183 height 34
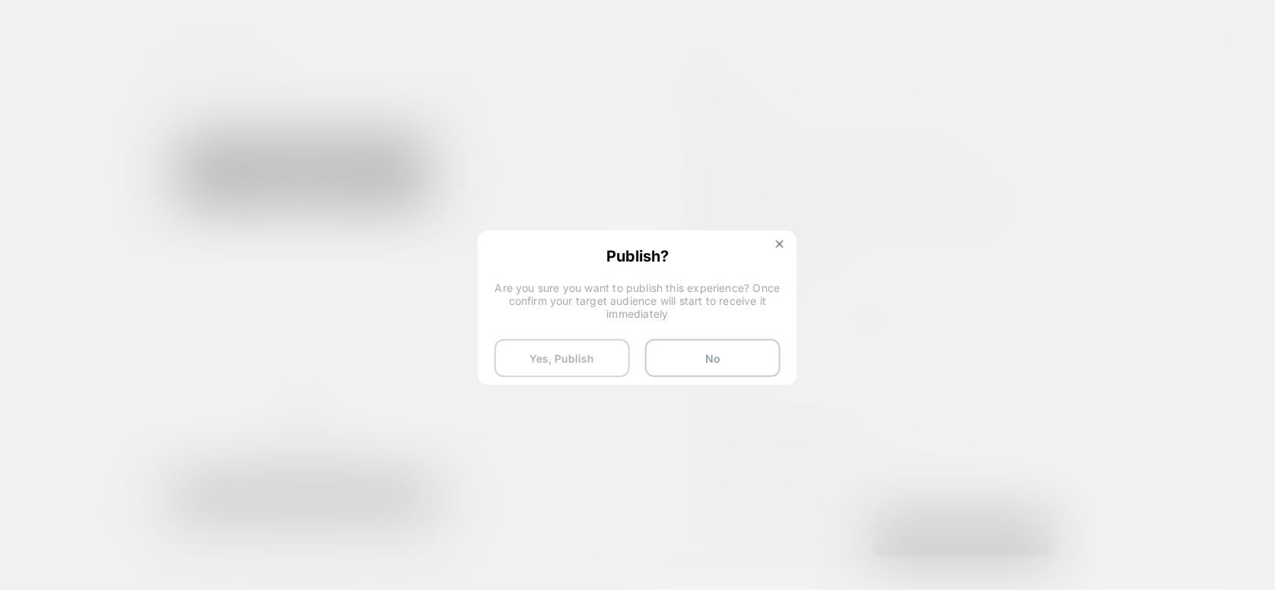
click at [528, 357] on button "Yes, Publish" at bounding box center [562, 358] width 135 height 38
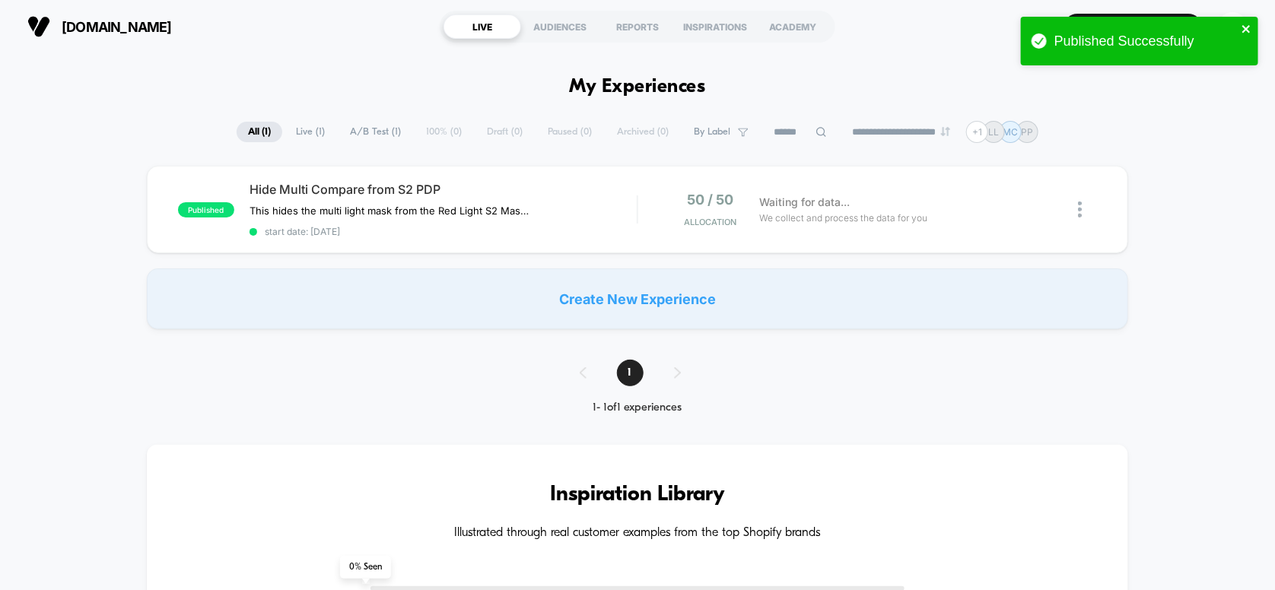
click at [1242, 27] on icon "close" at bounding box center [1247, 29] width 11 height 12
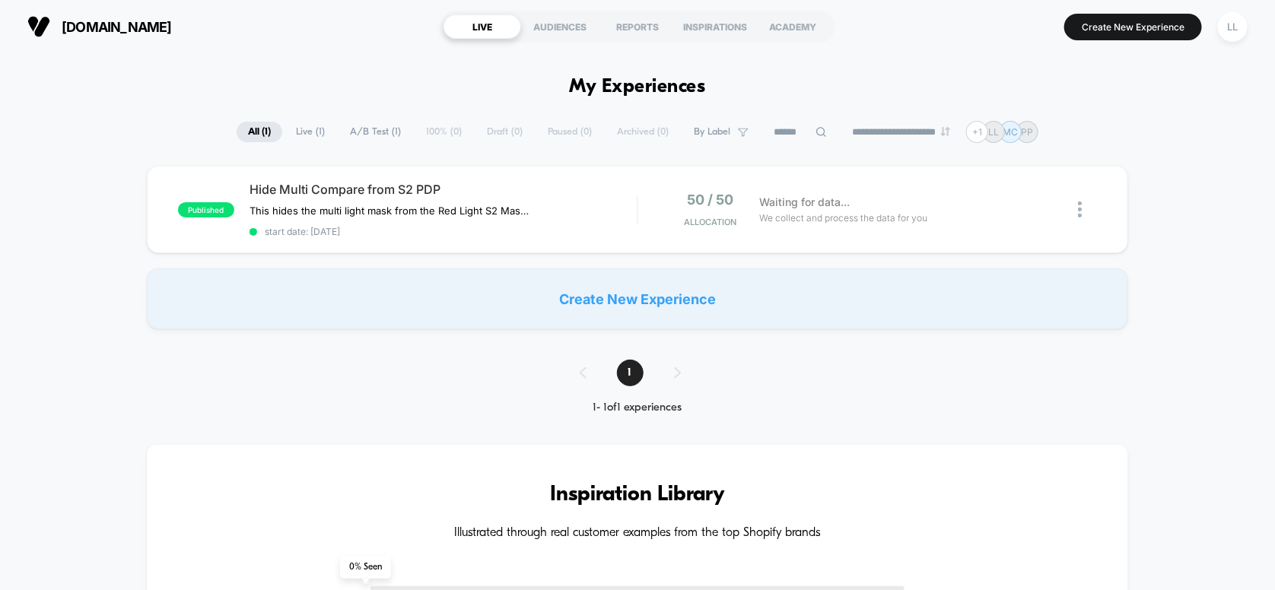
click at [1223, 23] on div "Published Successfully" at bounding box center [1139, 45] width 243 height 62
click at [1228, 29] on div "LL" at bounding box center [1233, 27] width 30 height 30
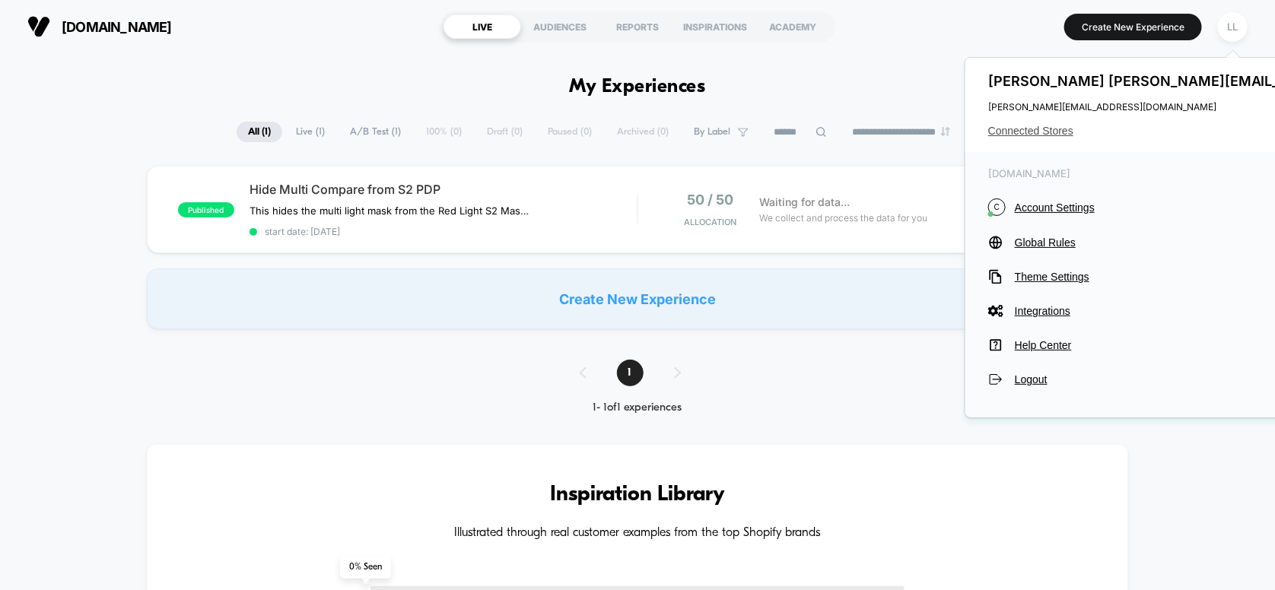
click at [1059, 131] on span "Connected Stores" at bounding box center [1229, 131] width 482 height 12
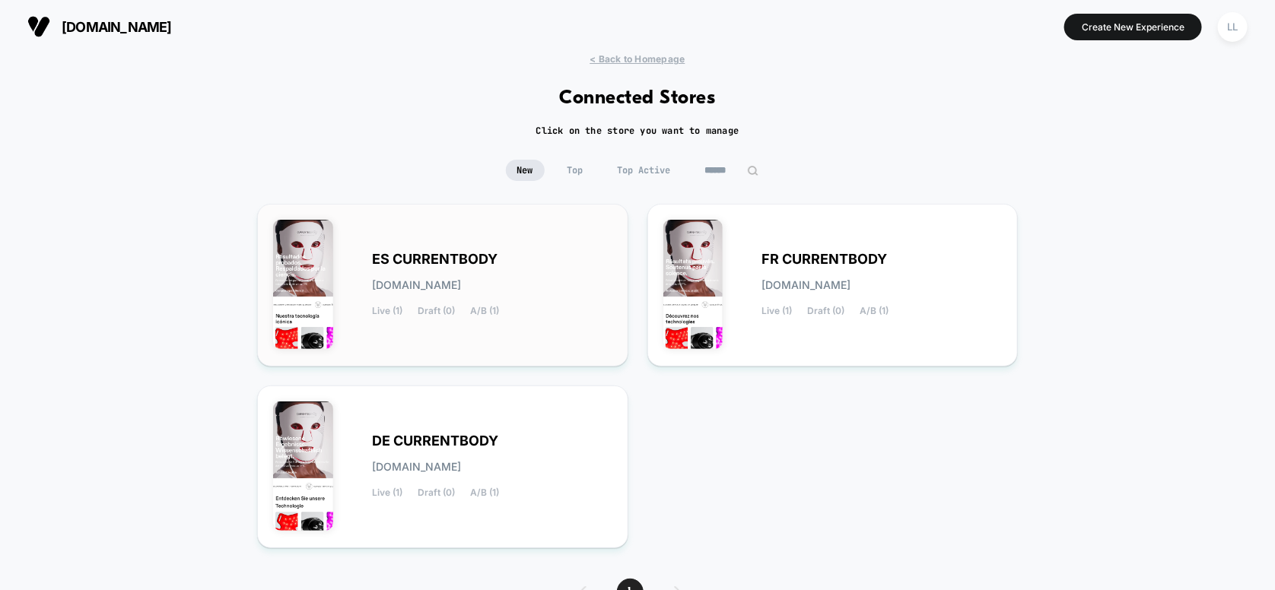
click at [536, 288] on div "ES CURRENTBODY es-currentbody.myshopify.com Live (1) Draft (0) A/B (1)" at bounding box center [492, 285] width 240 height 62
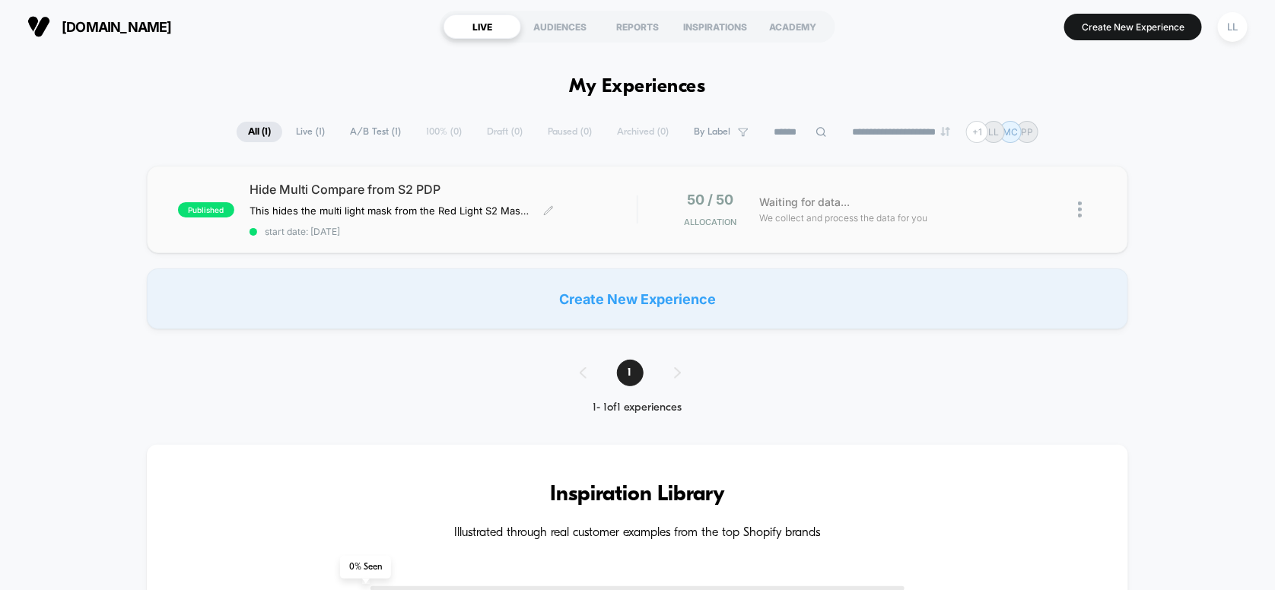
click at [300, 199] on div "Hide Multi Compare from S2 PDP This hides the multi light mask from the Red Lig…" at bounding box center [444, 210] width 388 height 56
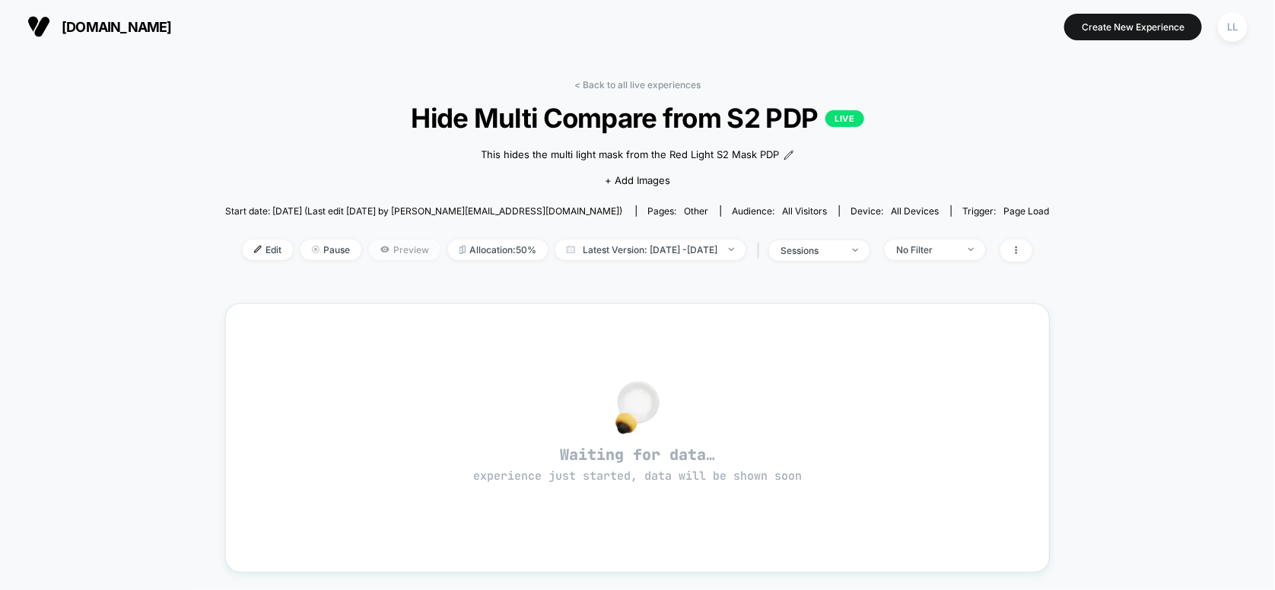
click at [385, 256] on span "Preview" at bounding box center [405, 250] width 72 height 21
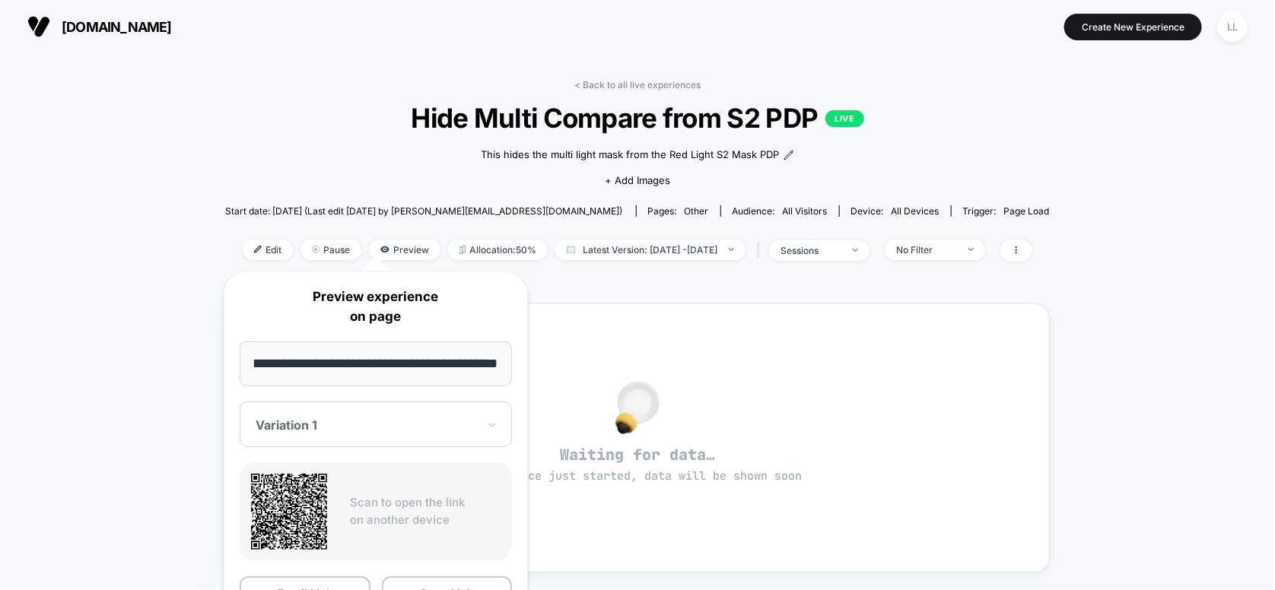
scroll to position [151, 0]
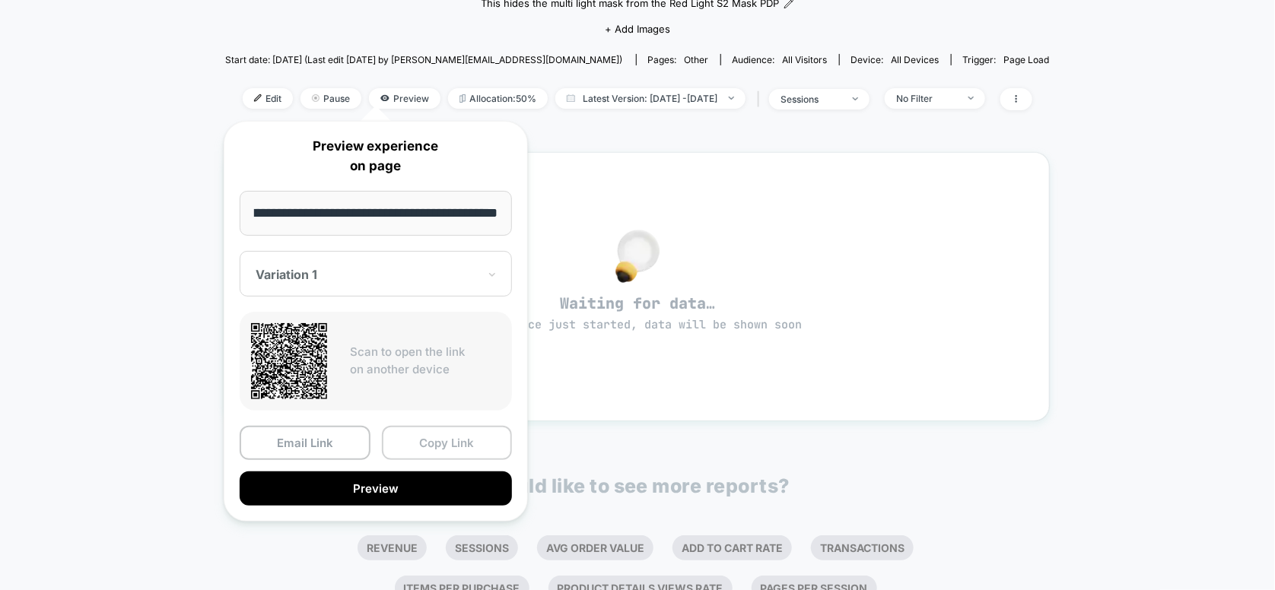
click at [421, 453] on button "Copy Link" at bounding box center [447, 443] width 131 height 34
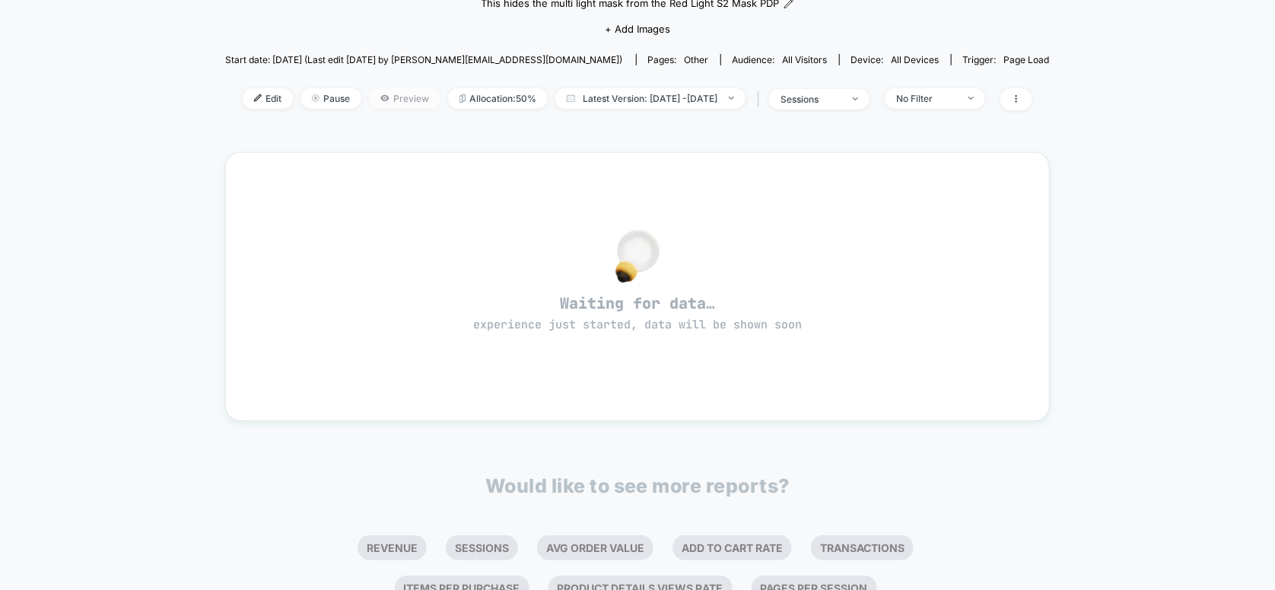
click at [370, 102] on span "Preview" at bounding box center [405, 98] width 72 height 21
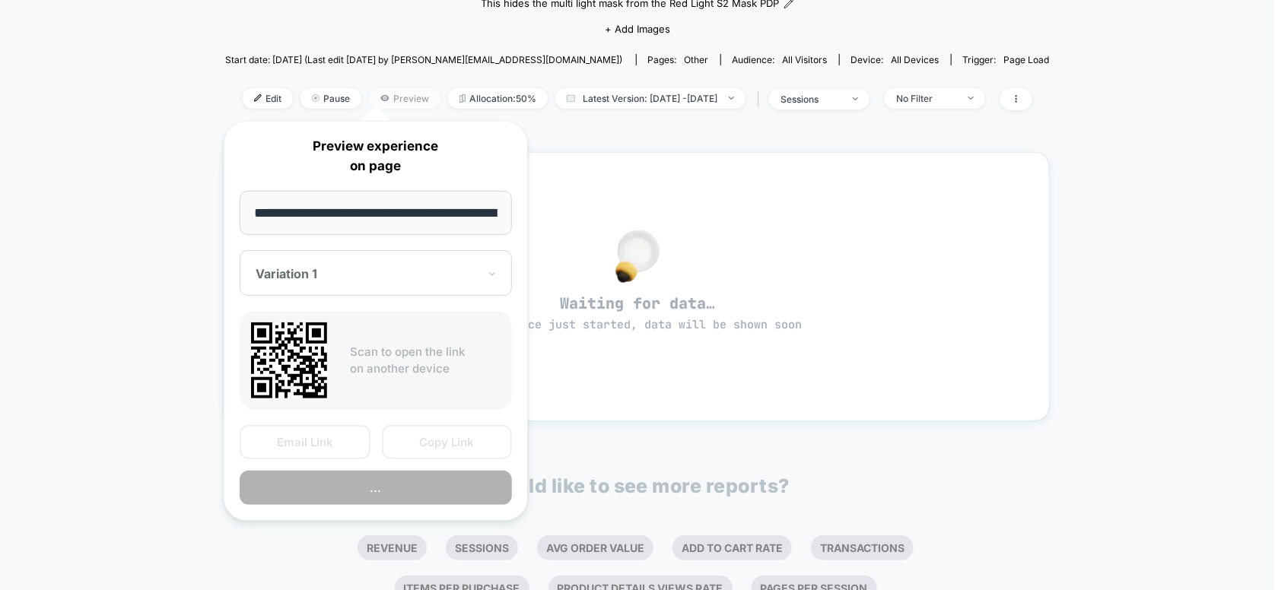
scroll to position [0, 221]
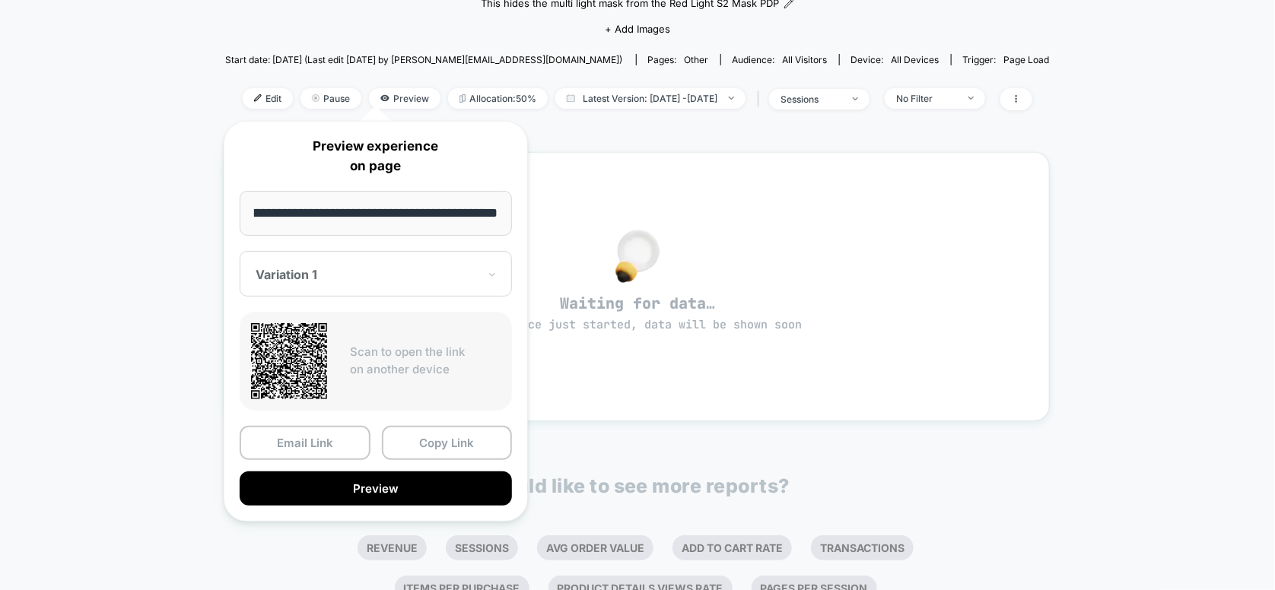
click at [344, 271] on div at bounding box center [367, 274] width 222 height 15
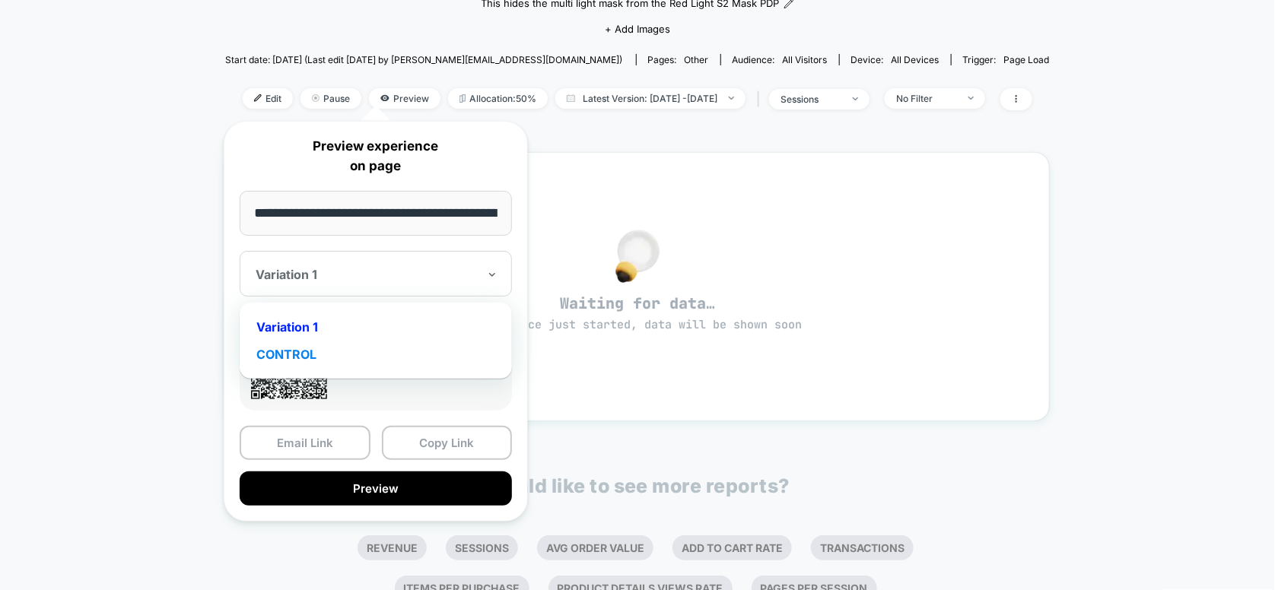
click at [339, 356] on div "CONTROL" at bounding box center [375, 354] width 257 height 27
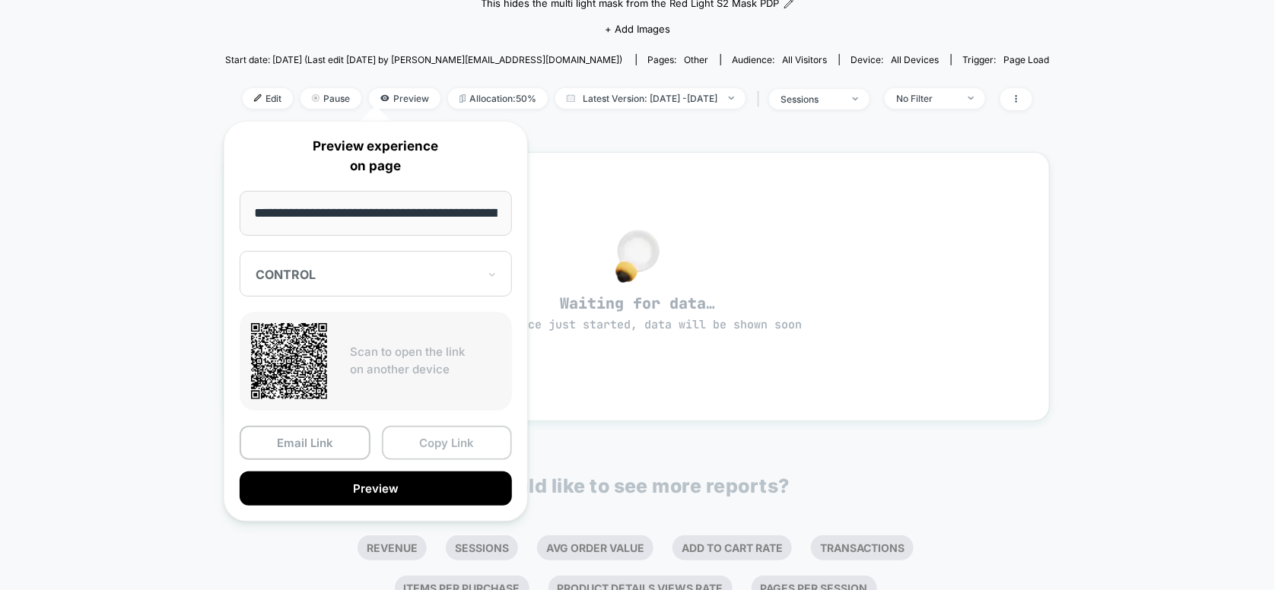
click at [448, 445] on button "Copy Link" at bounding box center [447, 443] width 131 height 34
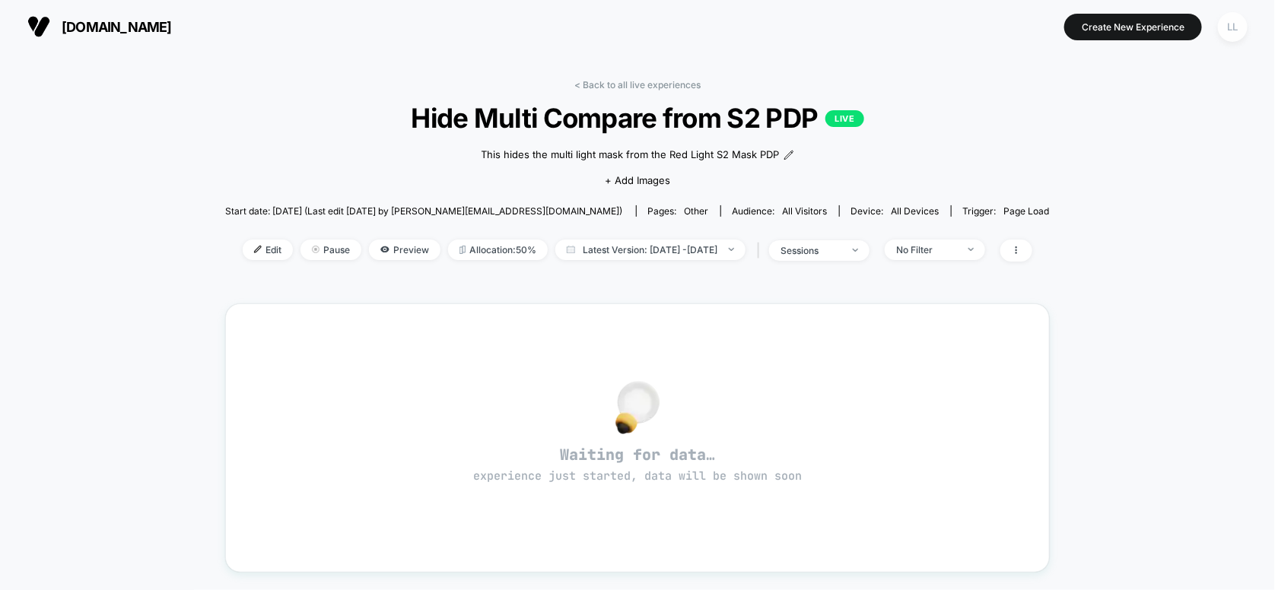
click at [1231, 27] on div "LL" at bounding box center [1233, 27] width 30 height 30
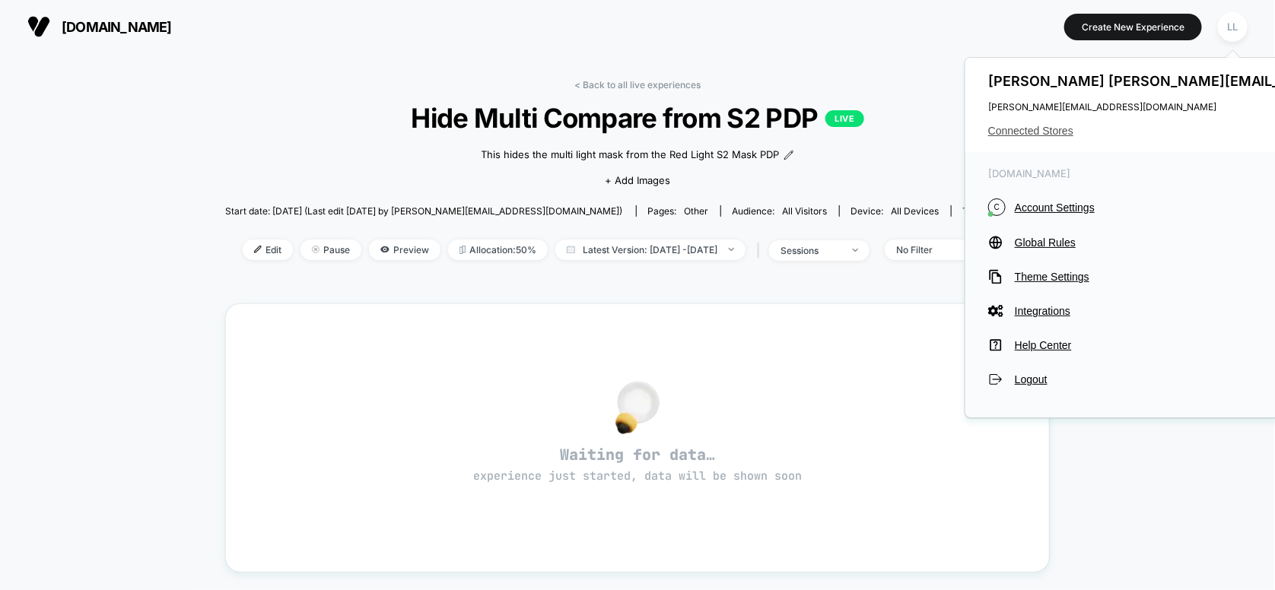
click at [1024, 132] on span "Connected Stores" at bounding box center [1229, 131] width 482 height 12
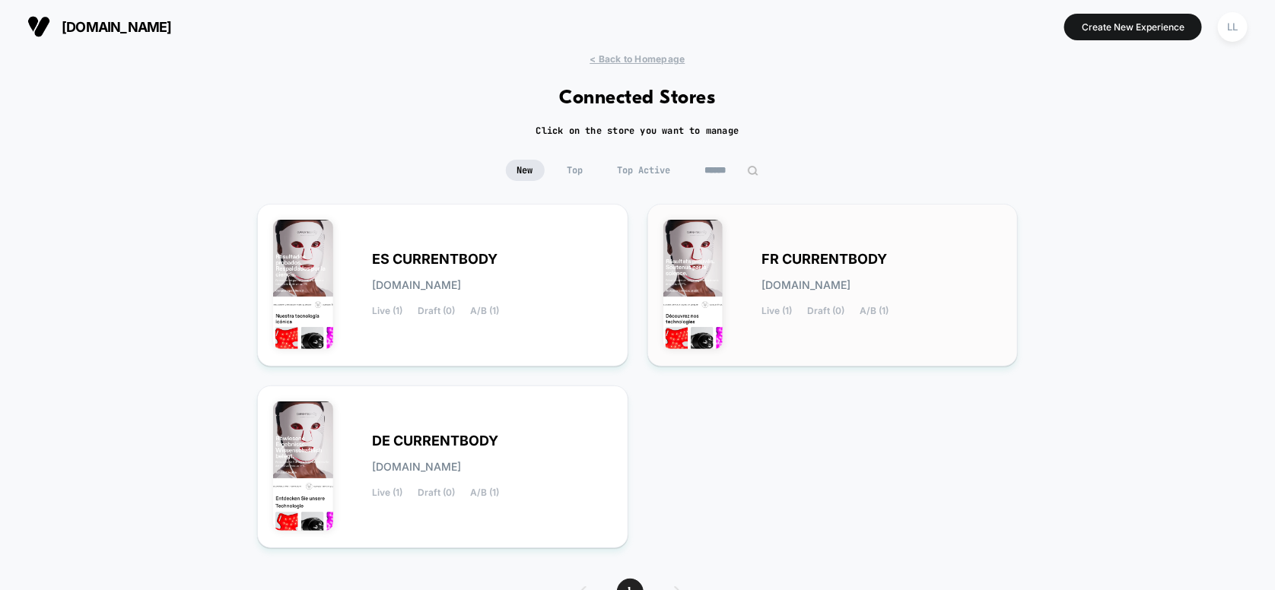
scroll to position [81, 0]
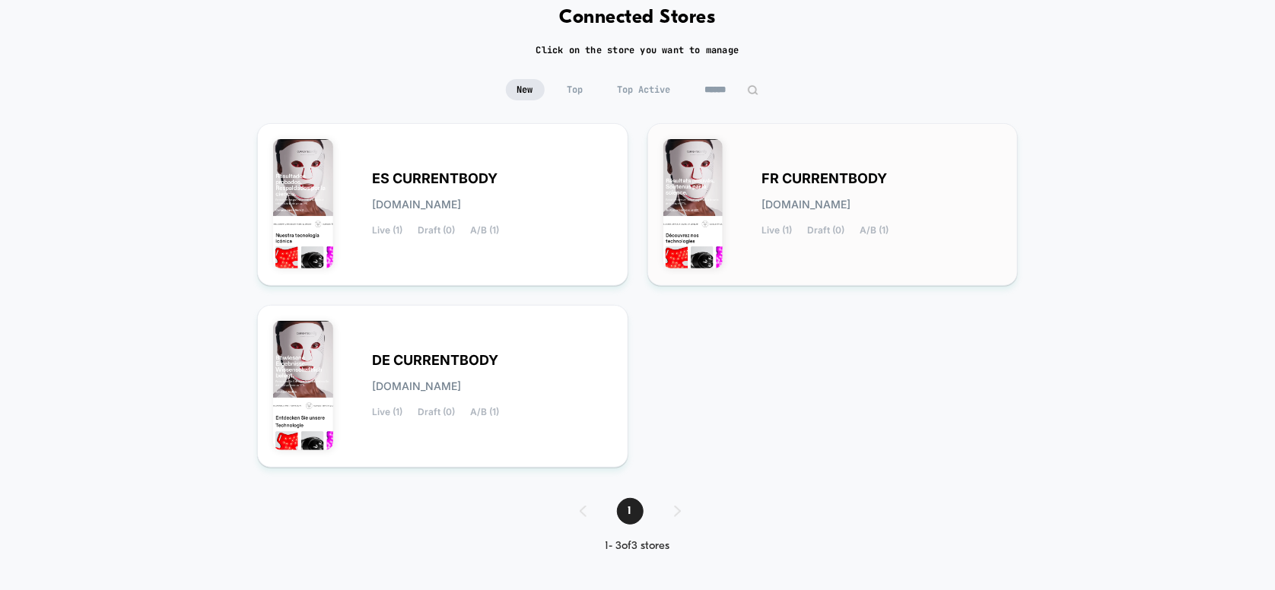
click at [851, 201] on span "[DOMAIN_NAME]" at bounding box center [806, 204] width 89 height 11
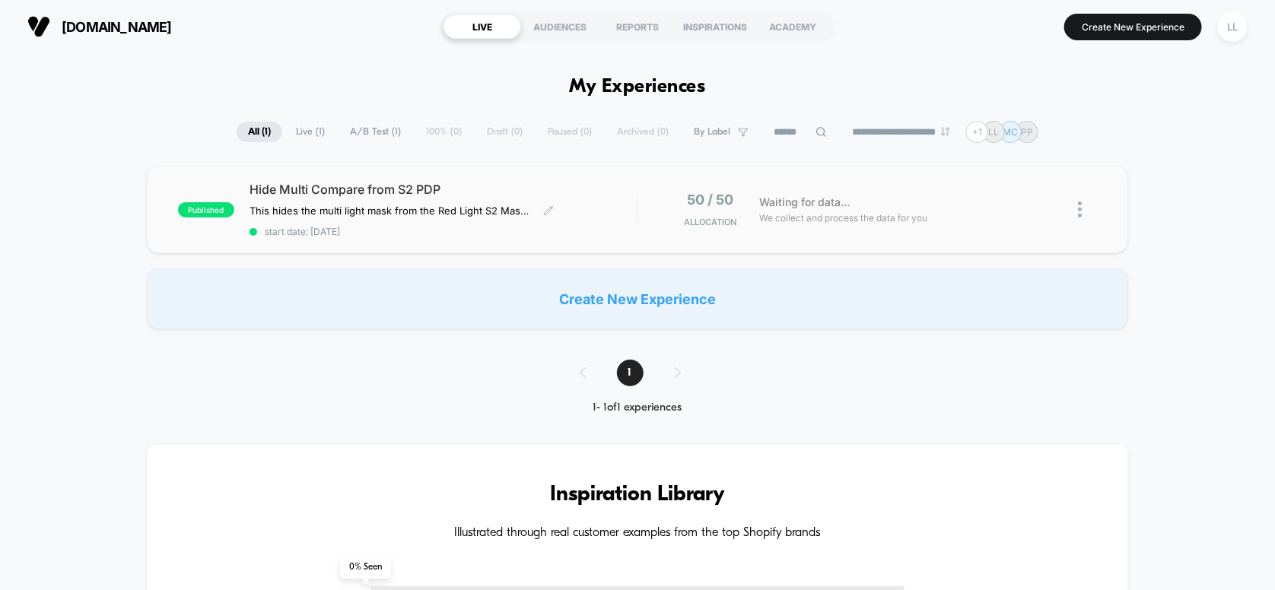
click at [430, 222] on div "Hide Multi Compare from S2 PDP This hides the multi light mask from the Red Lig…" at bounding box center [444, 210] width 388 height 56
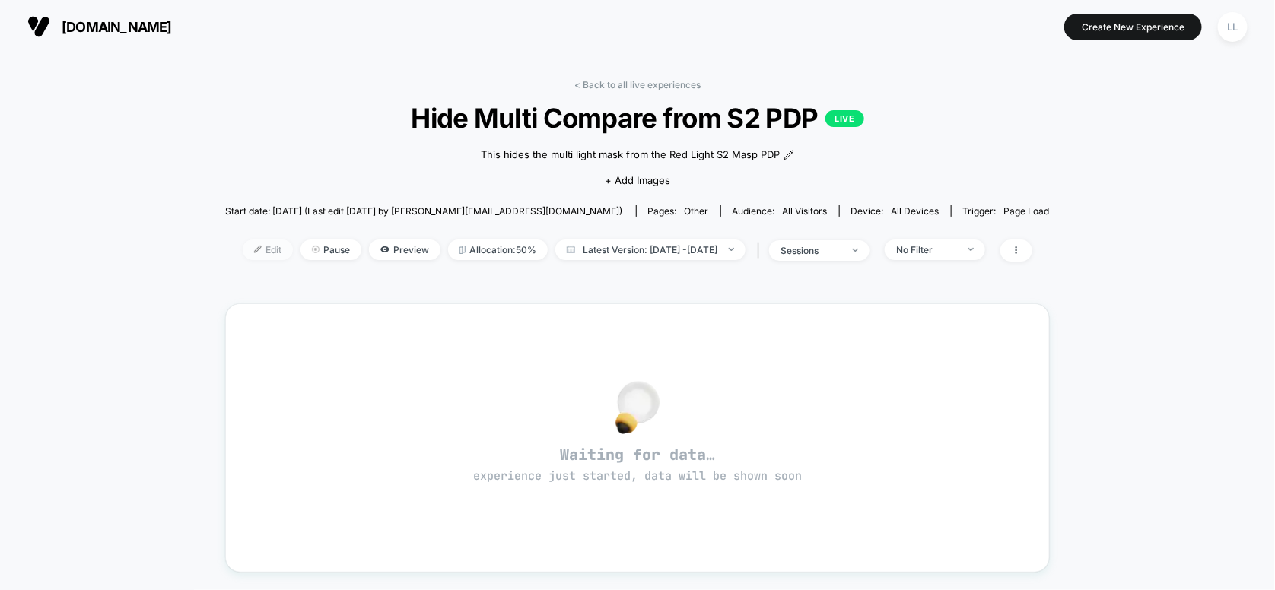
click at [243, 252] on span "Edit" at bounding box center [268, 250] width 50 height 21
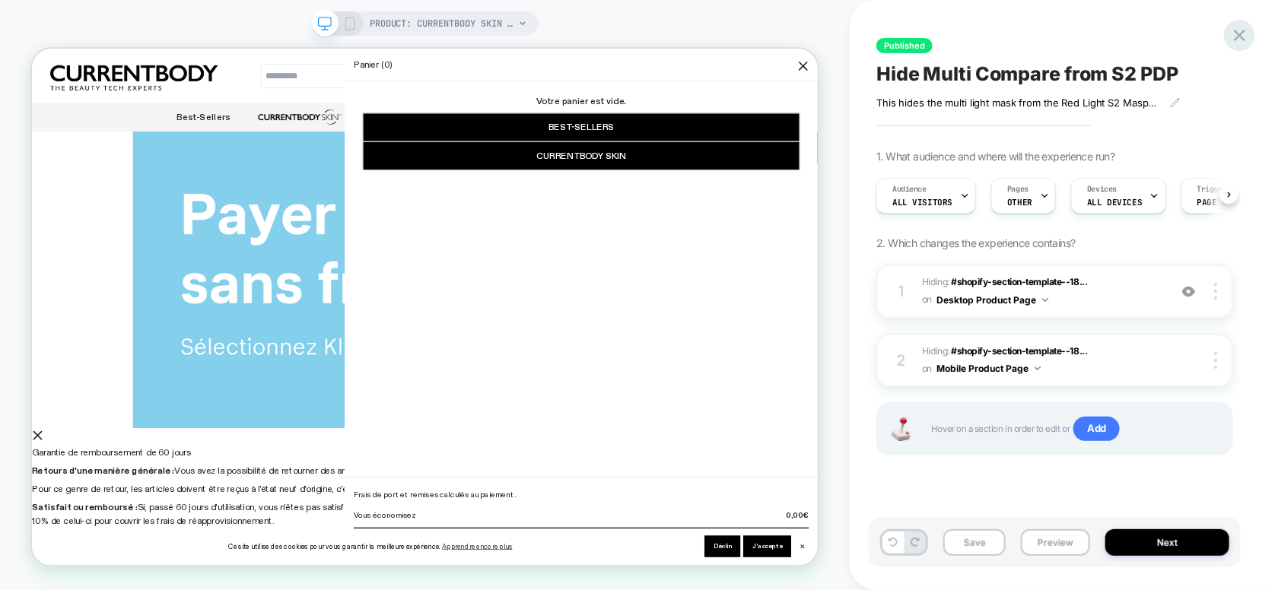
click at [1248, 36] on icon at bounding box center [1239, 35] width 21 height 21
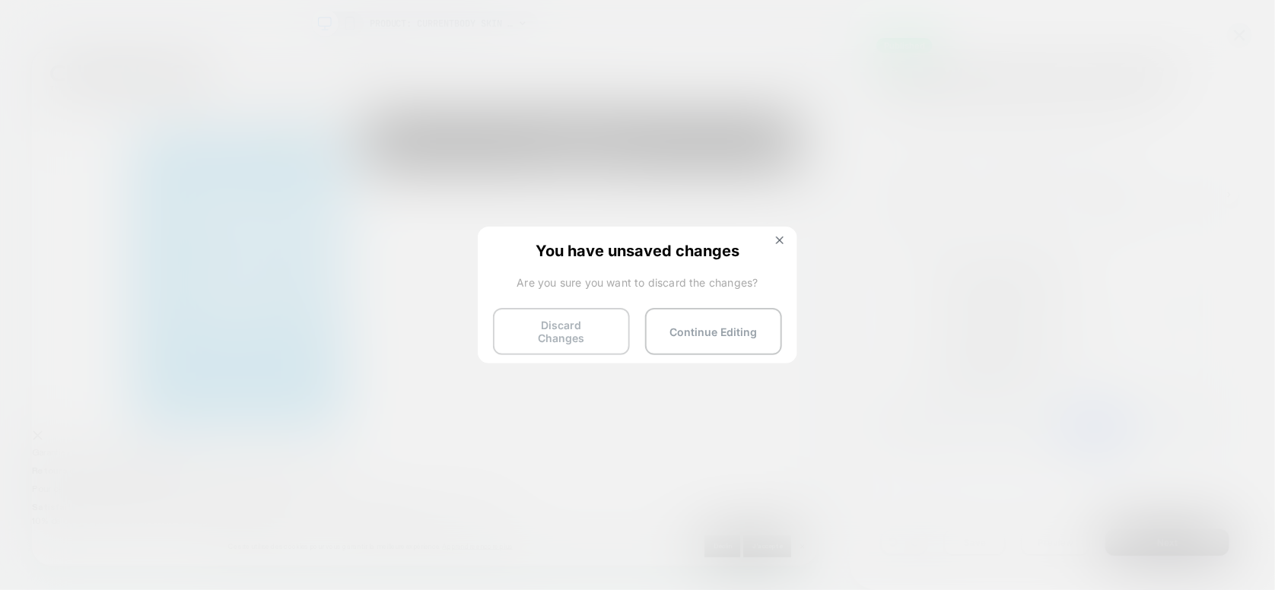
click at [584, 330] on button "Discard Changes" at bounding box center [561, 331] width 137 height 47
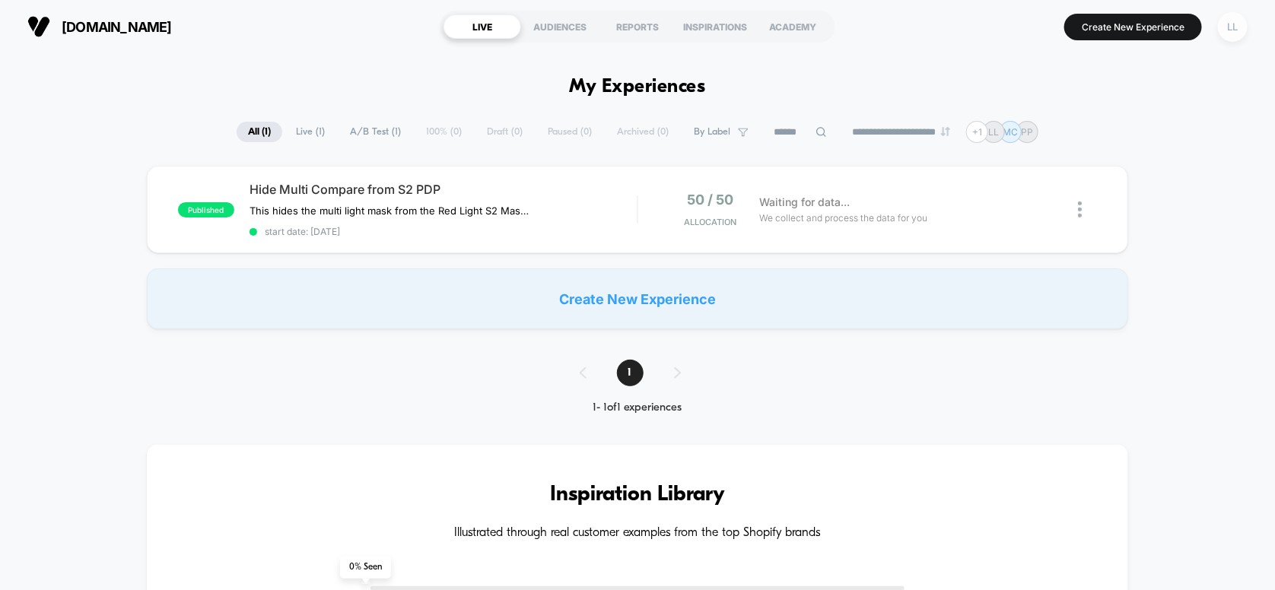
click at [1235, 33] on div "LL" at bounding box center [1233, 27] width 30 height 30
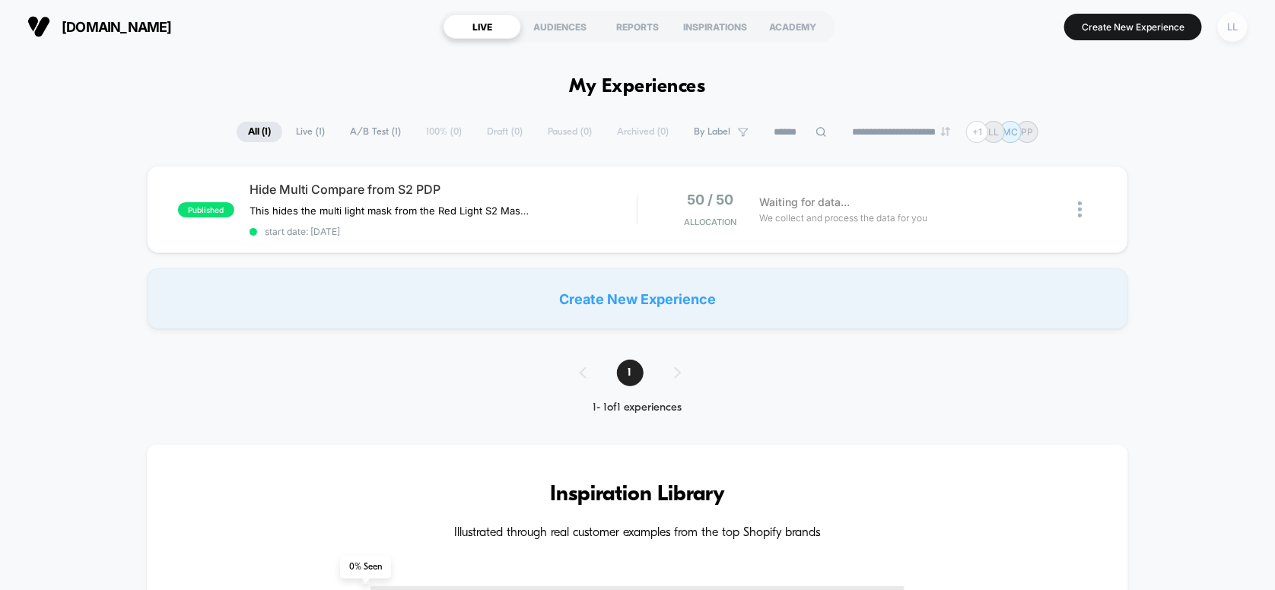
click at [1226, 29] on div "LL" at bounding box center [1233, 27] width 30 height 30
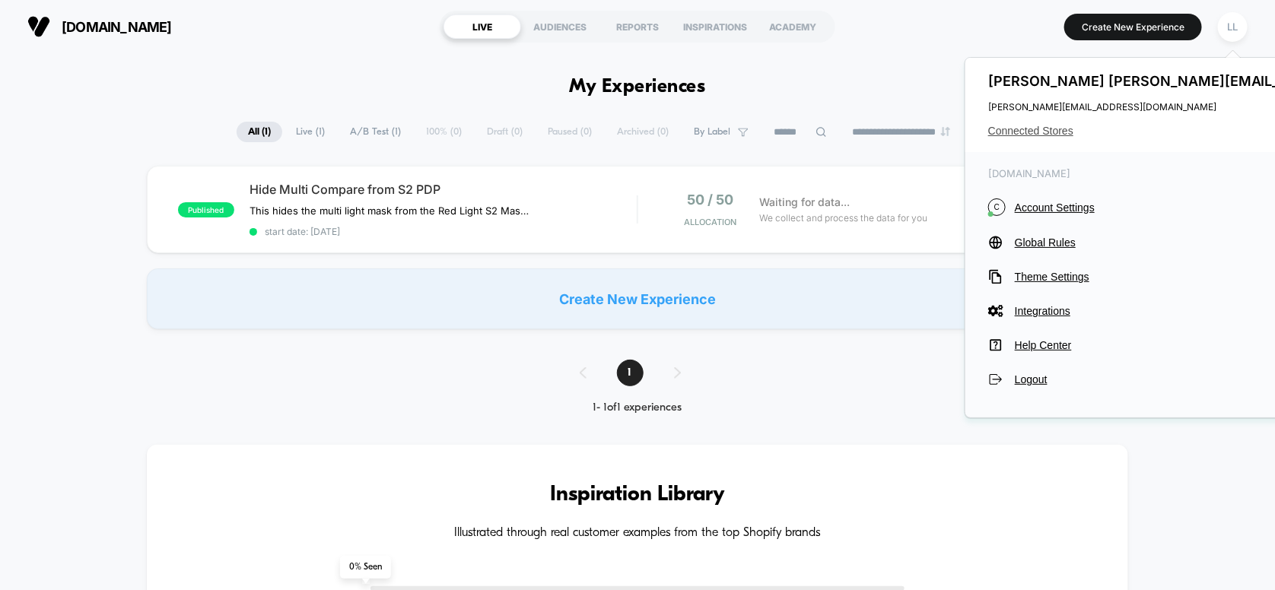
click at [1023, 132] on span "Connected Stores" at bounding box center [1229, 131] width 482 height 12
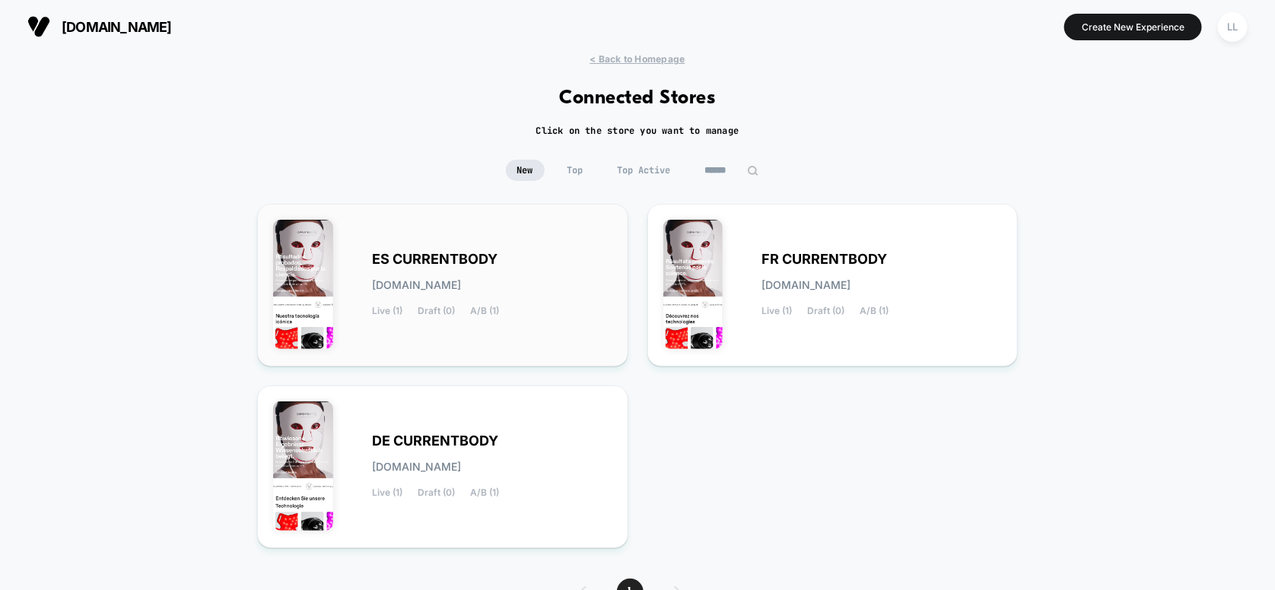
click at [514, 262] on div "ES CURRENTBODY es-currentbody.myshopify.com Live (1) Draft (0) A/B (1)" at bounding box center [492, 285] width 240 height 62
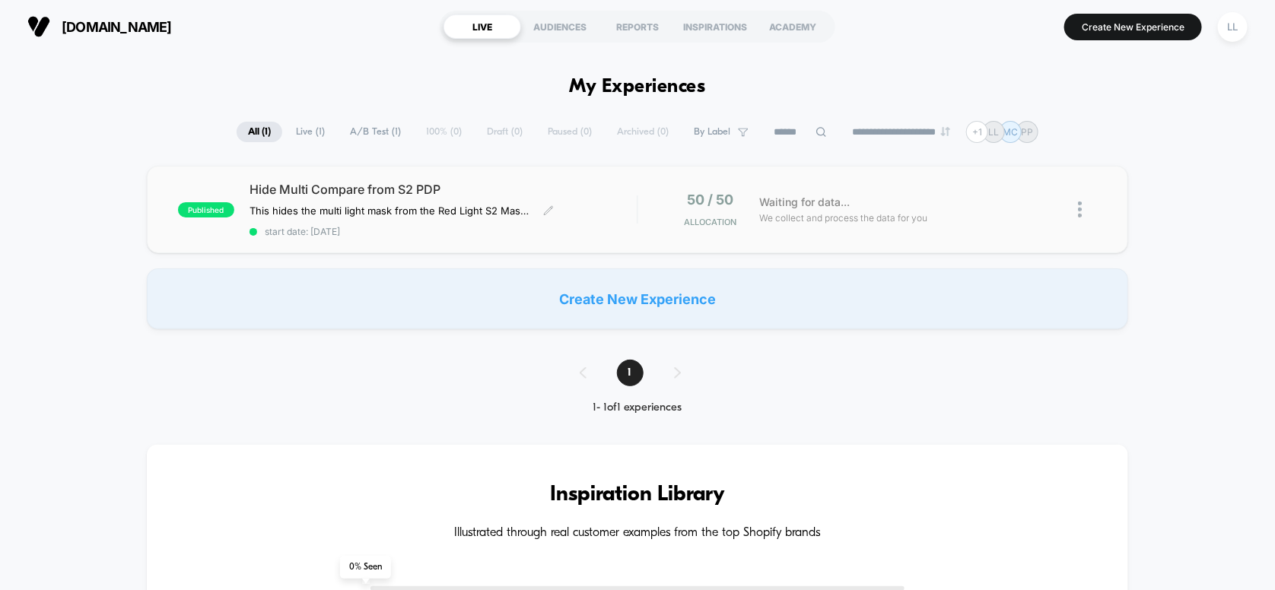
click at [530, 222] on div "Hide Multi Compare from S2 PDP This hides the multi light mask from the Red Lig…" at bounding box center [444, 210] width 388 height 56
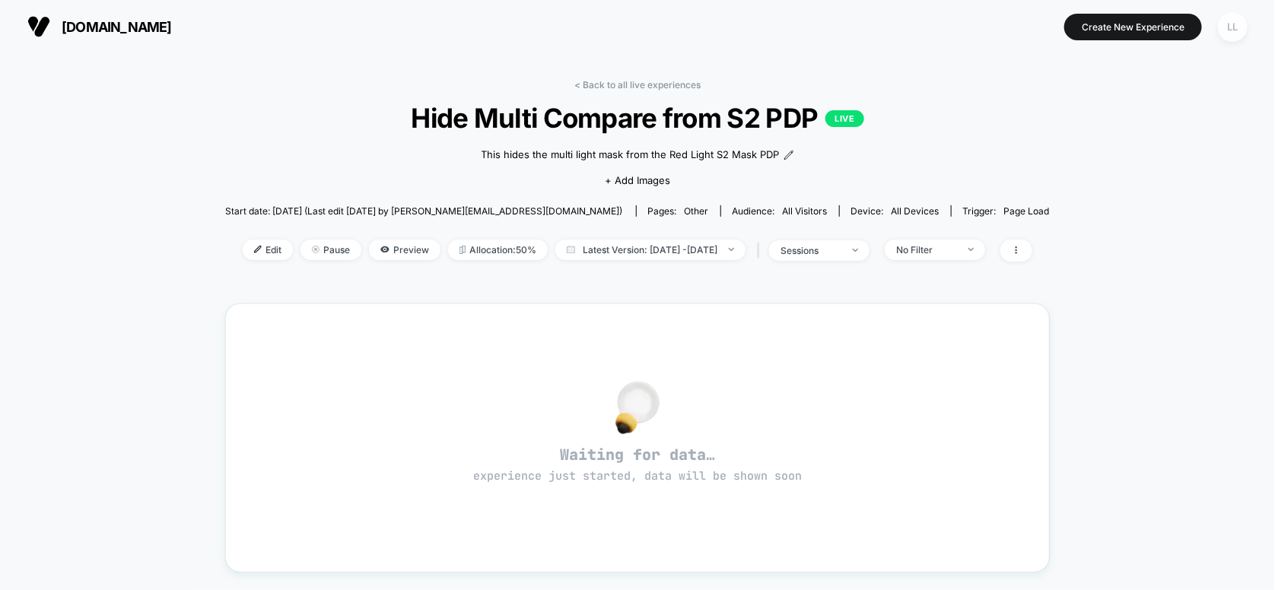
click at [1227, 26] on div "LL" at bounding box center [1233, 27] width 30 height 30
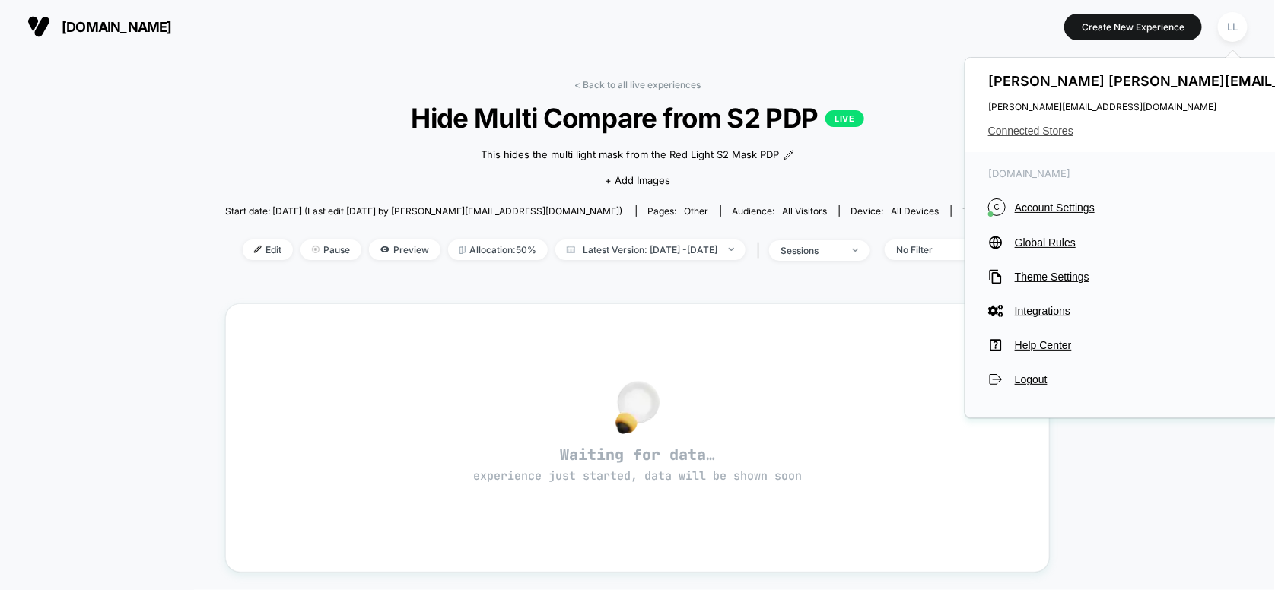
click at [1028, 125] on span "Connected Stores" at bounding box center [1229, 131] width 482 height 12
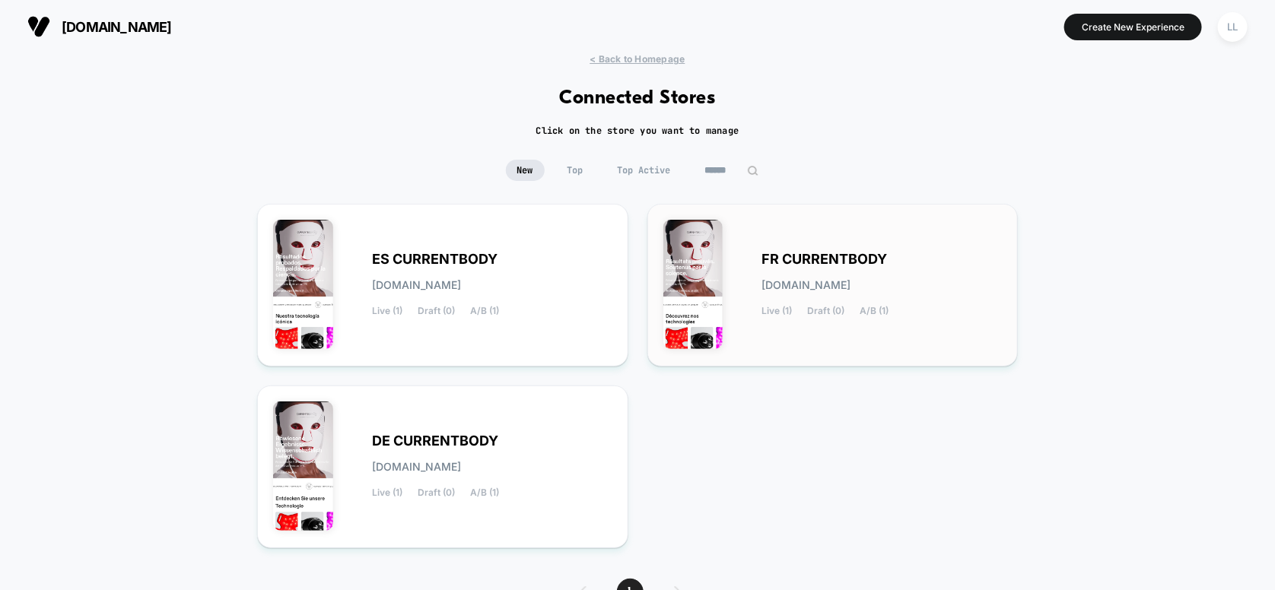
click at [839, 262] on span "FR CURRENTBODY" at bounding box center [825, 259] width 126 height 11
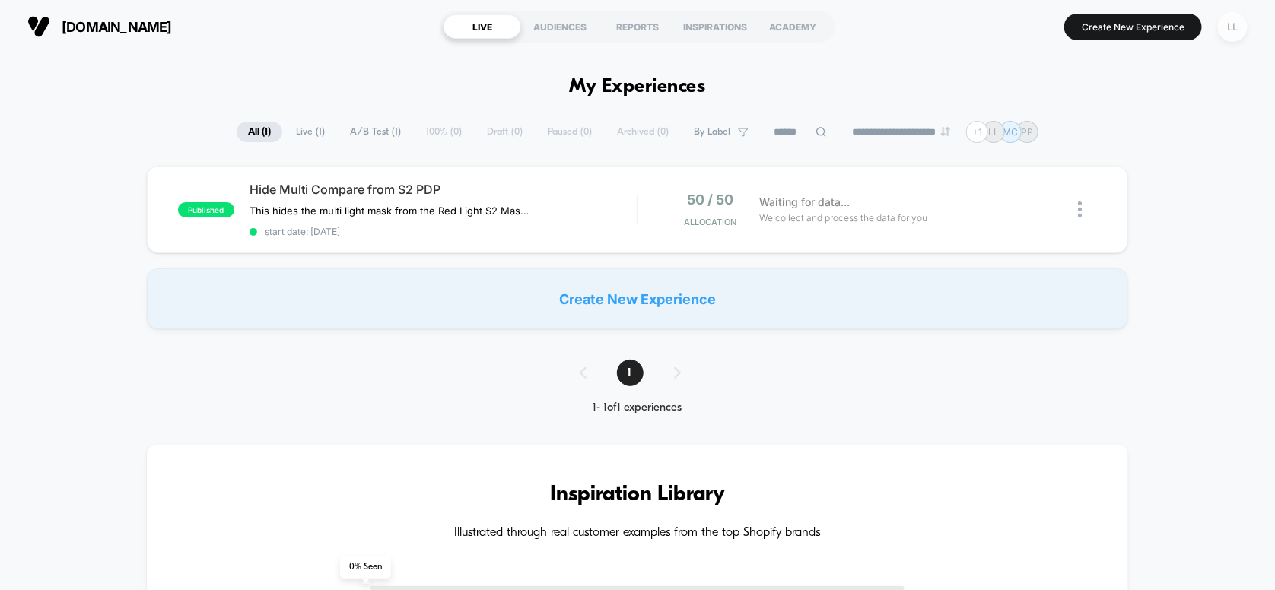
click at [1240, 17] on div "LL" at bounding box center [1233, 27] width 30 height 30
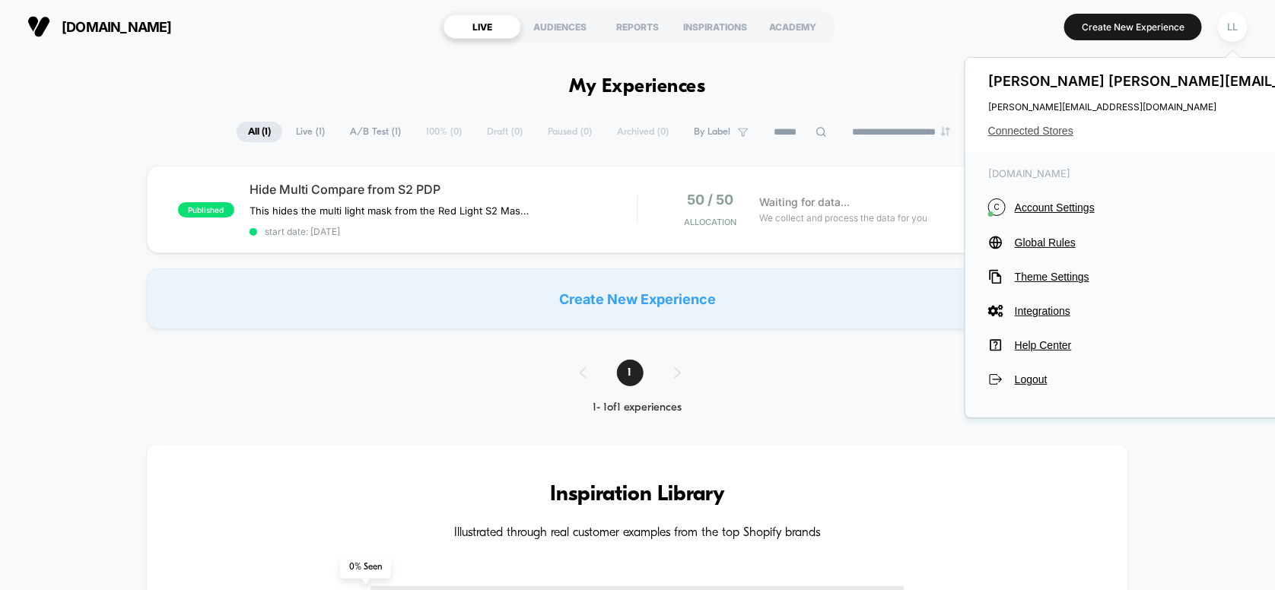
click at [1055, 126] on span "Connected Stores" at bounding box center [1229, 131] width 482 height 12
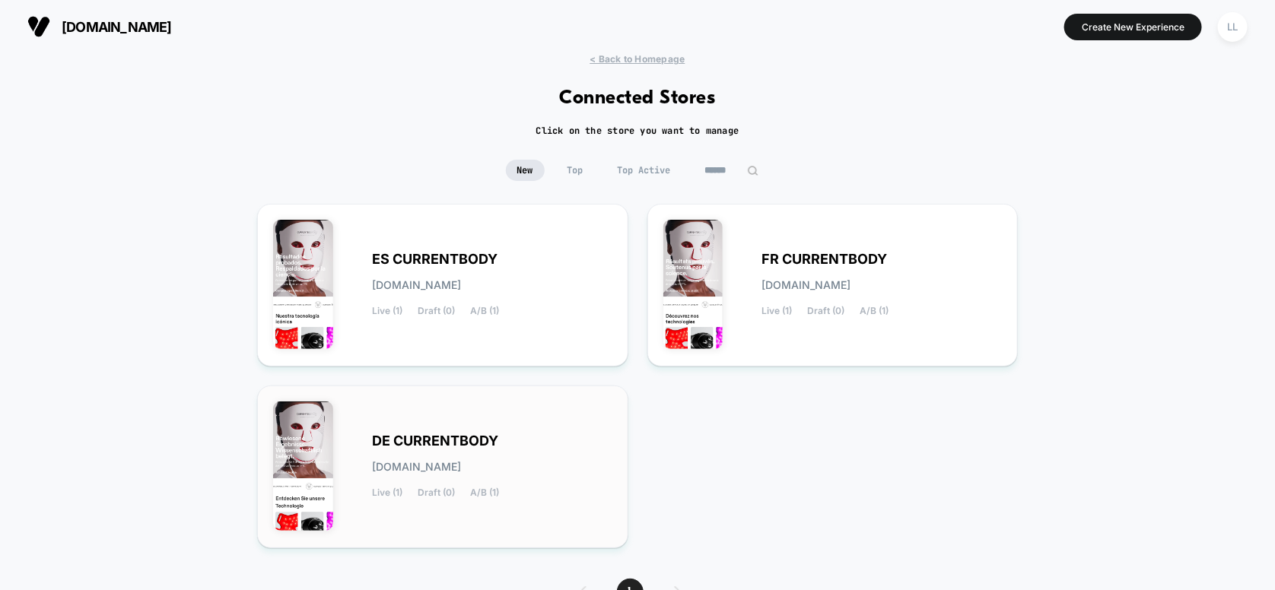
click at [473, 412] on div "DE CURRENTBODY de-currentbody.myshopify.com Live (1) Draft (0) A/B (1)" at bounding box center [442, 467] width 339 height 131
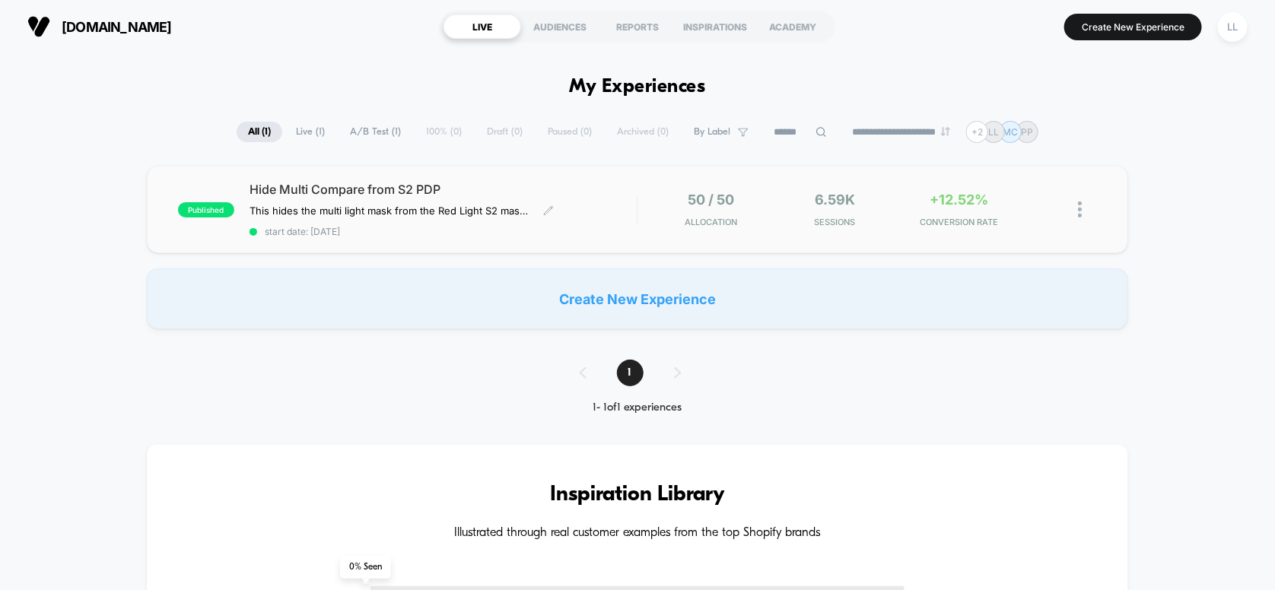
click at [456, 201] on div "Hide Multi Compare from S2 PDP This hides the multi light mask from the Red Lig…" at bounding box center [444, 210] width 388 height 56
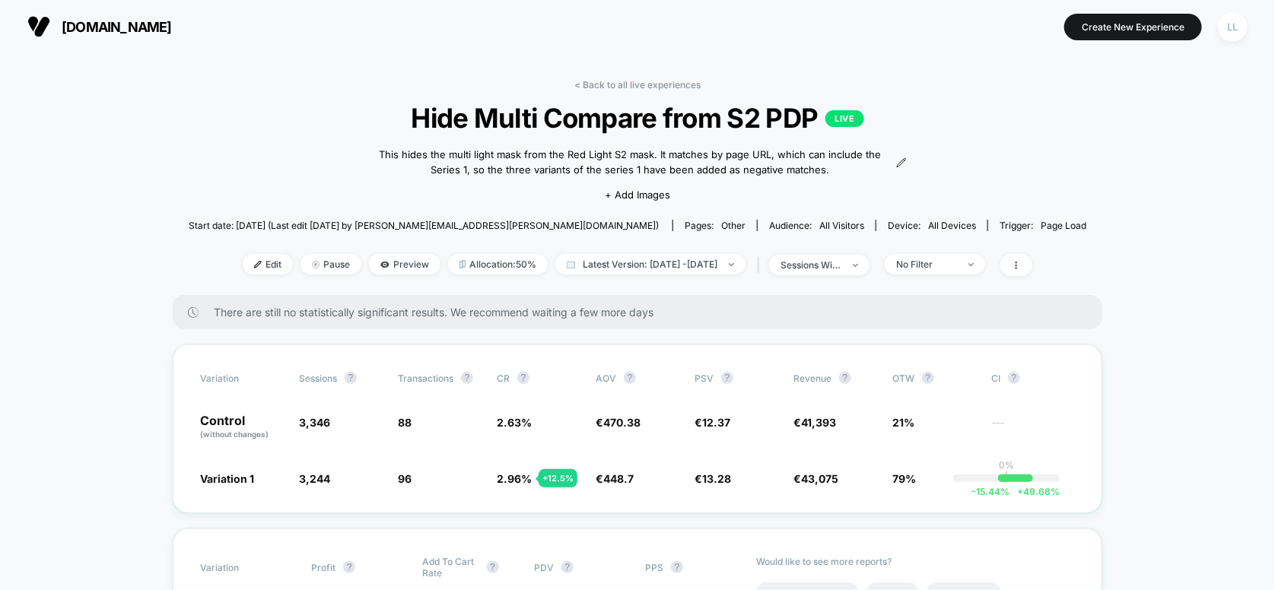
click at [1242, 29] on div "LL" at bounding box center [1233, 27] width 30 height 30
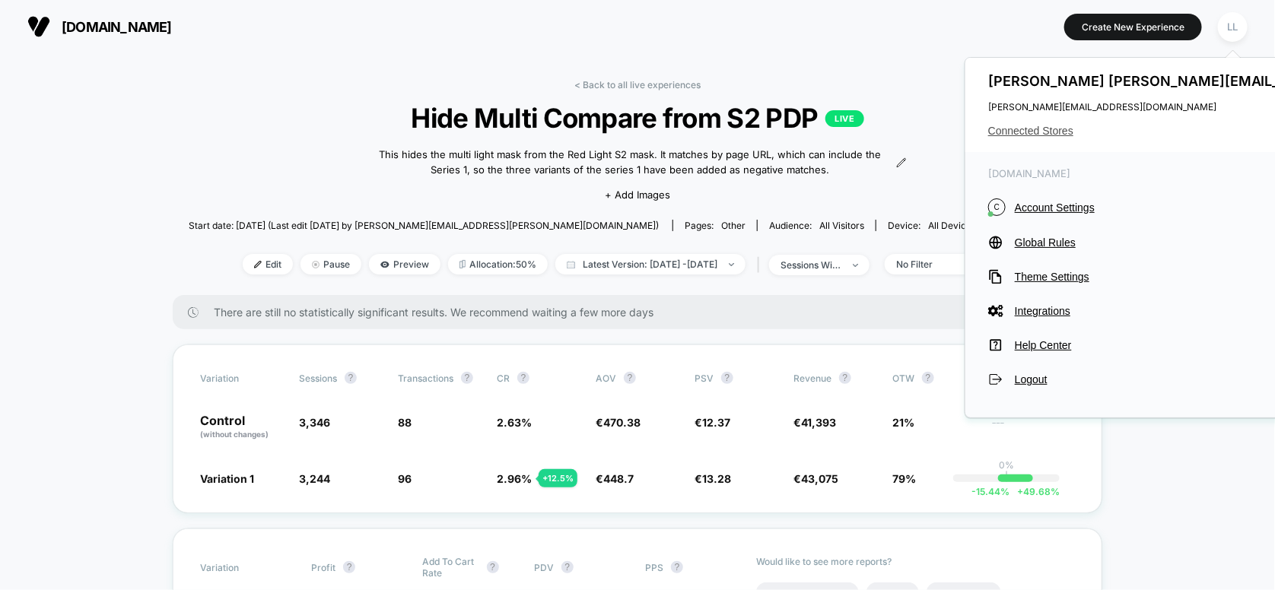
click at [1047, 126] on span "Connected Stores" at bounding box center [1229, 131] width 482 height 12
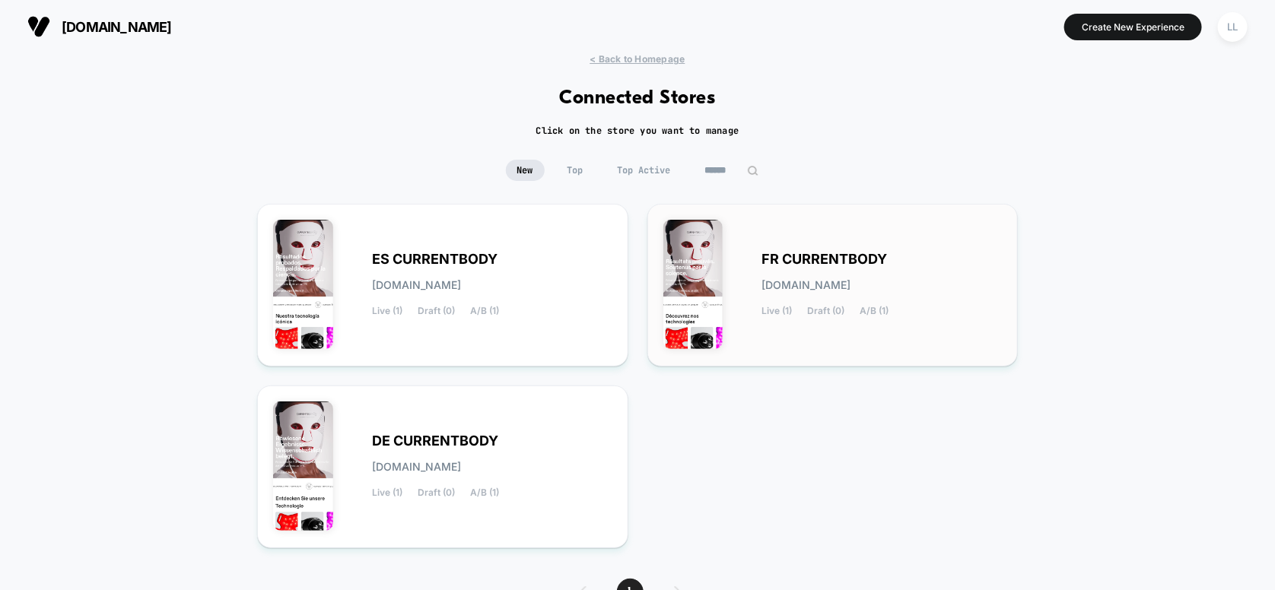
click at [851, 280] on span "[DOMAIN_NAME]" at bounding box center [806, 285] width 89 height 11
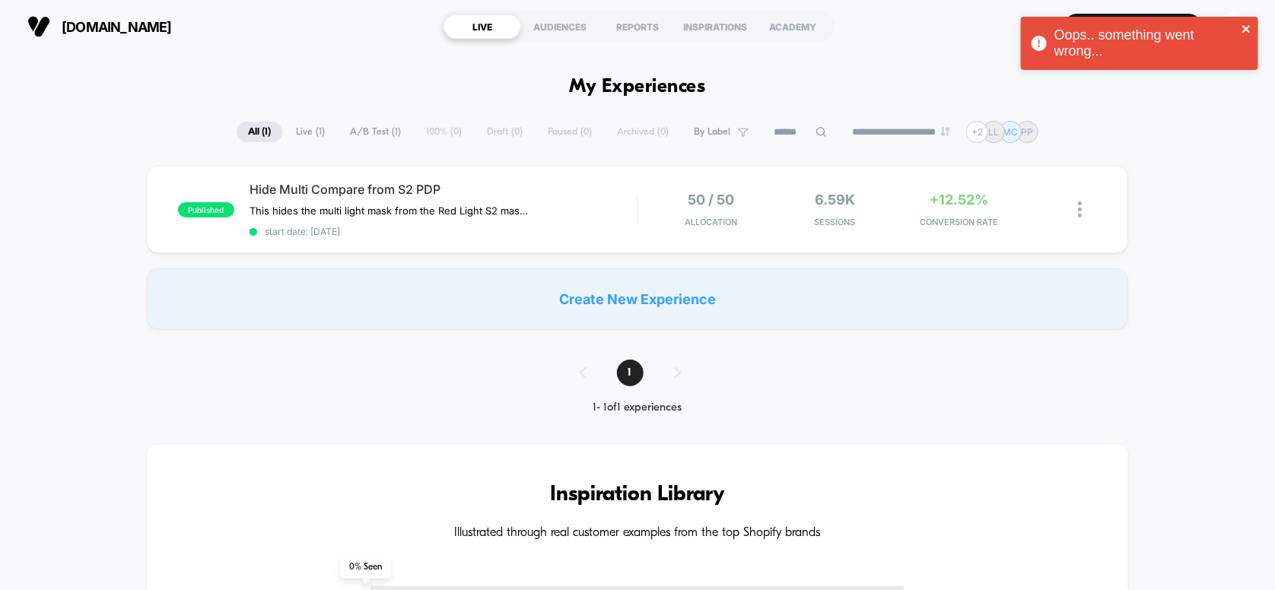
click at [1251, 26] on icon "close" at bounding box center [1247, 29] width 11 height 12
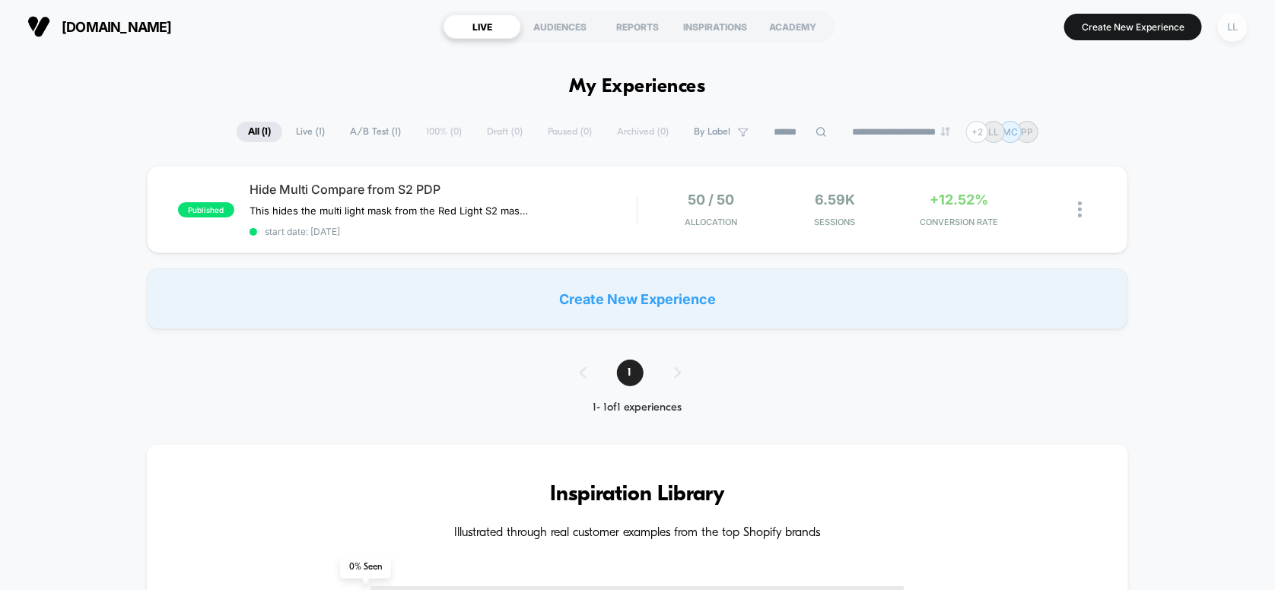
click at [1231, 25] on div "LL" at bounding box center [1233, 27] width 30 height 30
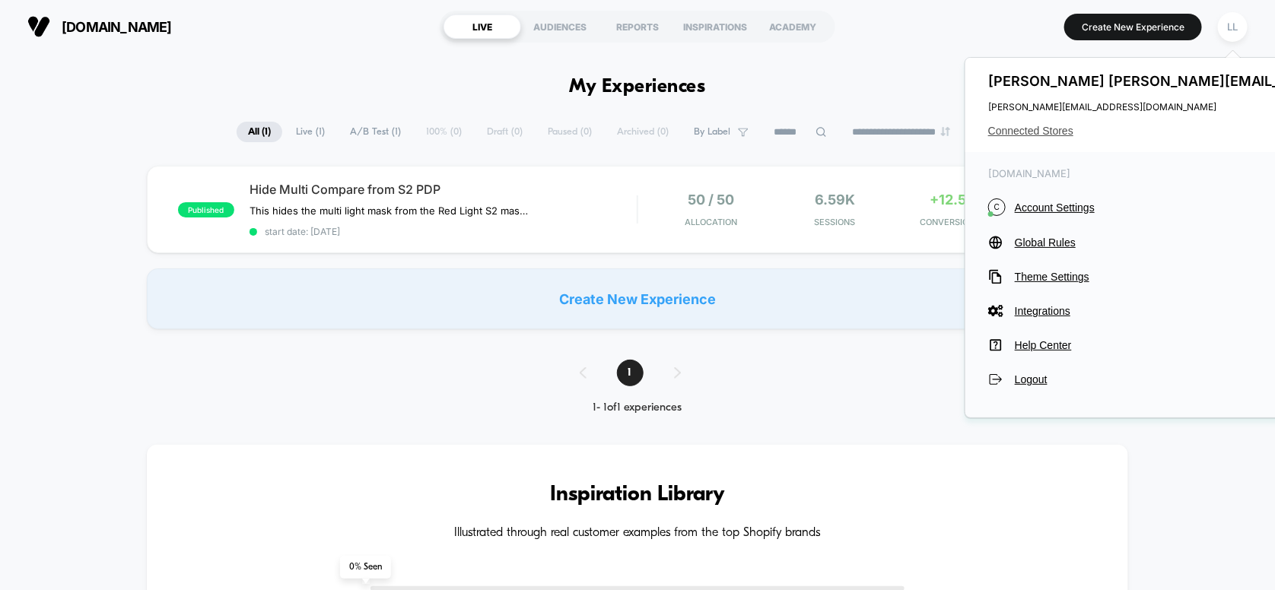
click at [1045, 127] on span "Connected Stores" at bounding box center [1229, 131] width 482 height 12
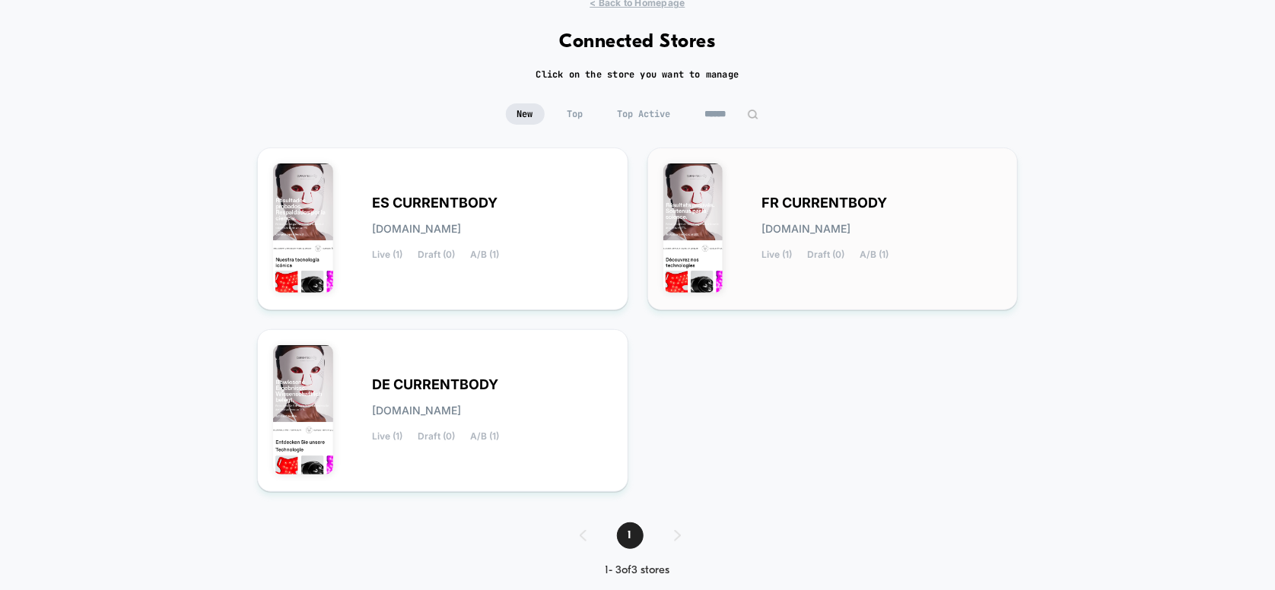
scroll to position [81, 0]
